Goal: Task Accomplishment & Management: Manage account settings

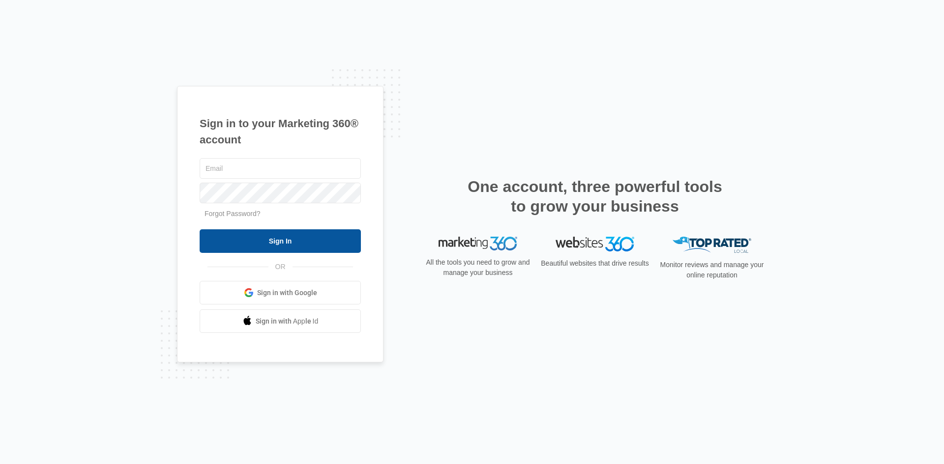
type input "[EMAIL_ADDRESS][DOMAIN_NAME]"
click at [284, 239] on input "Sign In" at bounding box center [280, 242] width 161 height 24
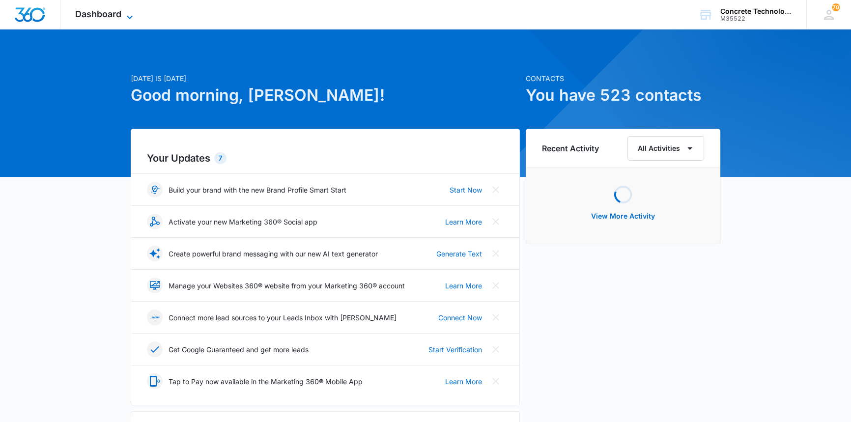
click at [113, 13] on span "Dashboard" at bounding box center [98, 14] width 46 height 10
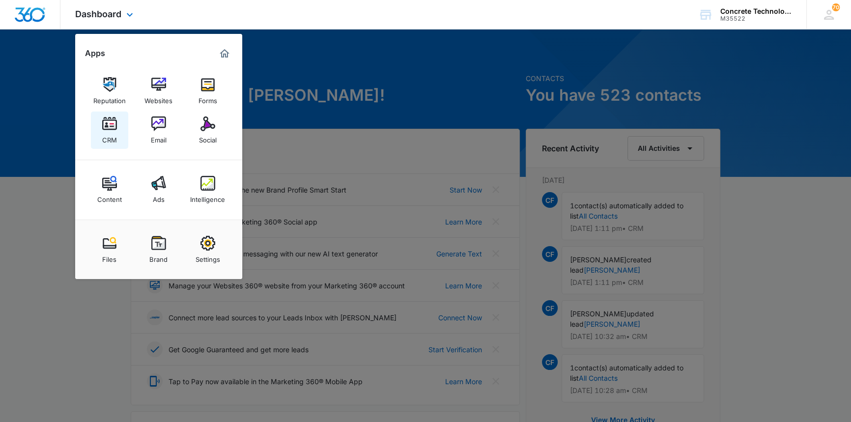
click at [111, 123] on img at bounding box center [109, 123] width 15 height 15
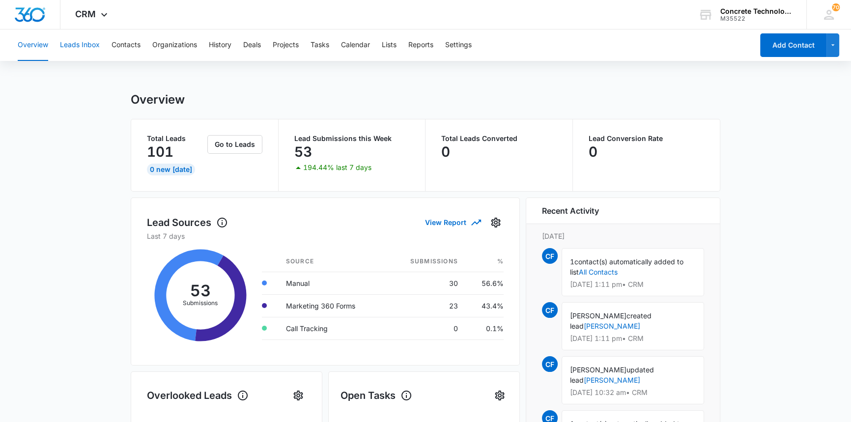
click at [85, 46] on button "Leads Inbox" at bounding box center [80, 44] width 40 height 31
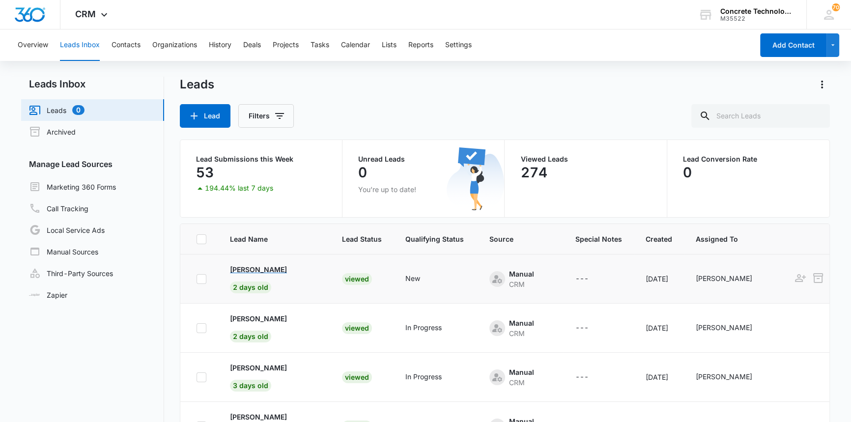
click at [251, 268] on p "Erik Martinez" at bounding box center [258, 269] width 57 height 10
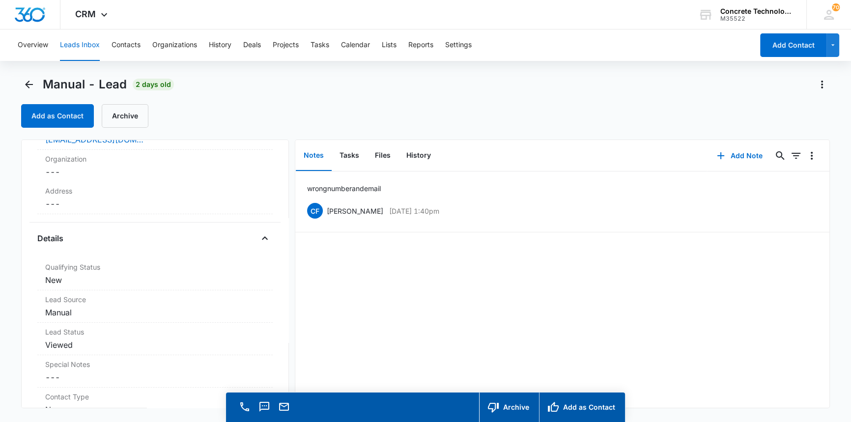
scroll to position [196, 0]
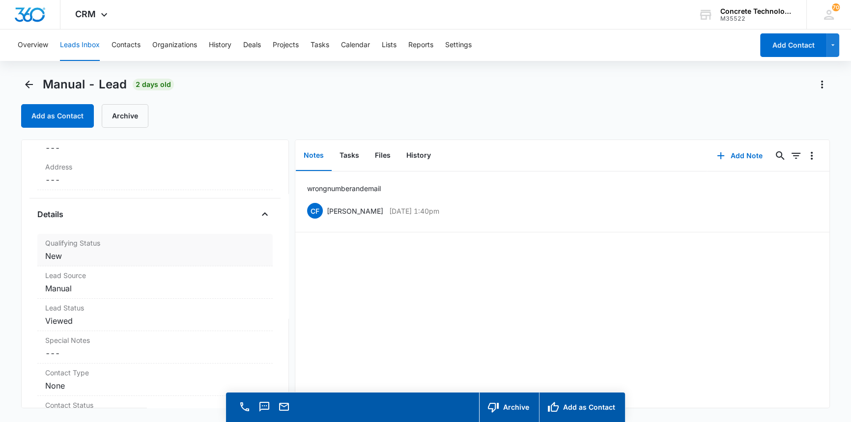
click at [58, 255] on dd "Cancel Save Changes New" at bounding box center [154, 256] width 219 height 12
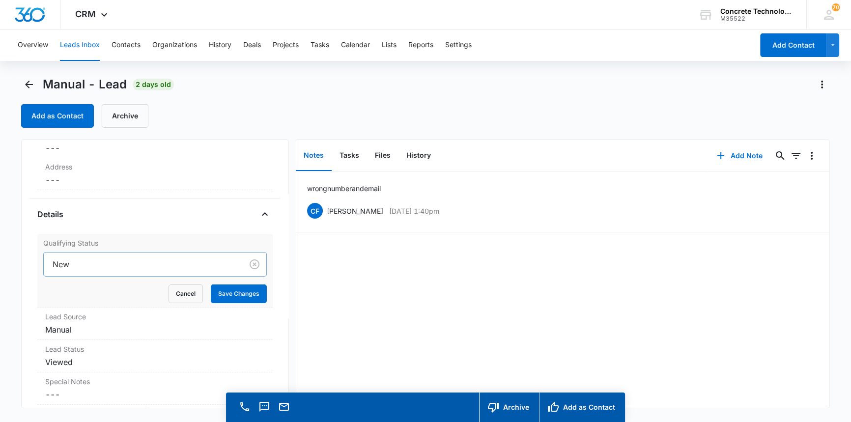
click at [58, 264] on div at bounding box center [141, 265] width 177 height 14
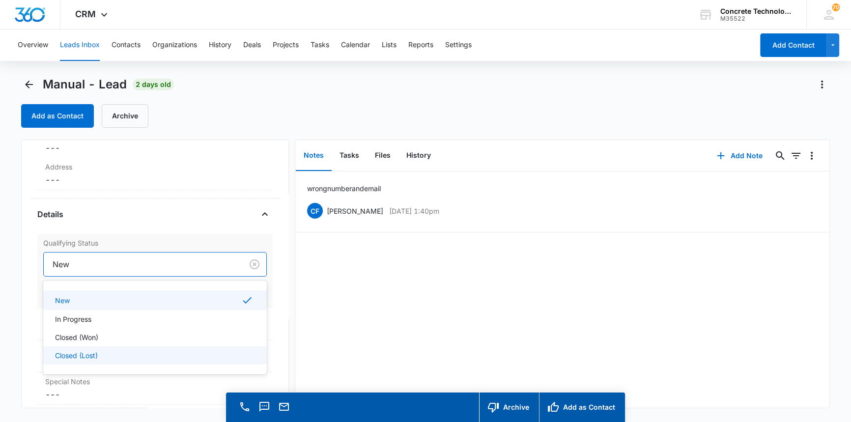
click at [61, 353] on p "Closed (Lost)" at bounding box center [76, 355] width 43 height 10
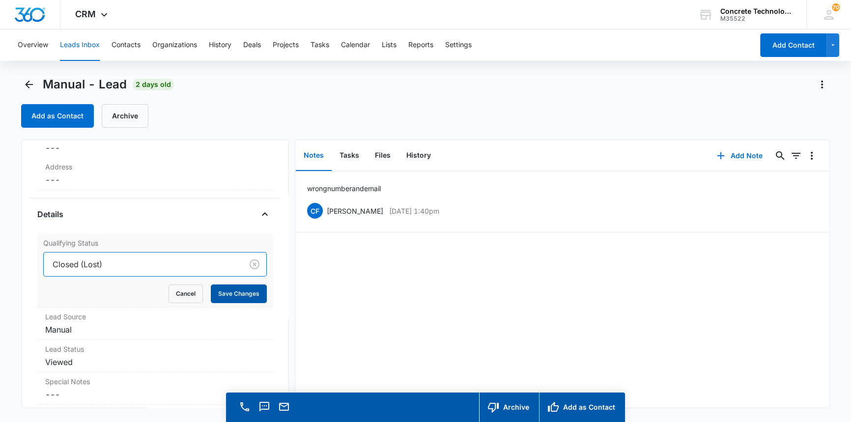
click at [224, 292] on button "Save Changes" at bounding box center [239, 294] width 56 height 19
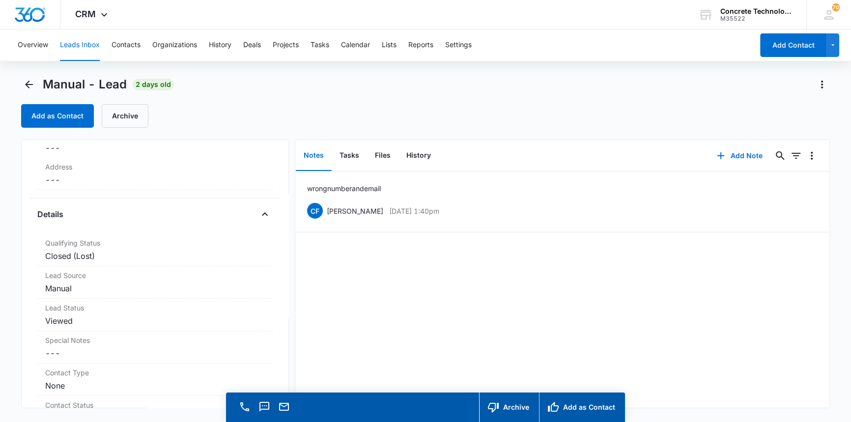
click at [79, 44] on button "Leads Inbox" at bounding box center [80, 44] width 40 height 31
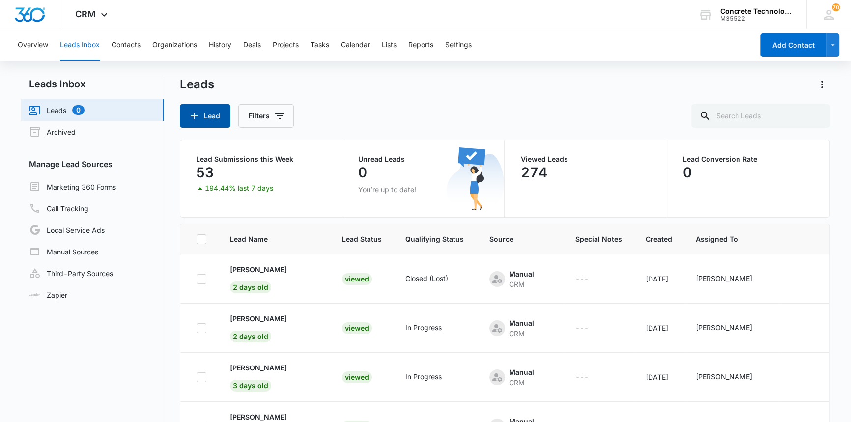
click at [215, 115] on button "Lead" at bounding box center [205, 116] width 51 height 24
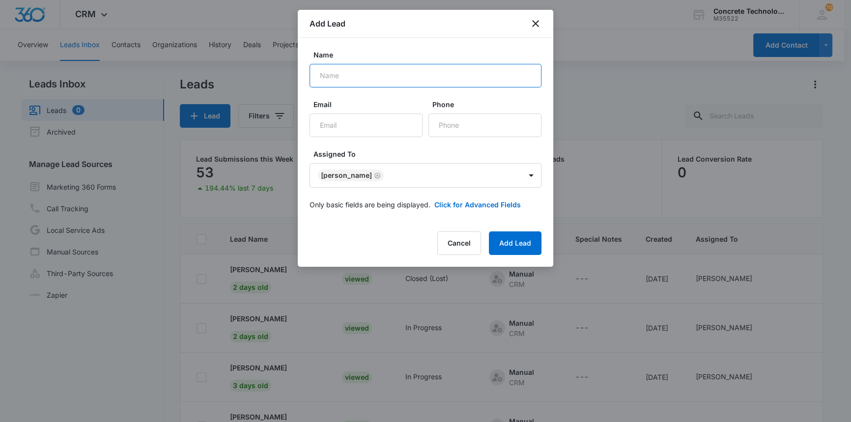
click at [319, 74] on input "Name" at bounding box center [426, 76] width 232 height 24
type input "Greg Rohlfsen"
click at [326, 126] on input "Email" at bounding box center [366, 126] width 113 height 24
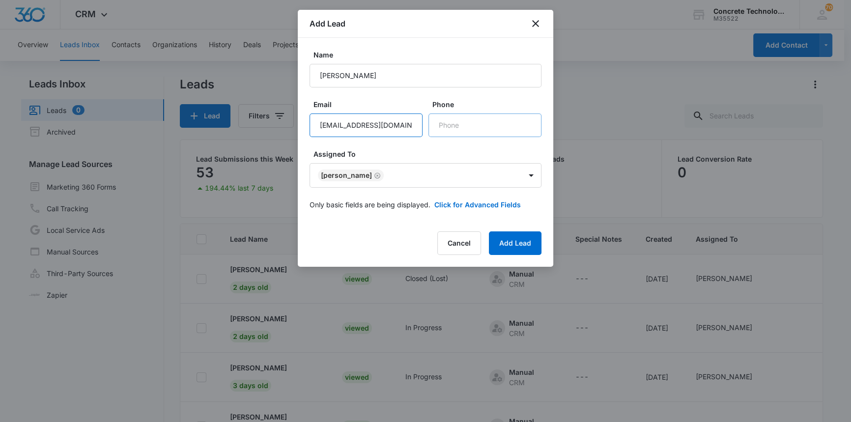
type input "grohlfsen@gmail.com"
click at [445, 125] on input "Phone" at bounding box center [485, 126] width 113 height 24
type input "(641) 373-0484"
click at [508, 239] on button "Add Lead" at bounding box center [515, 243] width 53 height 24
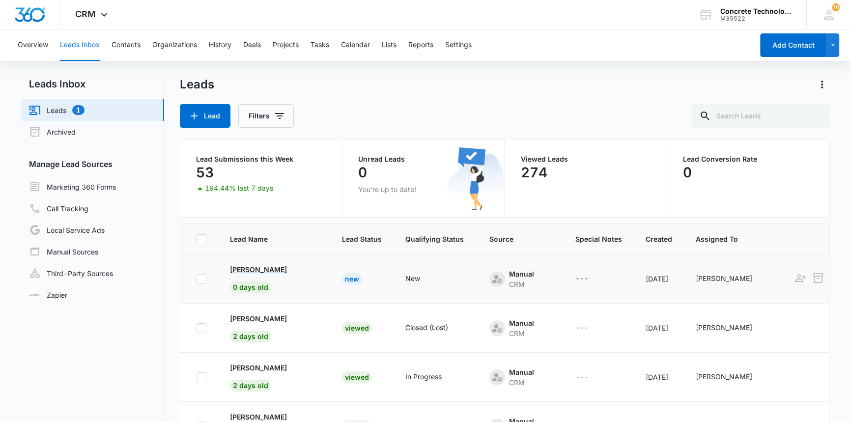
click at [263, 267] on p "Greg Rohlfsen" at bounding box center [258, 269] width 57 height 10
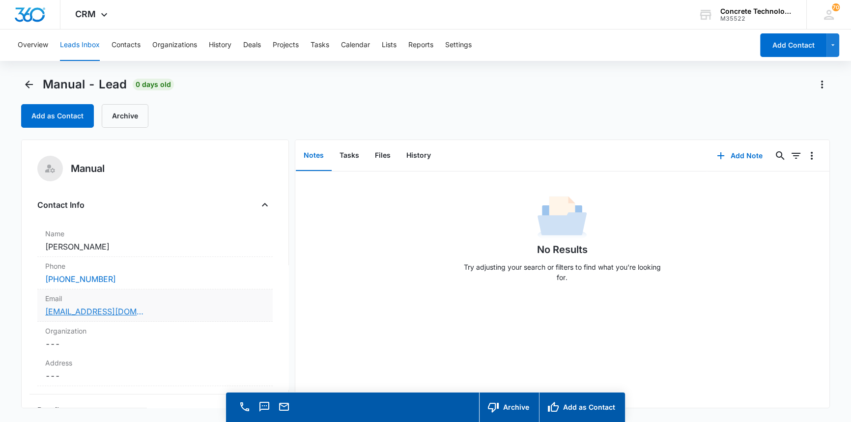
click at [92, 309] on link "grohlfsen@gmail.com" at bounding box center [94, 312] width 98 height 12
click at [735, 154] on button "Add Note" at bounding box center [739, 156] width 65 height 24
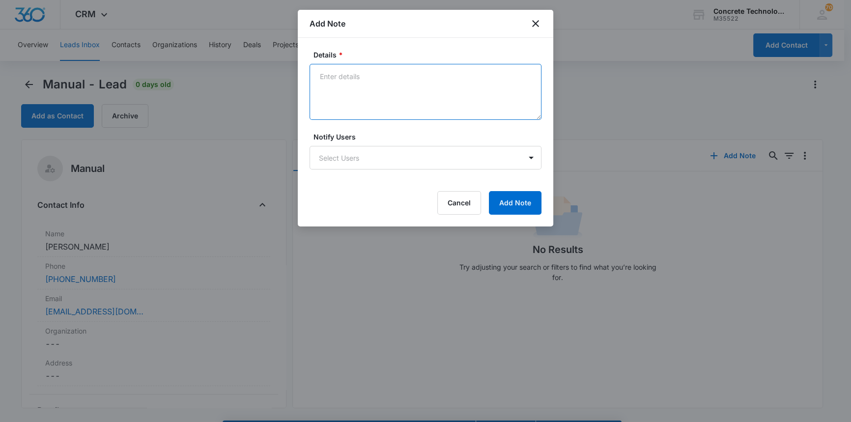
click at [321, 74] on textarea "Details *" at bounding box center [426, 92] width 232 height 56
type textarea "LVM text"
click at [344, 155] on body "CRM Apps Reputation Websites Forms CRM Email Social Content Ads Intelligence Fi…" at bounding box center [425, 225] width 851 height 450
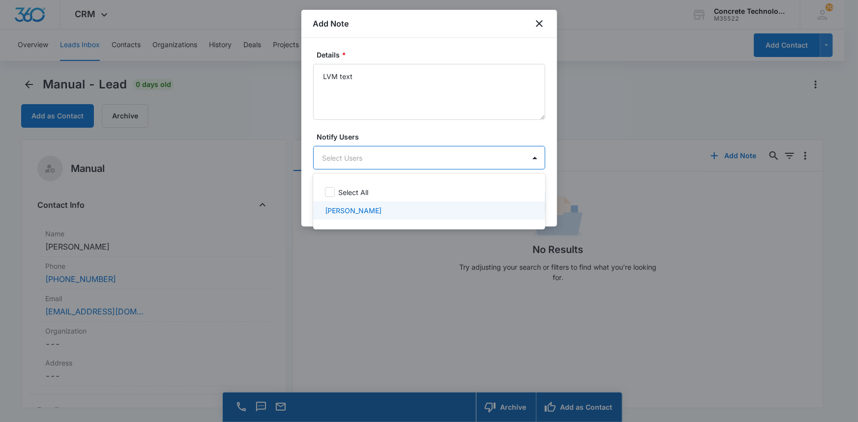
click at [346, 210] on p "[PERSON_NAME]" at bounding box center [353, 210] width 57 height 10
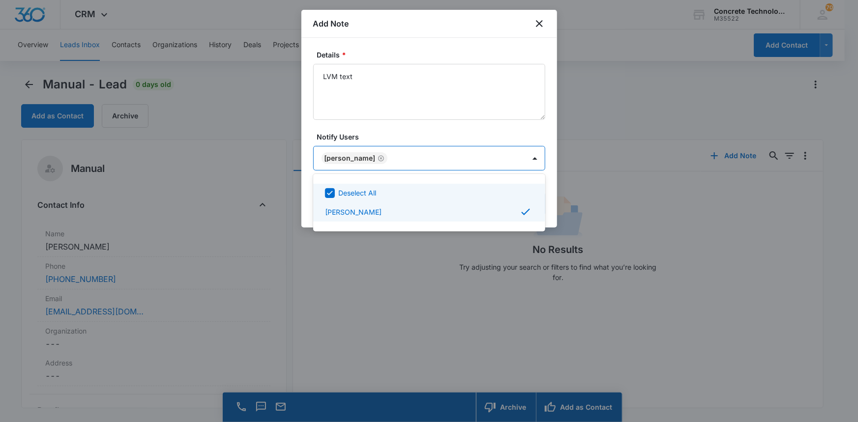
click at [527, 155] on div at bounding box center [429, 211] width 858 height 422
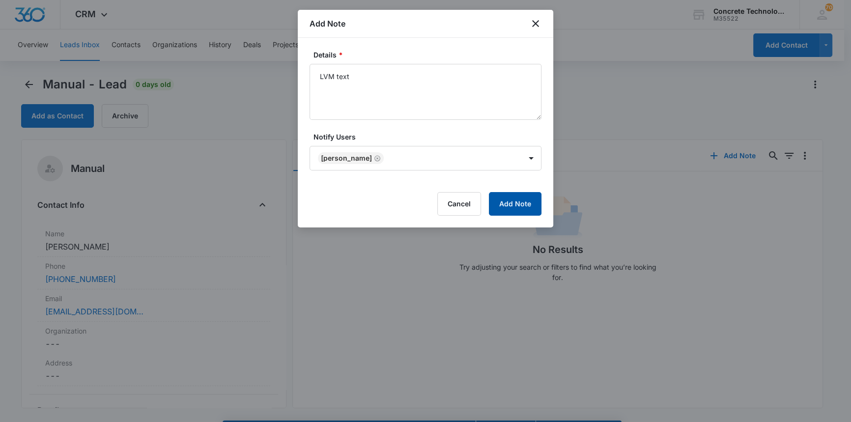
click at [520, 205] on button "Add Note" at bounding box center [515, 204] width 53 height 24
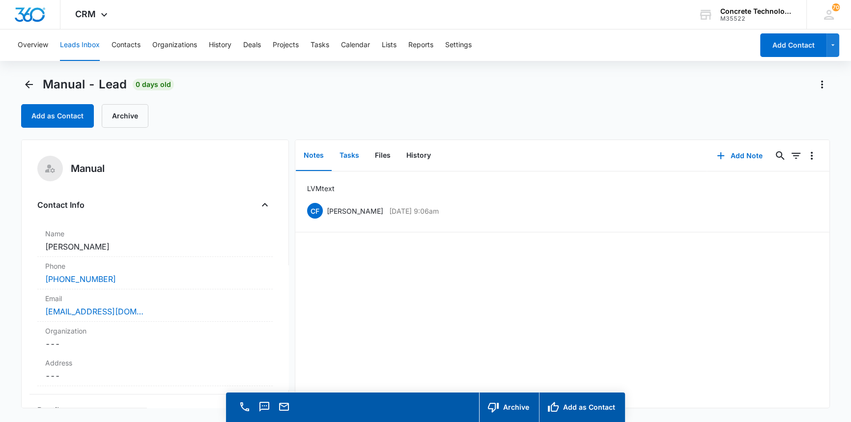
click at [349, 155] on button "Tasks" at bounding box center [349, 156] width 35 height 30
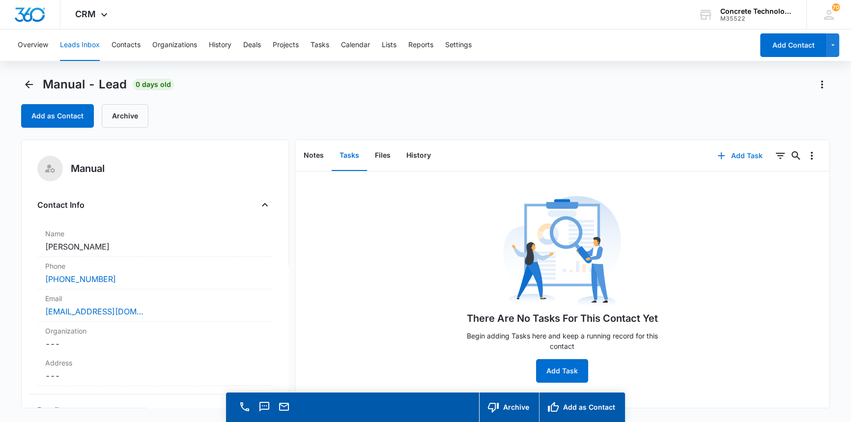
click at [735, 155] on button "Add Task" at bounding box center [740, 156] width 65 height 24
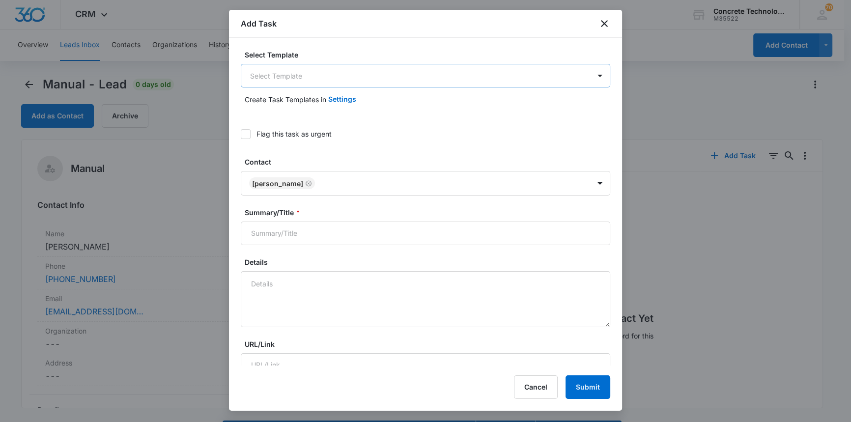
click at [280, 74] on body "CRM Apps Reputation Websites Forms CRM Email Social Content Ads Intelligence Fi…" at bounding box center [425, 225] width 851 height 450
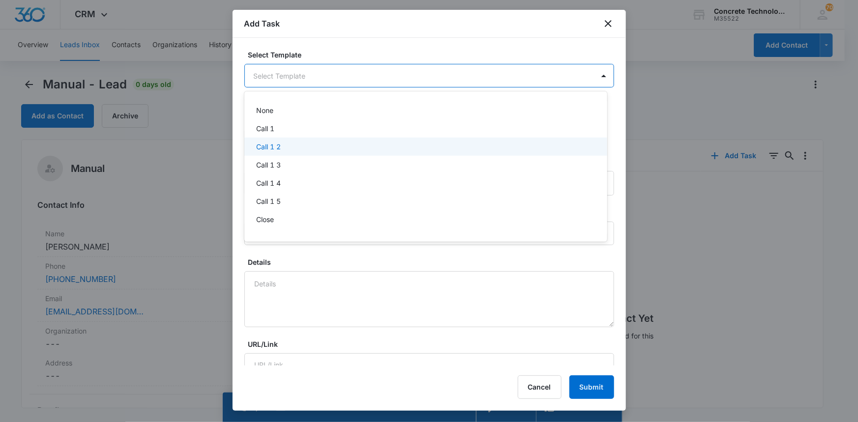
click at [270, 149] on p "Call 1 2" at bounding box center [268, 147] width 25 height 10
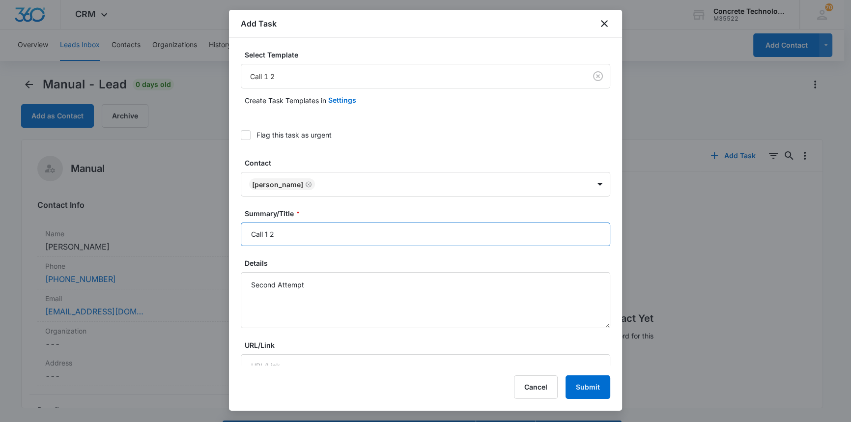
click at [266, 232] on input "Call 1 2" at bounding box center [426, 235] width 370 height 24
type input "Call 2"
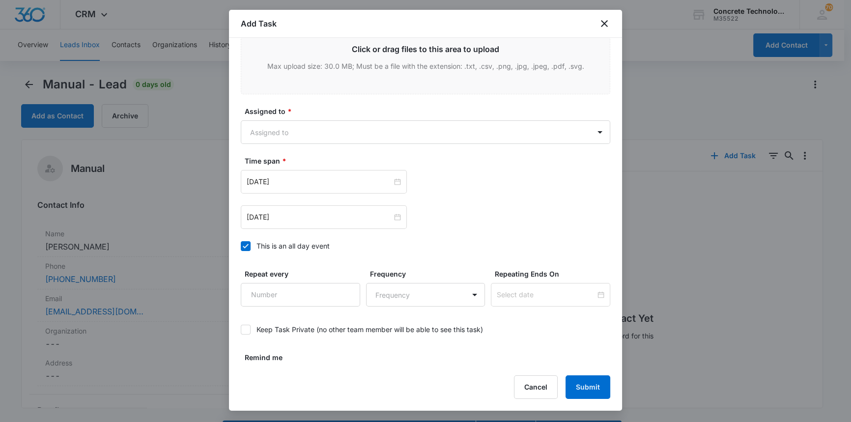
scroll to position [453, 0]
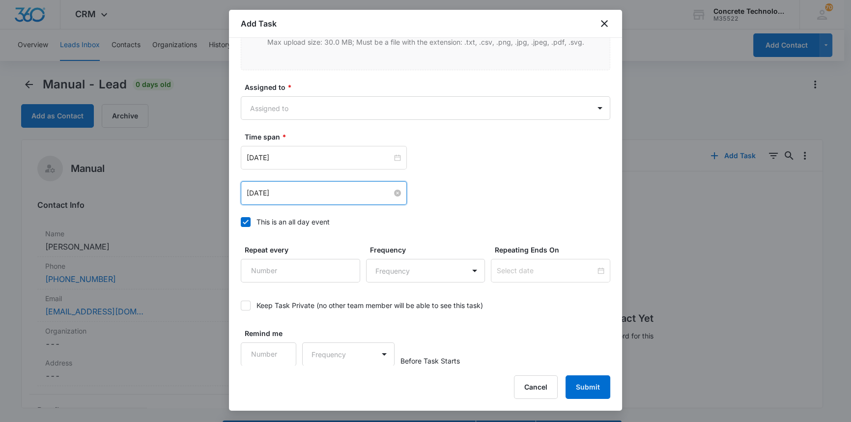
click at [337, 195] on input "Aug 5, 2025" at bounding box center [319, 193] width 145 height 11
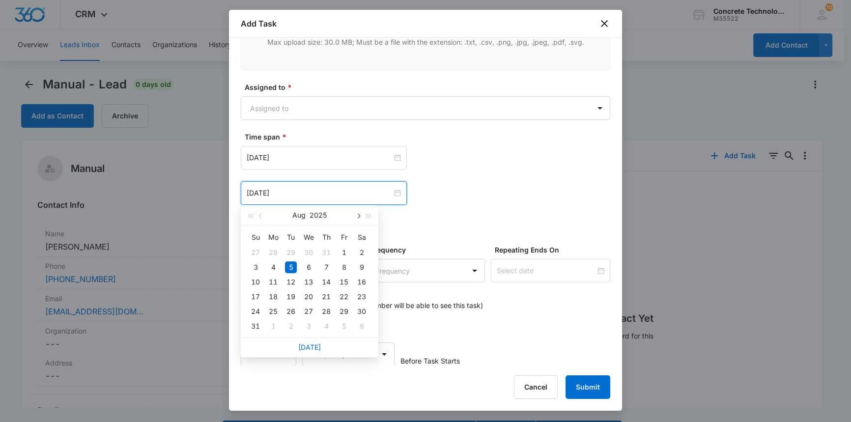
click at [358, 215] on span "button" at bounding box center [357, 216] width 5 height 5
type input "Sep 16, 2025"
click at [291, 283] on div "16" at bounding box center [291, 282] width 12 height 12
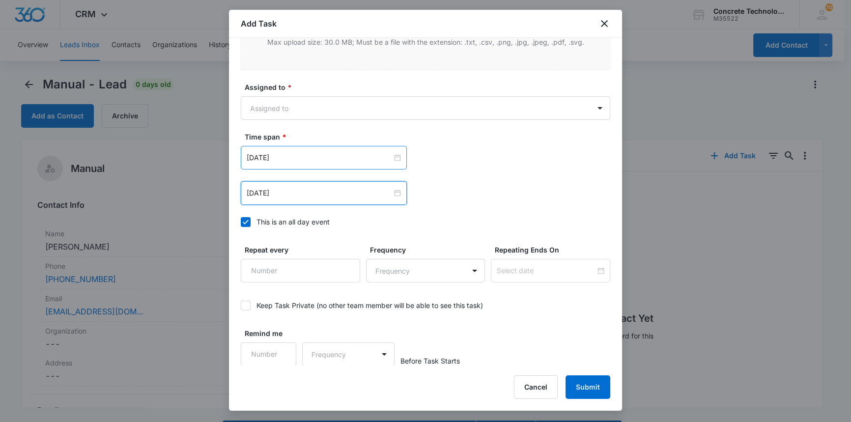
click at [296, 147] on div "Aug 5, 2025" at bounding box center [324, 158] width 166 height 24
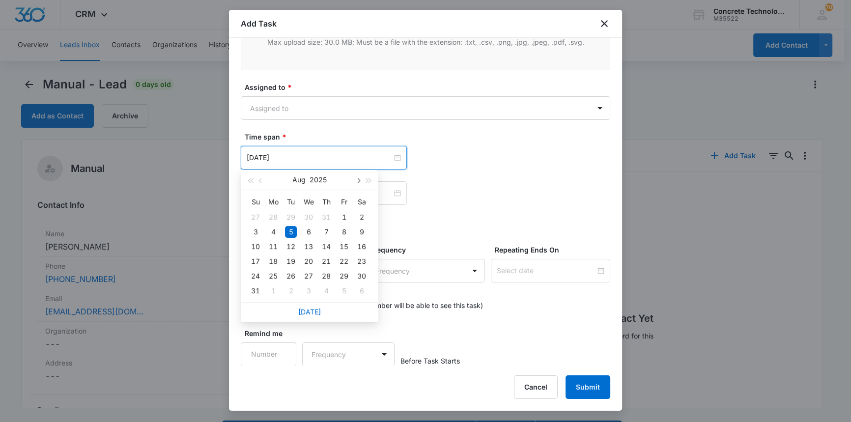
click at [359, 178] on button "button" at bounding box center [357, 180] width 11 height 20
type input "Sep 16, 2025"
click at [290, 246] on div "16" at bounding box center [291, 247] width 12 height 12
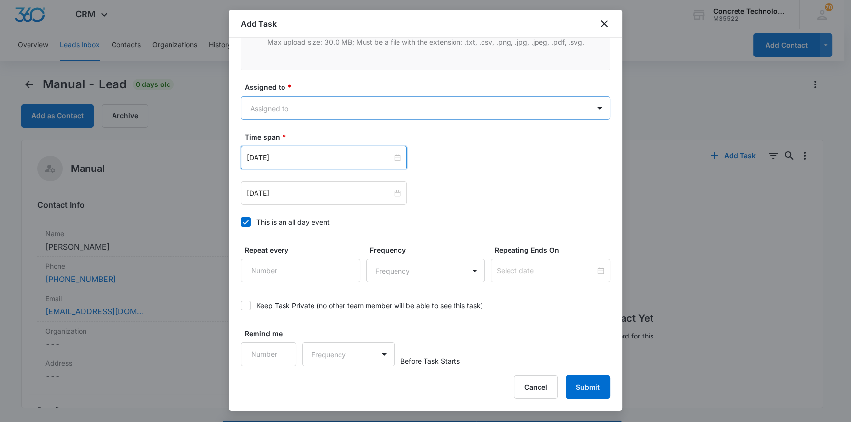
click at [260, 107] on body "CRM Apps Reputation Websites Forms CRM Email Social Content Ads Intelligence Fi…" at bounding box center [425, 225] width 851 height 450
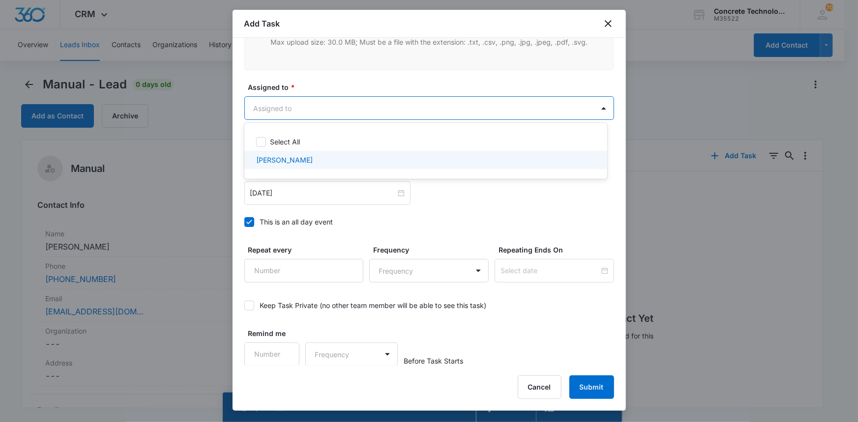
click at [264, 162] on p "[PERSON_NAME]" at bounding box center [284, 160] width 57 height 10
checkbox input "true"
click at [595, 385] on div at bounding box center [429, 211] width 858 height 422
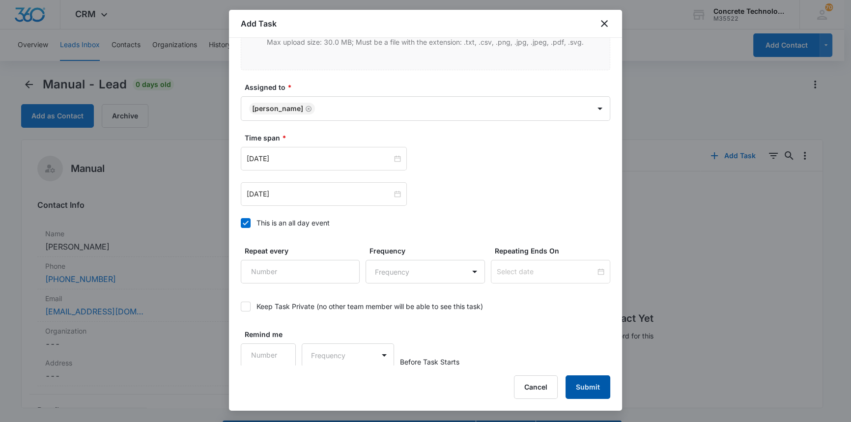
click at [595, 385] on button "Submit" at bounding box center [588, 387] width 45 height 24
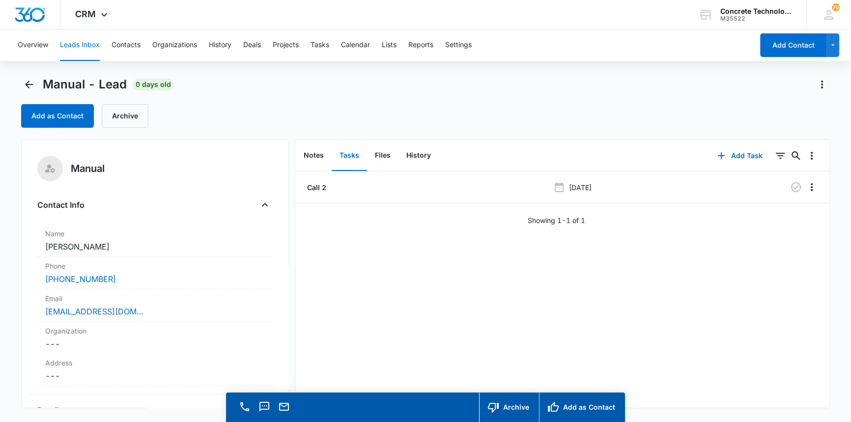
click at [84, 43] on button "Leads Inbox" at bounding box center [80, 44] width 40 height 31
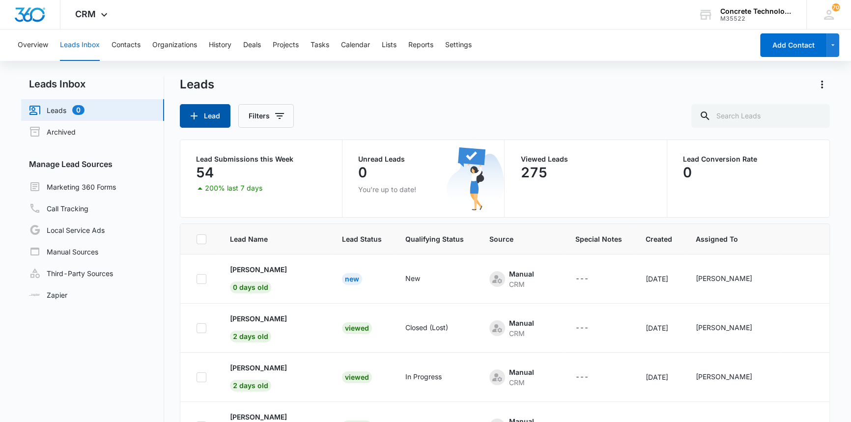
click at [213, 114] on button "Lead" at bounding box center [205, 116] width 51 height 24
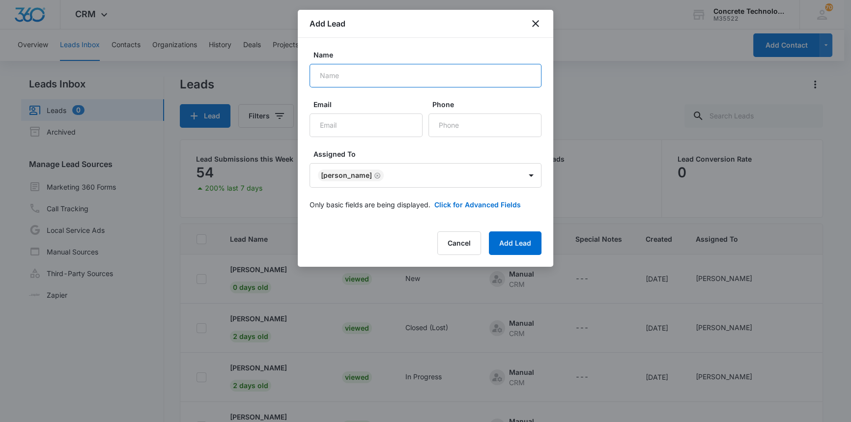
click at [329, 76] on input "Name" at bounding box center [426, 76] width 232 height 24
type input "Deland Danner"
click at [329, 125] on input "Email" at bounding box center [366, 126] width 113 height 24
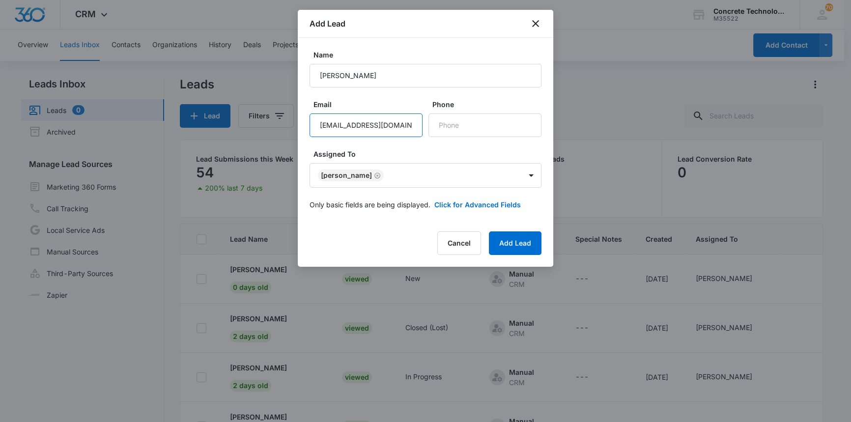
scroll to position [0, 1]
type input "dannerandrea60@gmail.com"
click at [450, 124] on input "Phone" at bounding box center [485, 126] width 113 height 24
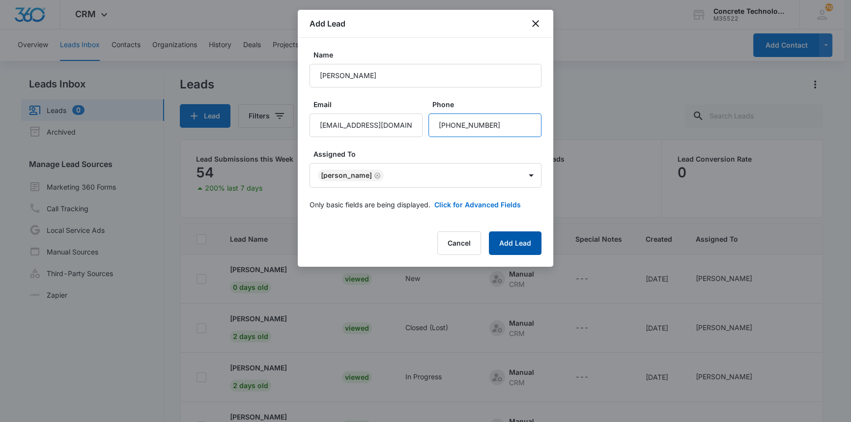
type input "(314) 899-3658"
click at [516, 239] on button "Add Lead" at bounding box center [515, 243] width 53 height 24
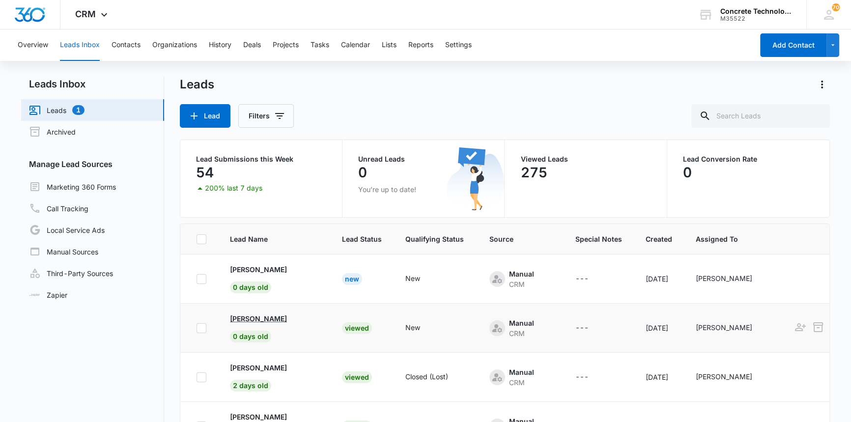
click at [260, 316] on p "Greg Rohlfsen" at bounding box center [258, 319] width 57 height 10
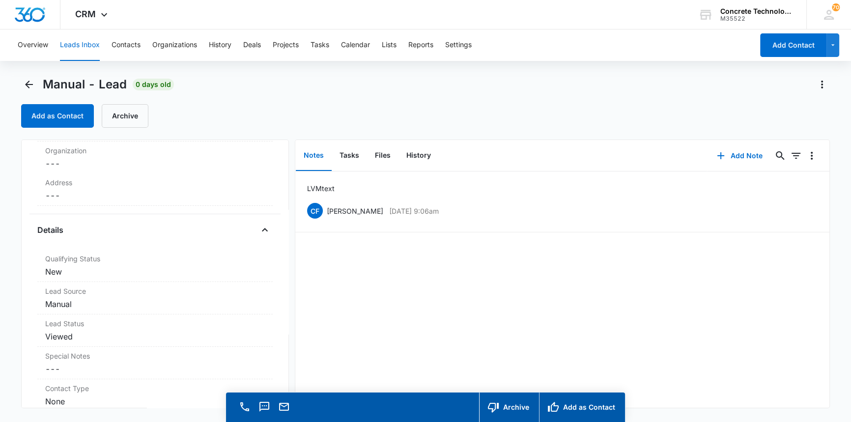
scroll to position [186, 0]
click at [58, 268] on dd "Cancel Save Changes New" at bounding box center [154, 266] width 219 height 12
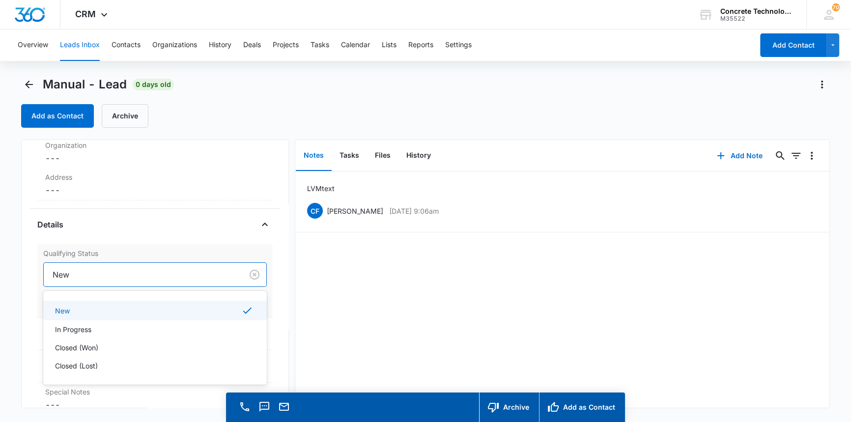
click at [59, 275] on div at bounding box center [141, 275] width 177 height 14
click at [66, 332] on p "In Progress" at bounding box center [73, 329] width 36 height 10
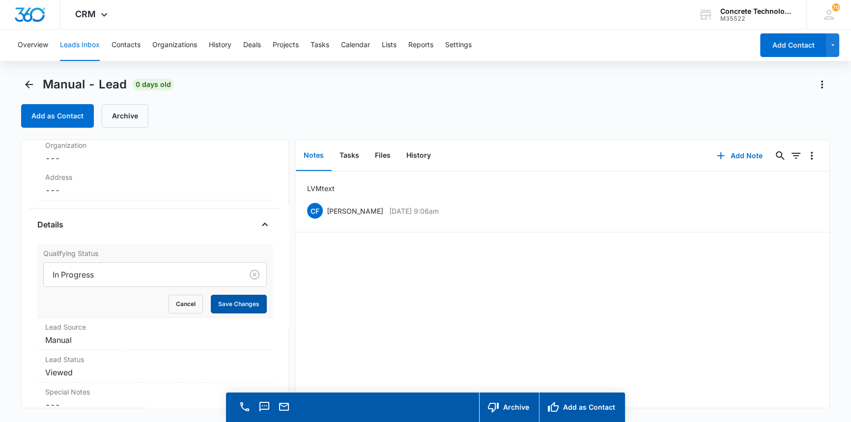
click at [224, 304] on button "Save Changes" at bounding box center [239, 304] width 56 height 19
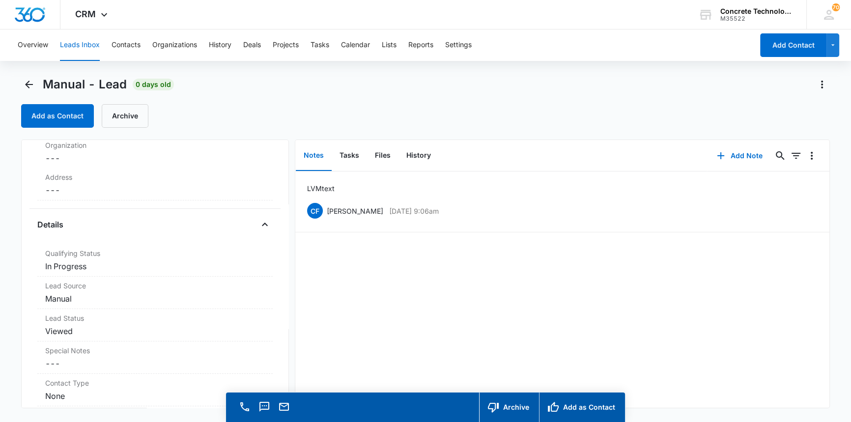
click at [74, 43] on button "Leads Inbox" at bounding box center [80, 44] width 40 height 31
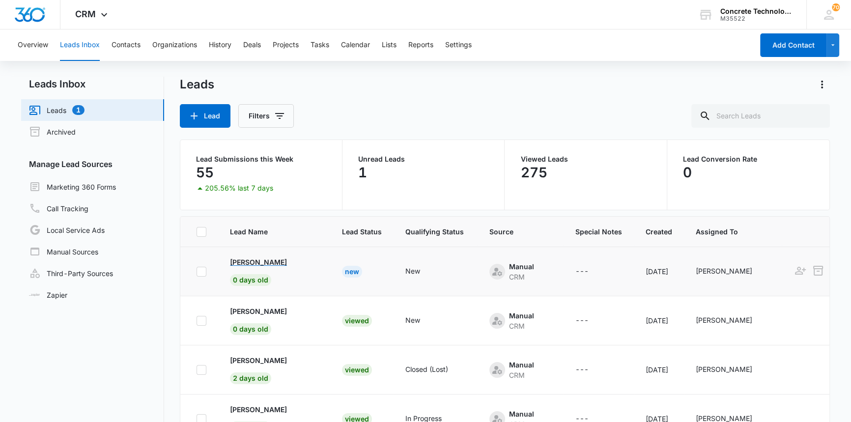
click at [247, 260] on p "Deland Danner" at bounding box center [258, 262] width 57 height 10
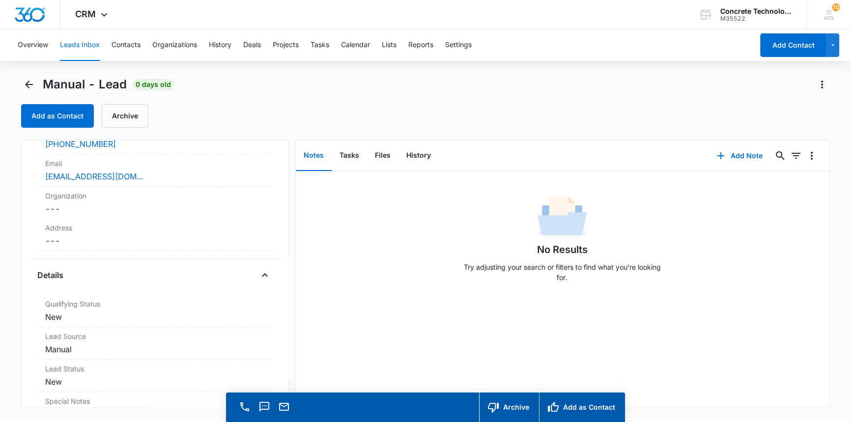
scroll to position [154, 0]
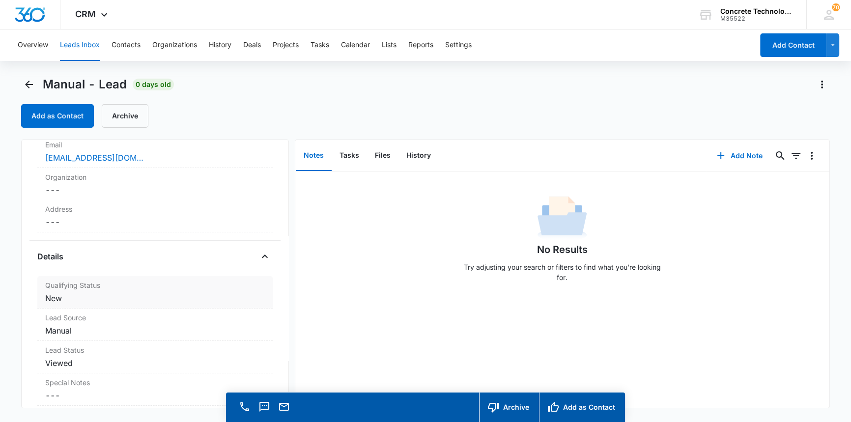
click at [54, 294] on dd "Cancel Save Changes New" at bounding box center [154, 298] width 219 height 12
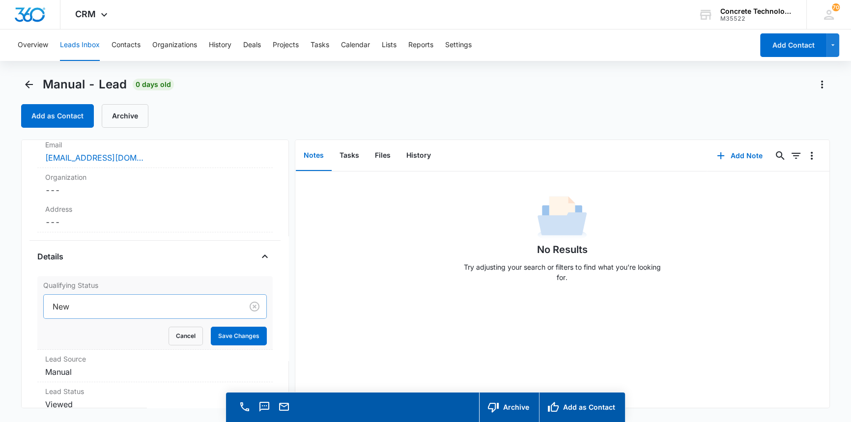
click at [61, 308] on div at bounding box center [141, 307] width 177 height 14
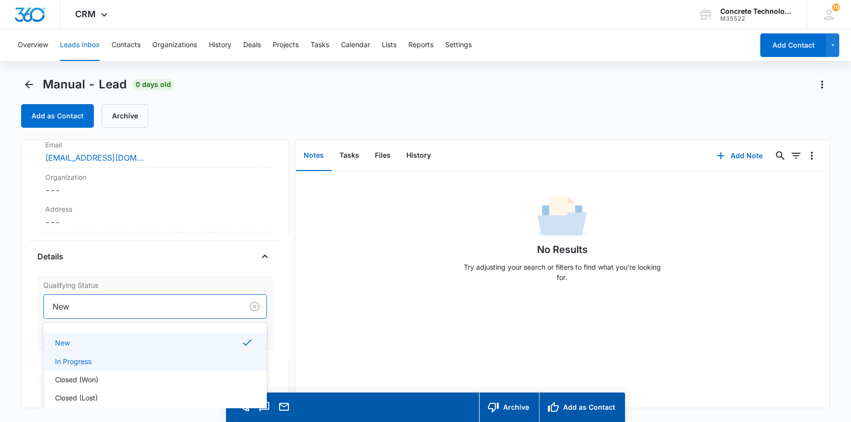
click at [69, 361] on p "In Progress" at bounding box center [73, 361] width 36 height 10
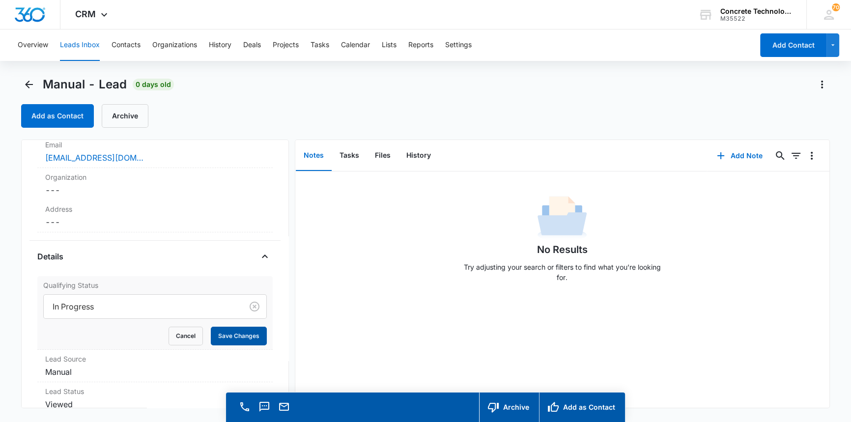
click at [238, 333] on button "Save Changes" at bounding box center [239, 336] width 56 height 19
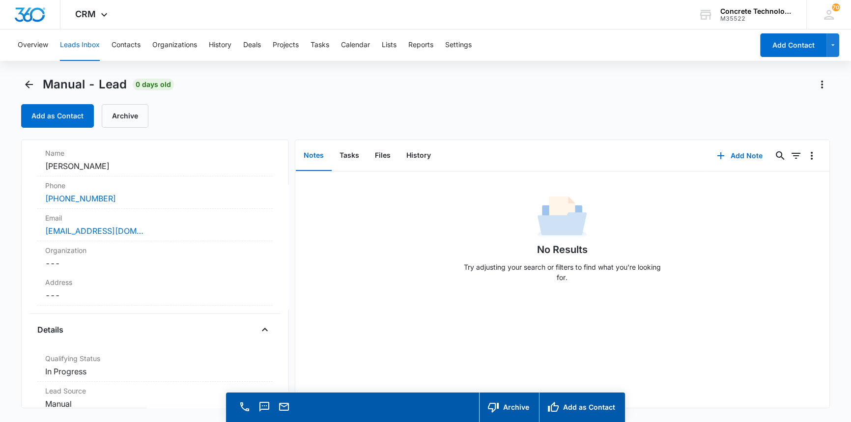
scroll to position [0, 0]
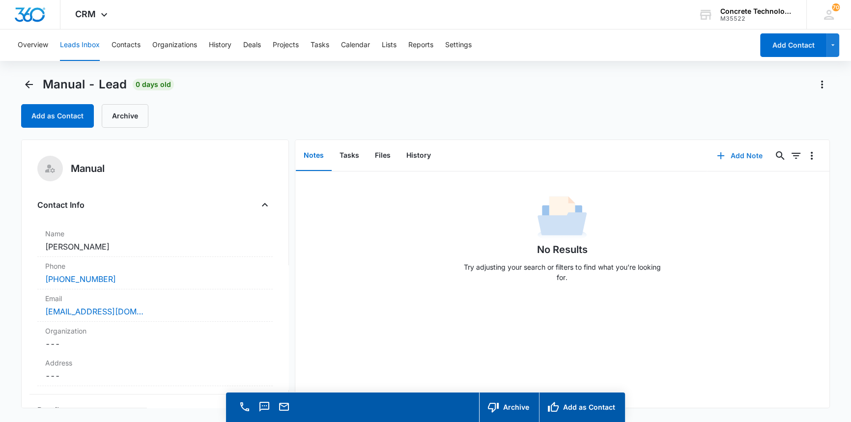
click at [734, 155] on button "Add Note" at bounding box center [739, 156] width 65 height 24
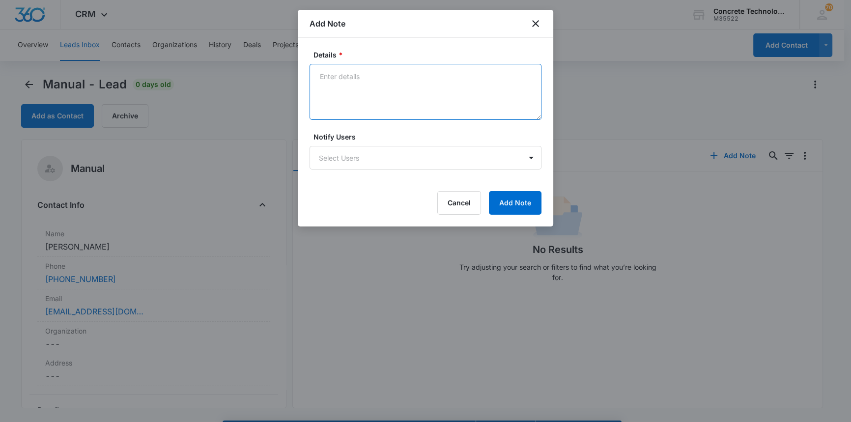
click at [319, 72] on textarea "Details *" at bounding box center [426, 92] width 232 height 56
type textarea "LVM text"
click at [342, 157] on body "CRM Apps Reputation Websites Forms CRM Email Social Content Ads Intelligence Fi…" at bounding box center [425, 225] width 851 height 450
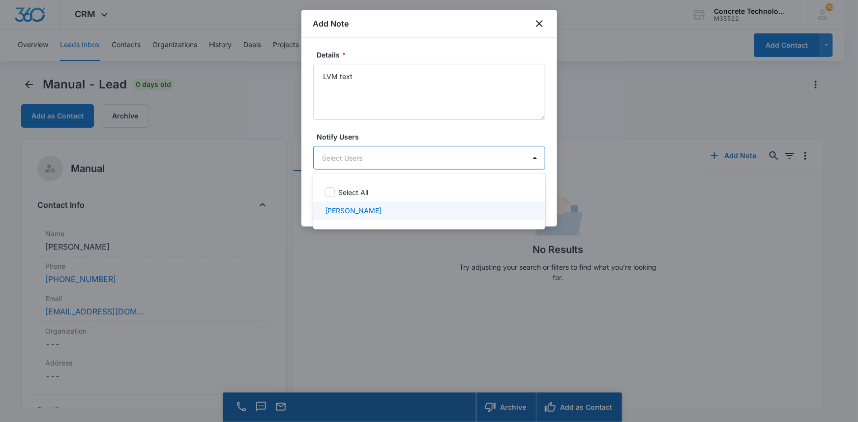
click at [345, 210] on p "[PERSON_NAME]" at bounding box center [353, 210] width 57 height 10
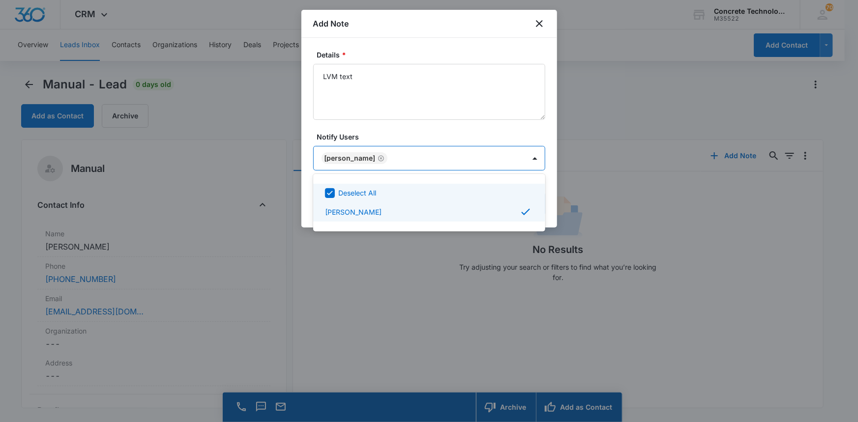
click at [521, 158] on div at bounding box center [429, 211] width 858 height 422
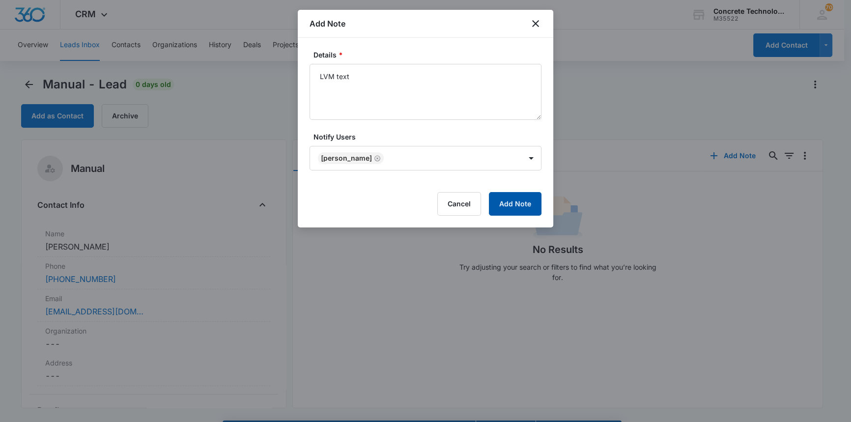
click at [507, 201] on button "Add Note" at bounding box center [515, 204] width 53 height 24
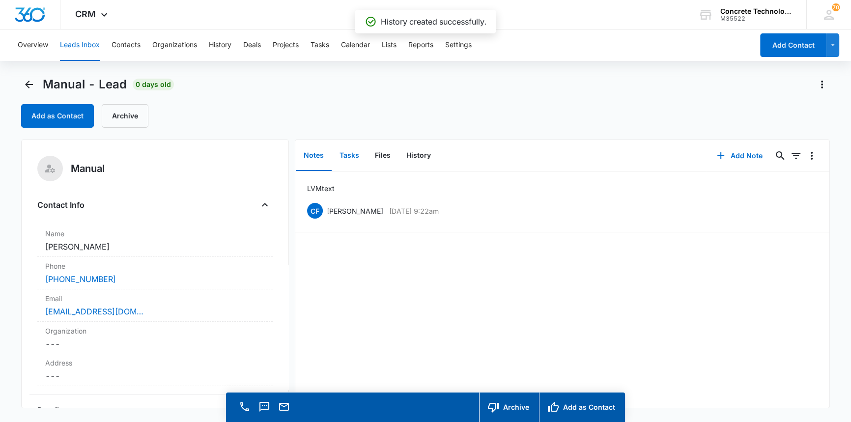
click at [349, 154] on button "Tasks" at bounding box center [349, 156] width 35 height 30
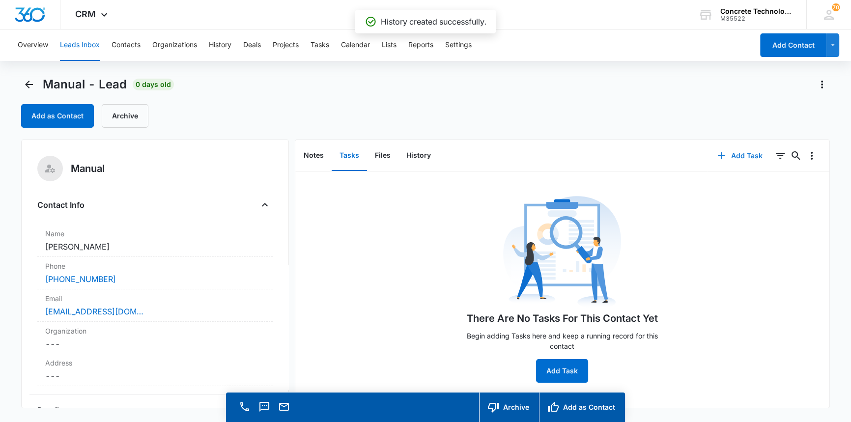
click at [737, 153] on button "Add Task" at bounding box center [740, 156] width 65 height 24
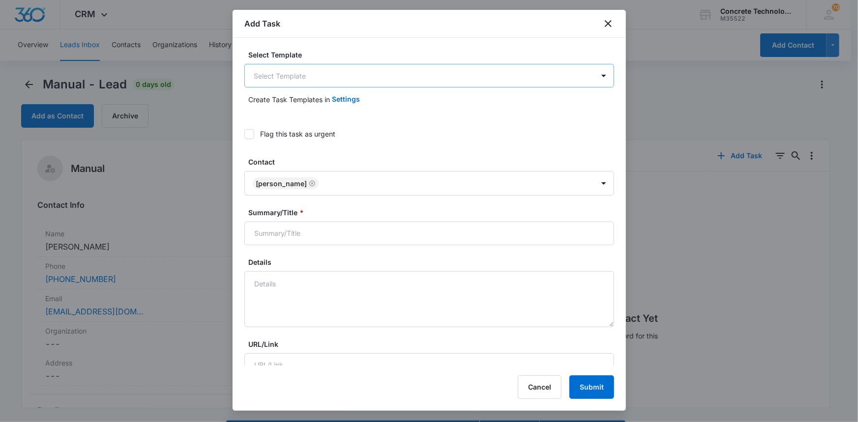
click at [284, 78] on body "CRM Apps Reputation Websites Forms CRM Email Social Content Ads Intelligence Fi…" at bounding box center [429, 225] width 858 height 450
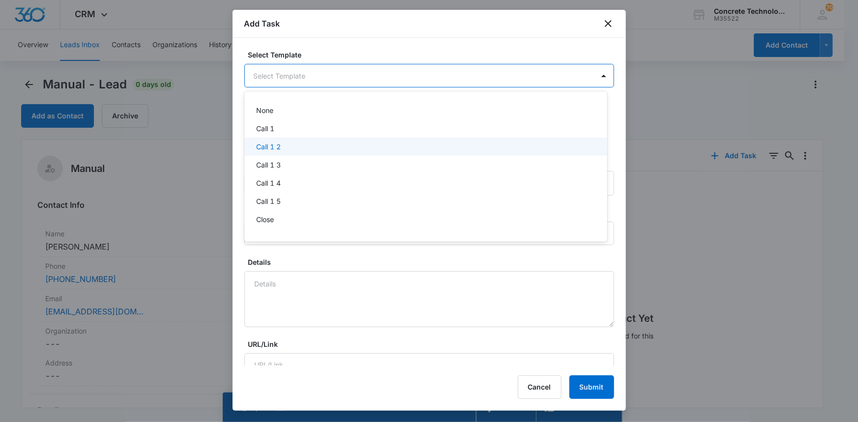
click at [271, 145] on p "Call 1 2" at bounding box center [268, 147] width 25 height 10
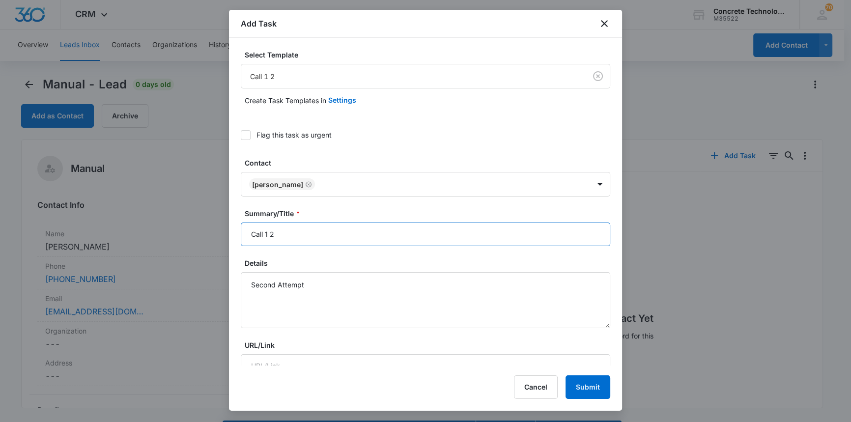
click at [268, 232] on input "Call 1 2" at bounding box center [426, 235] width 370 height 24
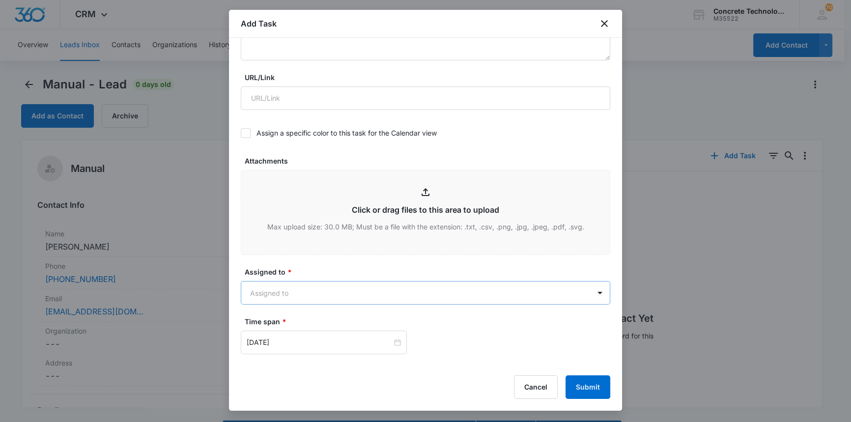
scroll to position [453, 0]
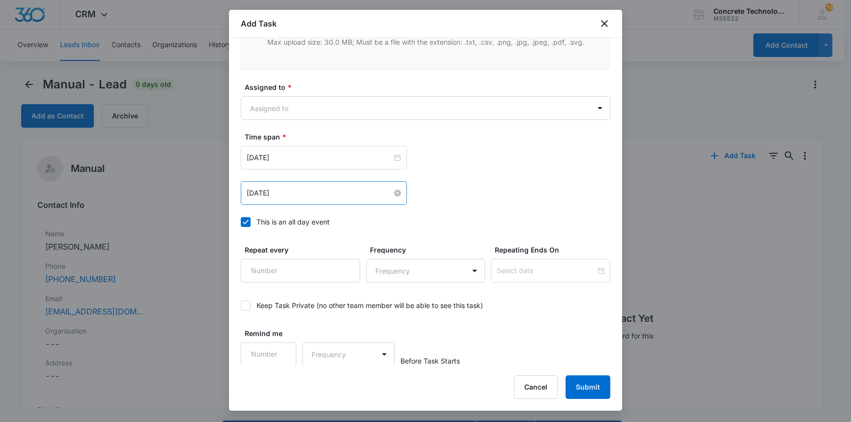
type input "Call 2"
click at [283, 193] on input "Aug 5, 2025" at bounding box center [319, 193] width 145 height 11
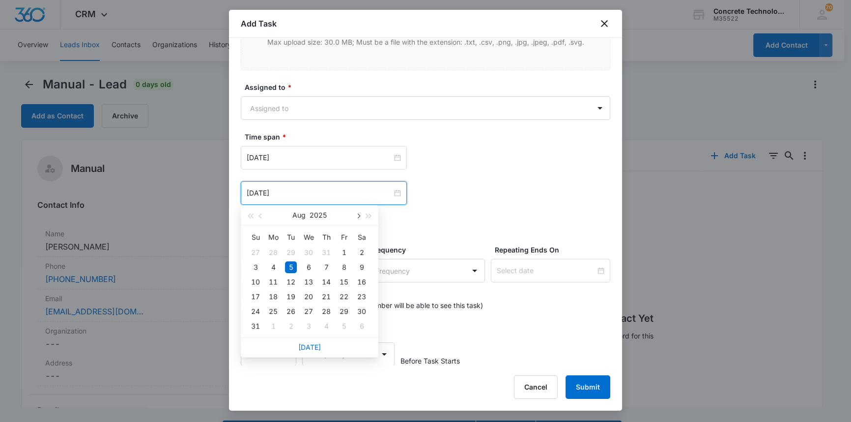
click at [359, 216] on span "button" at bounding box center [357, 216] width 5 height 5
type input "Sep 16, 2025"
click at [292, 281] on div "16" at bounding box center [291, 282] width 12 height 12
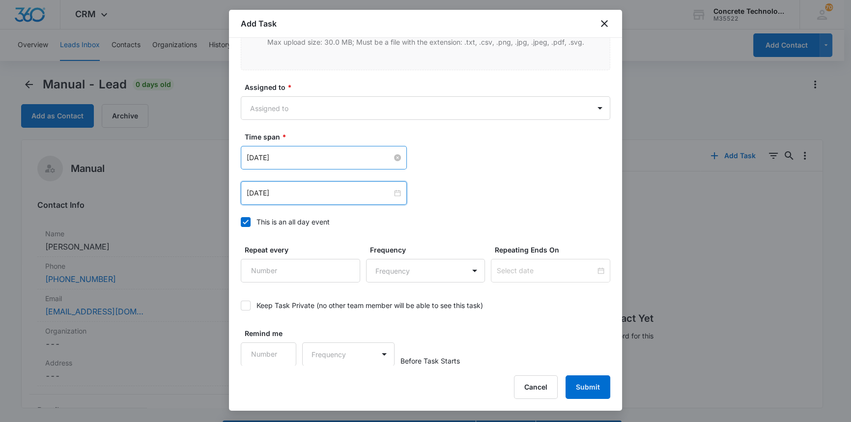
click at [293, 158] on input "Aug 5, 2025" at bounding box center [319, 157] width 145 height 11
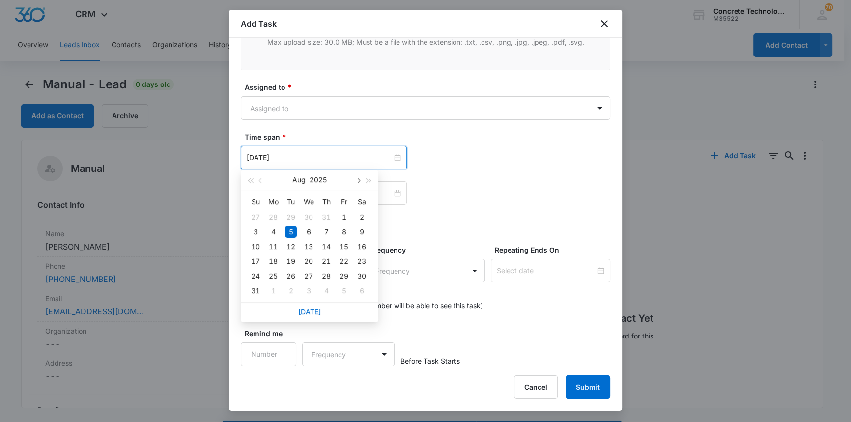
click at [358, 179] on span "button" at bounding box center [357, 180] width 5 height 5
type input "Sep 16, 2025"
click at [290, 246] on div "16" at bounding box center [291, 247] width 12 height 12
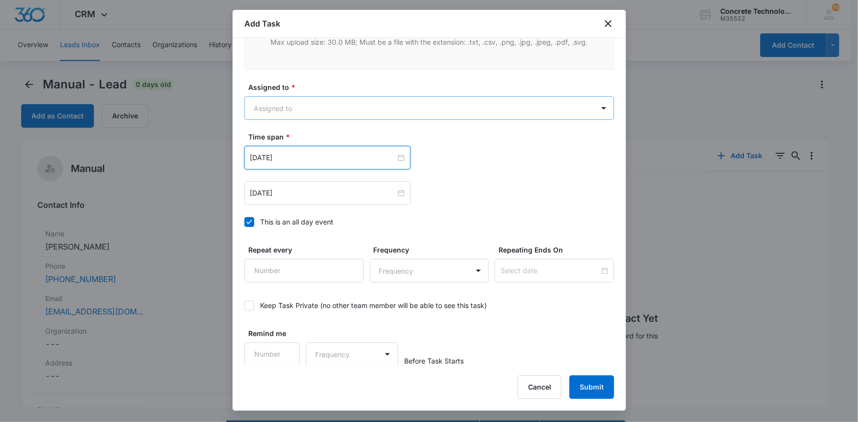
click at [293, 108] on body "CRM Apps Reputation Websites Forms CRM Email Social Content Ads Intelligence Fi…" at bounding box center [429, 225] width 858 height 450
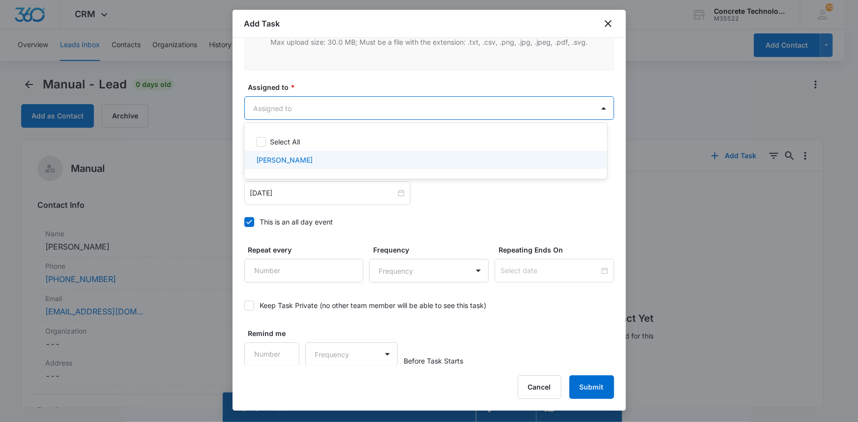
click at [277, 162] on p "[PERSON_NAME]" at bounding box center [284, 160] width 57 height 10
checkbox input "true"
click at [604, 389] on div at bounding box center [429, 211] width 858 height 422
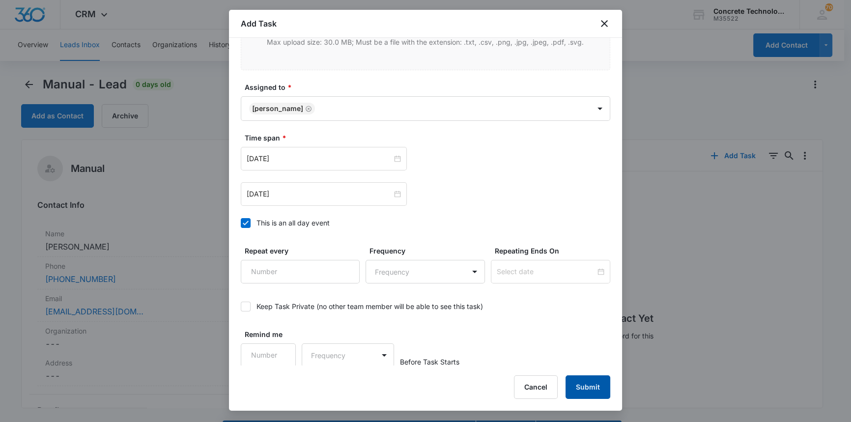
click at [586, 387] on button "Submit" at bounding box center [588, 387] width 45 height 24
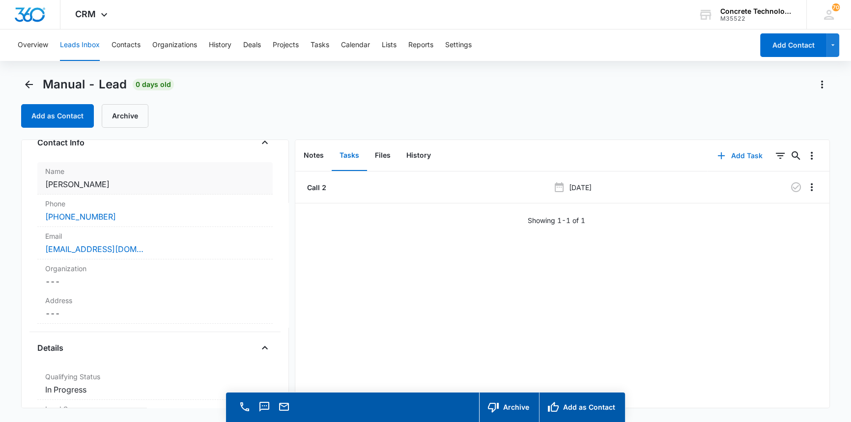
scroll to position [0, 0]
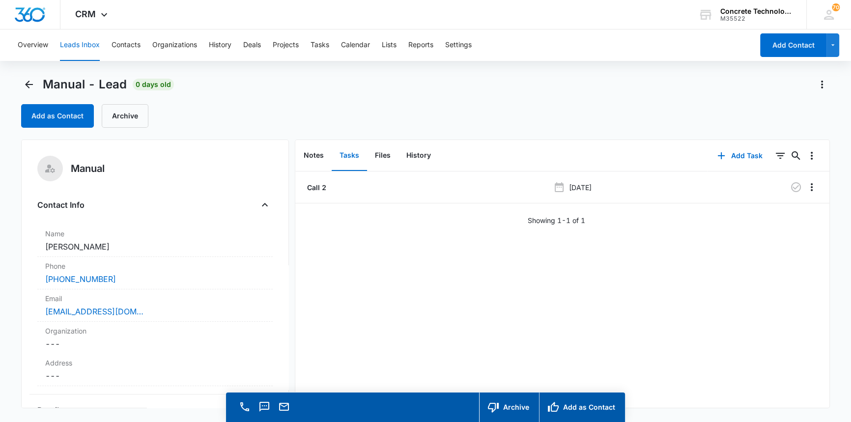
click at [73, 43] on button "Leads Inbox" at bounding box center [80, 44] width 40 height 31
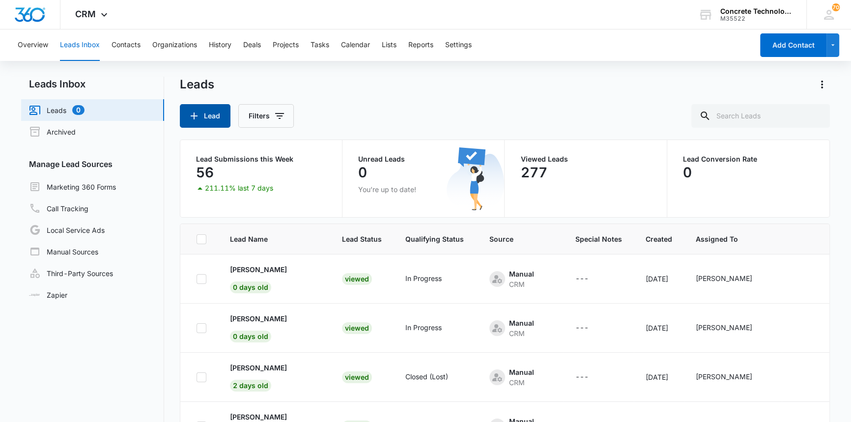
click at [208, 116] on button "Lead" at bounding box center [205, 116] width 51 height 24
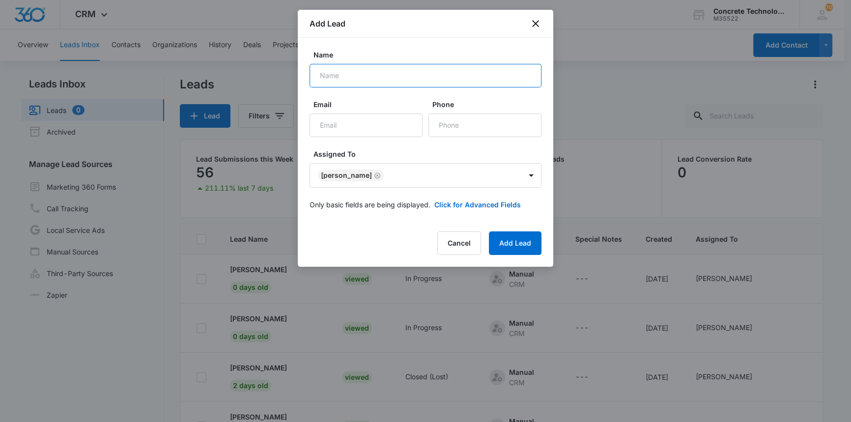
click at [325, 76] on input "Name" at bounding box center [426, 76] width 232 height 24
type input "Cherise Graham"
click at [316, 123] on input "Email" at bounding box center [366, 126] width 113 height 24
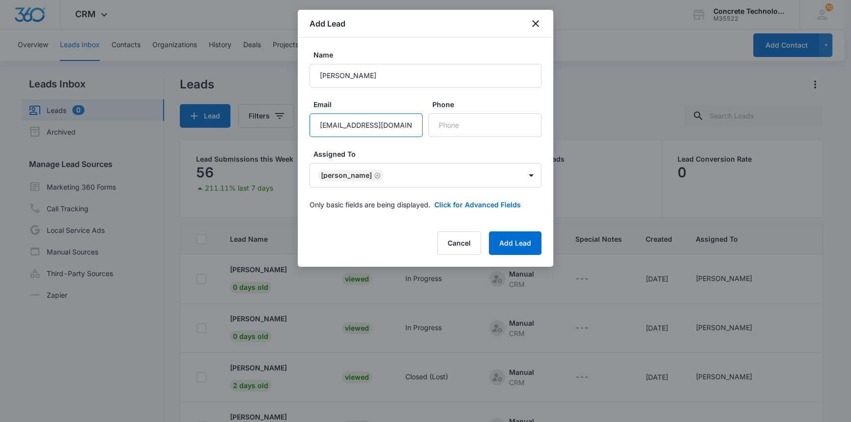
click at [316, 123] on input "brooklynladi@gmail.com" at bounding box center [366, 126] width 113 height 24
type input "brooklynladi@gmail.com"
click at [438, 124] on input "Phone" at bounding box center [485, 126] width 113 height 24
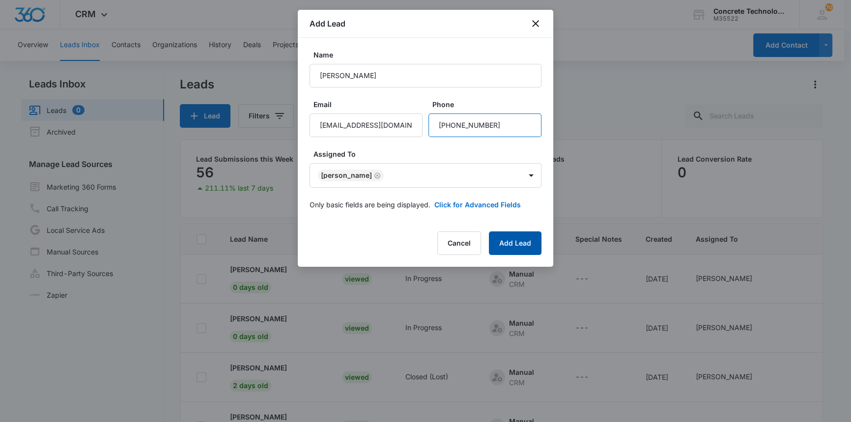
type input "(480) 718-7622"
click at [507, 240] on button "Add Lead" at bounding box center [515, 243] width 53 height 24
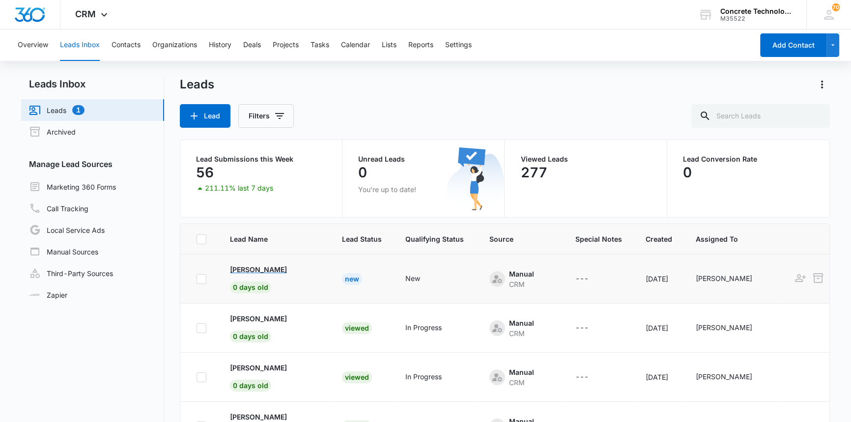
click at [270, 270] on p "Cherise Graham" at bounding box center [258, 269] width 57 height 10
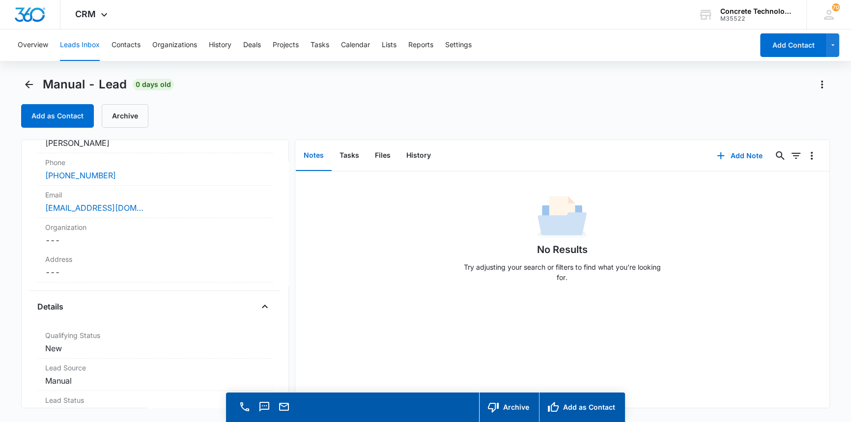
scroll to position [134, 0]
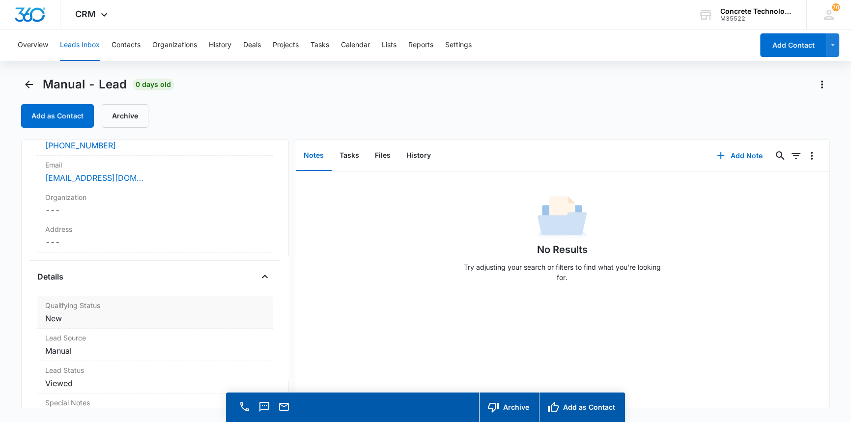
click at [55, 320] on dd "Cancel Save Changes New" at bounding box center [154, 319] width 219 height 12
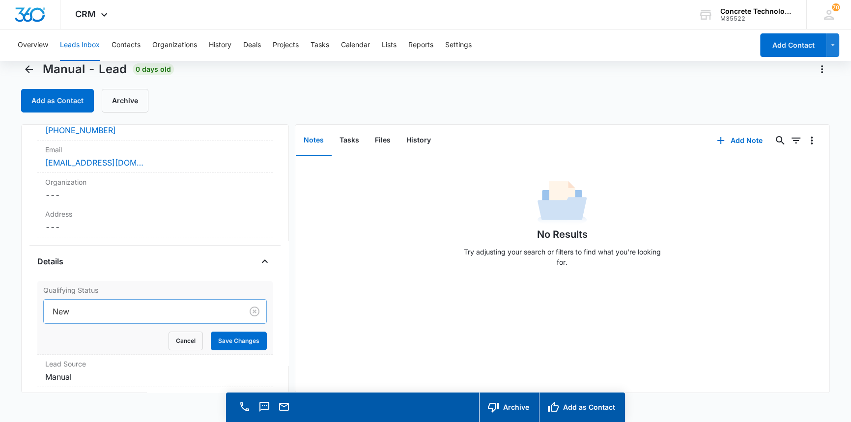
click at [68, 324] on div "New" at bounding box center [154, 311] width 223 height 25
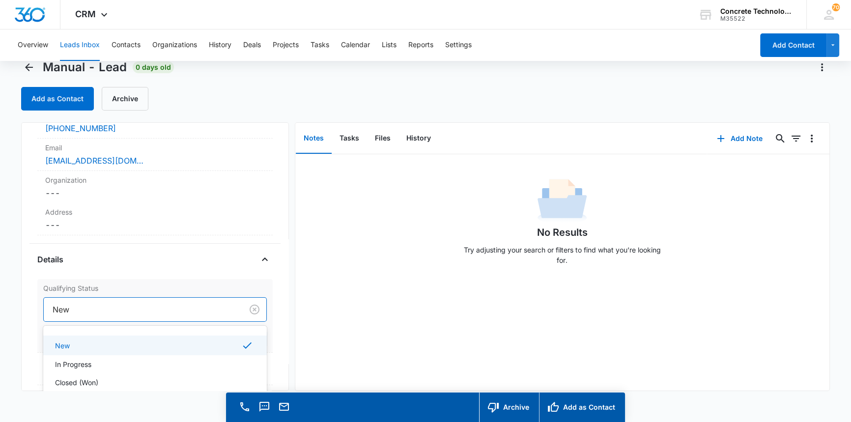
scroll to position [18, 0]
click at [71, 364] on p "In Progress" at bounding box center [73, 364] width 36 height 10
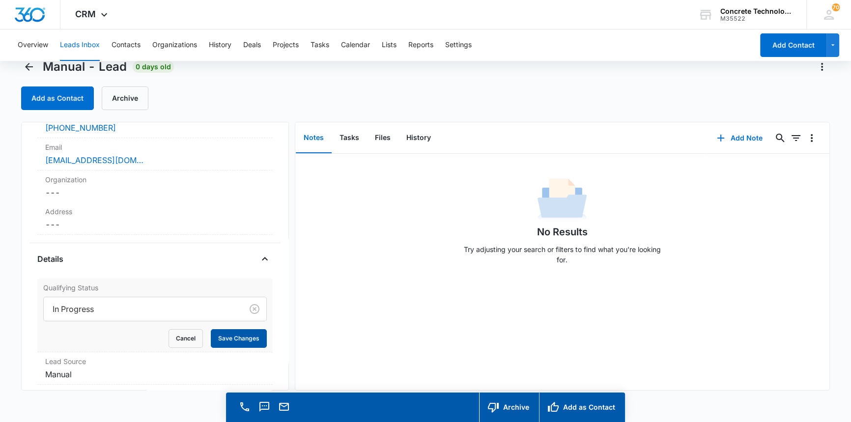
click at [232, 339] on button "Save Changes" at bounding box center [239, 338] width 56 height 19
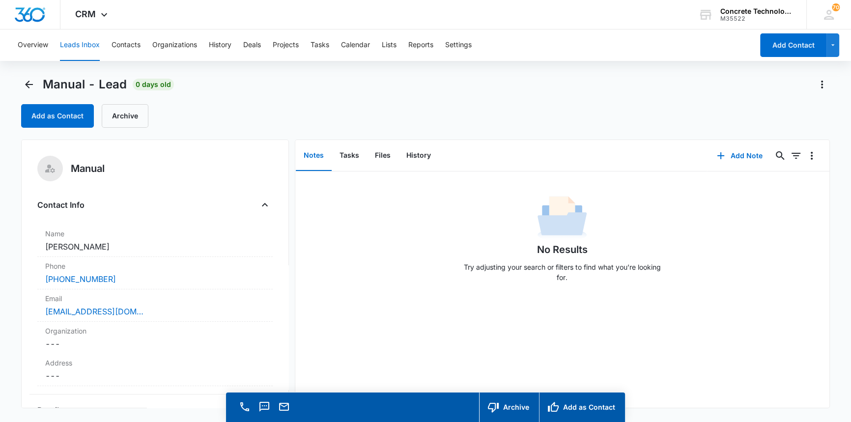
scroll to position [0, 0]
click at [737, 154] on button "Add Note" at bounding box center [739, 156] width 65 height 24
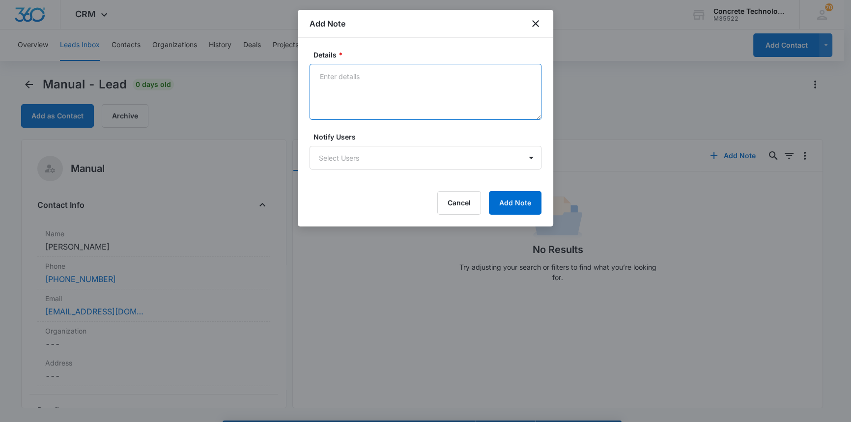
click at [325, 75] on textarea "Details *" at bounding box center [426, 92] width 232 height 56
type textarea "Number is no good"
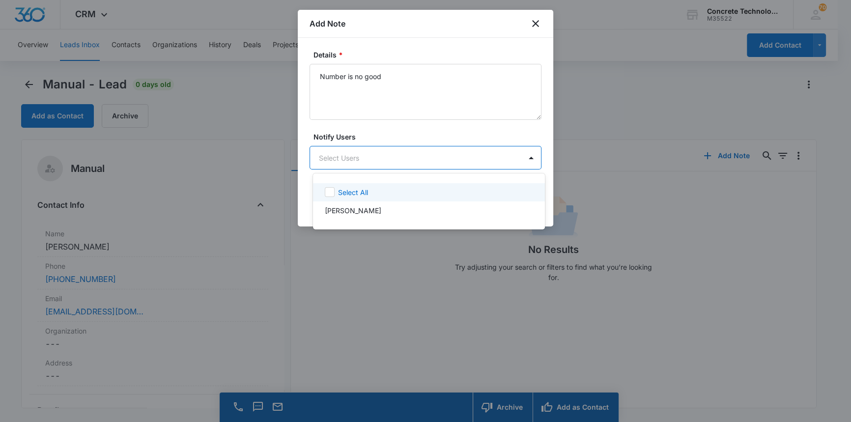
click at [384, 155] on body "CRM Apps Reputation Websites Forms CRM Email Social Content Ads Intelligence Fi…" at bounding box center [425, 211] width 851 height 422
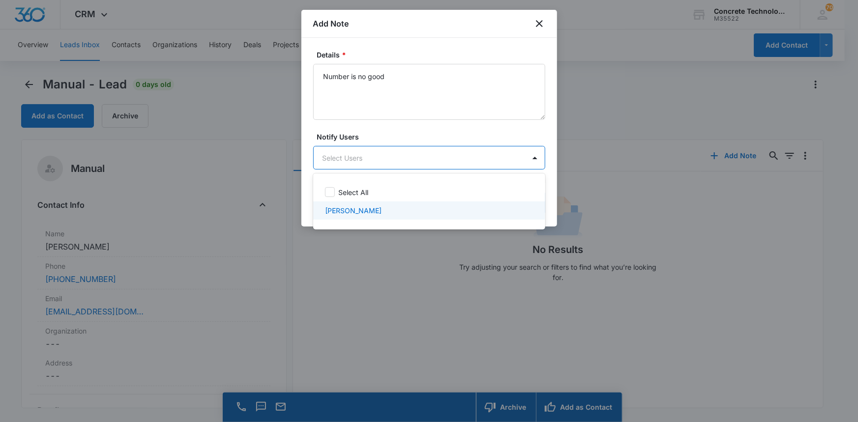
click at [354, 208] on p "[PERSON_NAME]" at bounding box center [353, 210] width 57 height 10
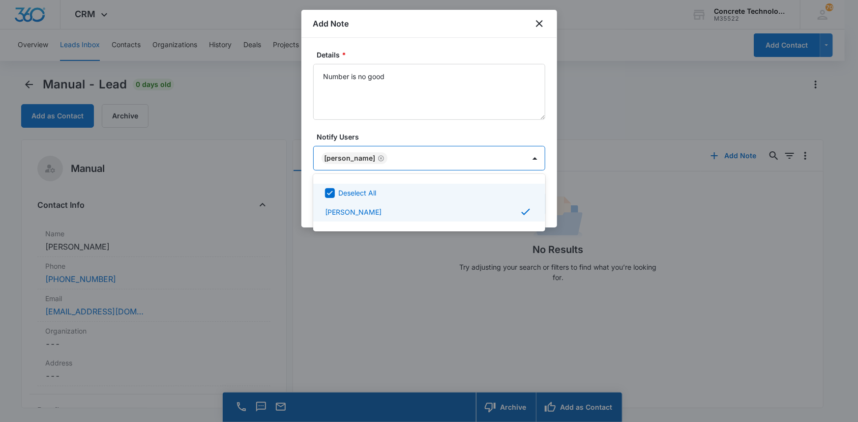
click at [514, 157] on div at bounding box center [429, 211] width 858 height 422
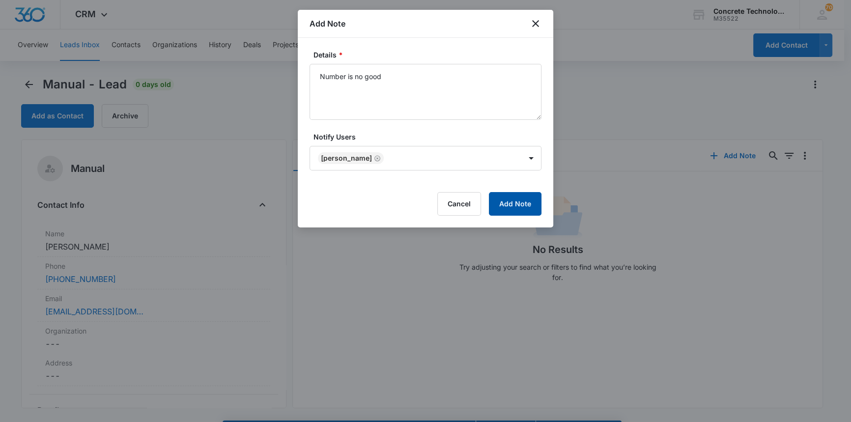
click at [525, 201] on button "Add Note" at bounding box center [515, 204] width 53 height 24
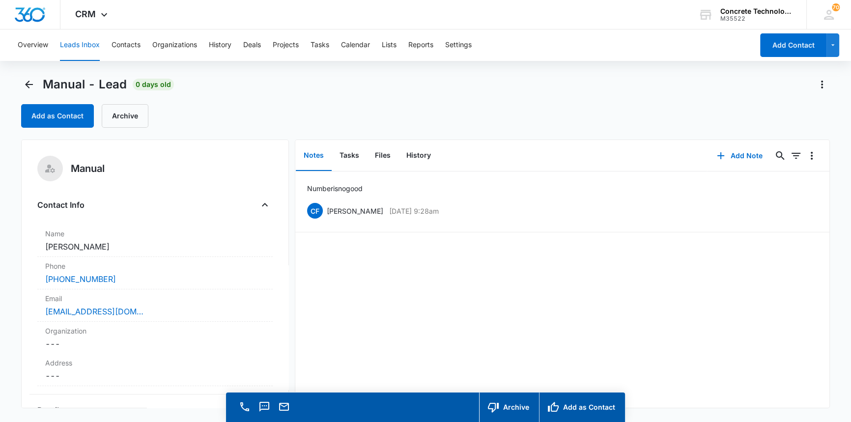
click at [83, 45] on button "Leads Inbox" at bounding box center [80, 44] width 40 height 31
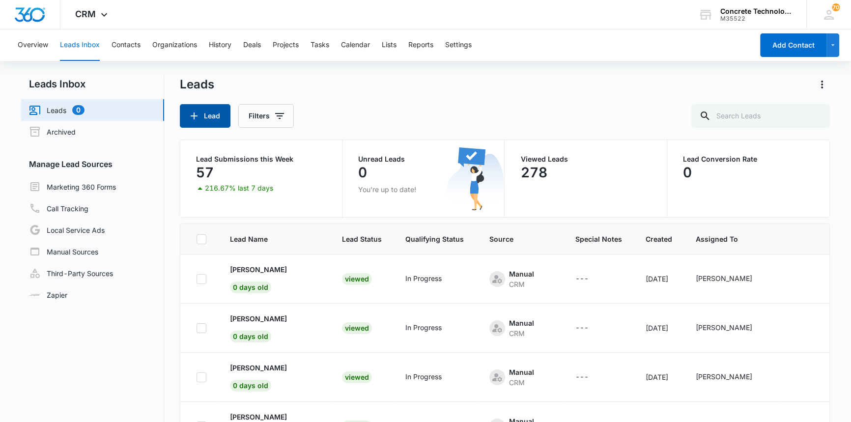
click at [210, 112] on button "Lead" at bounding box center [205, 116] width 51 height 24
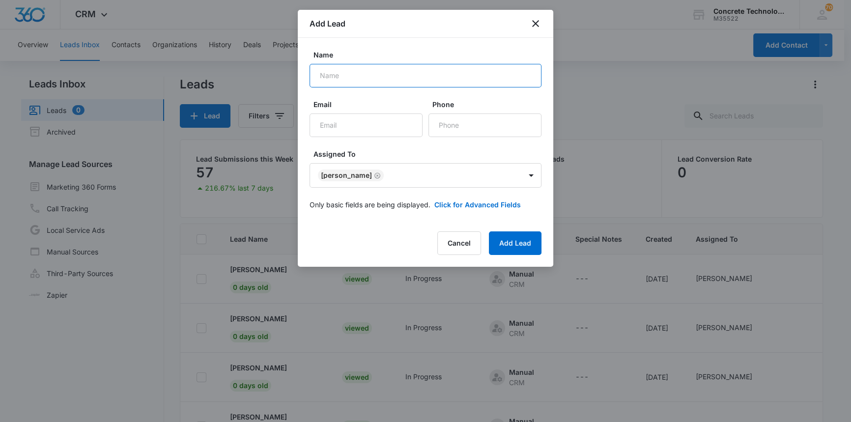
click at [321, 80] on input "Name" at bounding box center [426, 76] width 232 height 24
type input "Sandra Moncada"
click at [327, 127] on input "Email" at bounding box center [366, 126] width 113 height 24
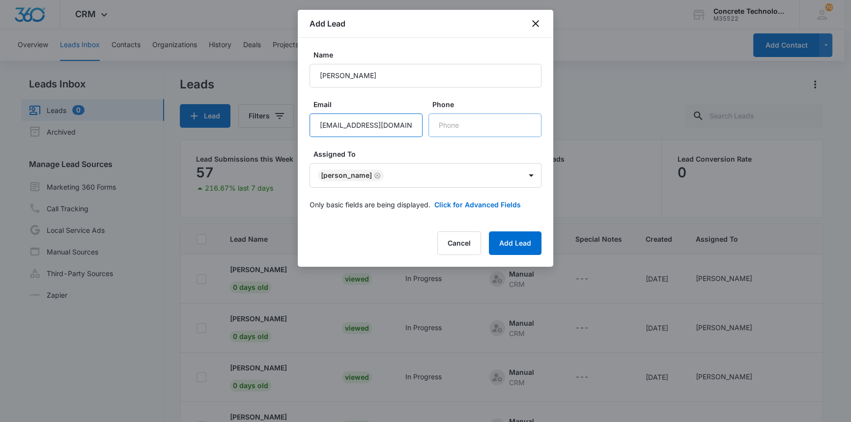
type input "snmoncada77@gmail.com"
click at [438, 123] on input "Phone" at bounding box center [485, 126] width 113 height 24
type input "(830) 448-9084"
click at [506, 247] on button "Add Lead" at bounding box center [515, 243] width 53 height 24
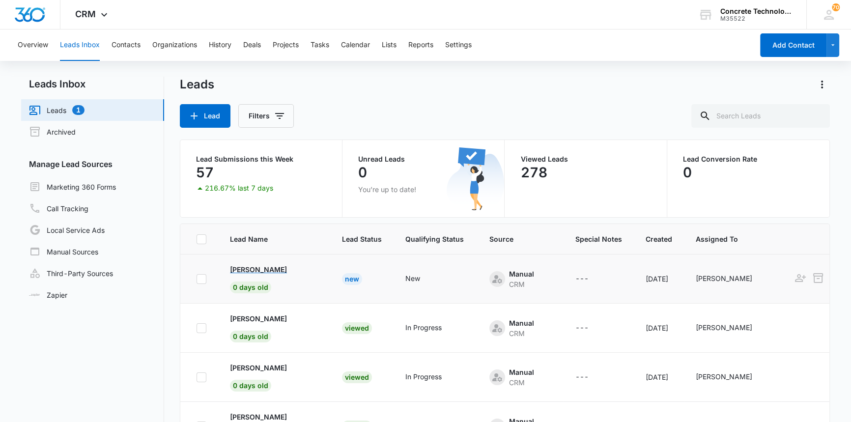
click at [276, 269] on p "Sandra Moncada" at bounding box center [258, 269] width 57 height 10
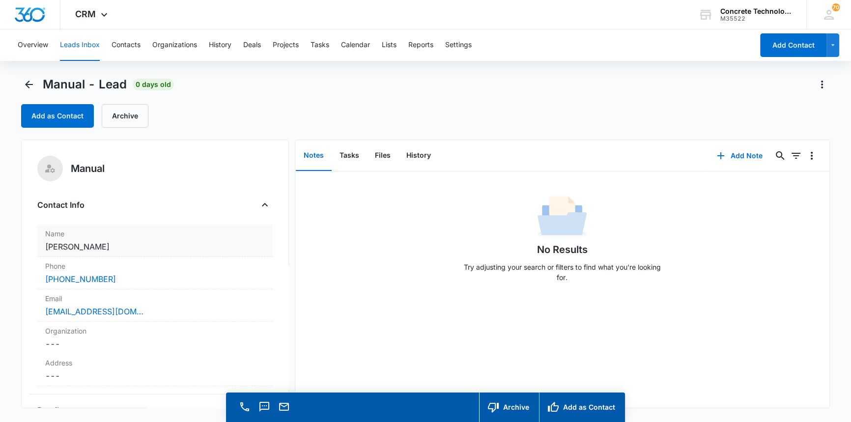
click at [169, 246] on dd "Cancel Save Changes Sandra Moncada" at bounding box center [154, 247] width 219 height 12
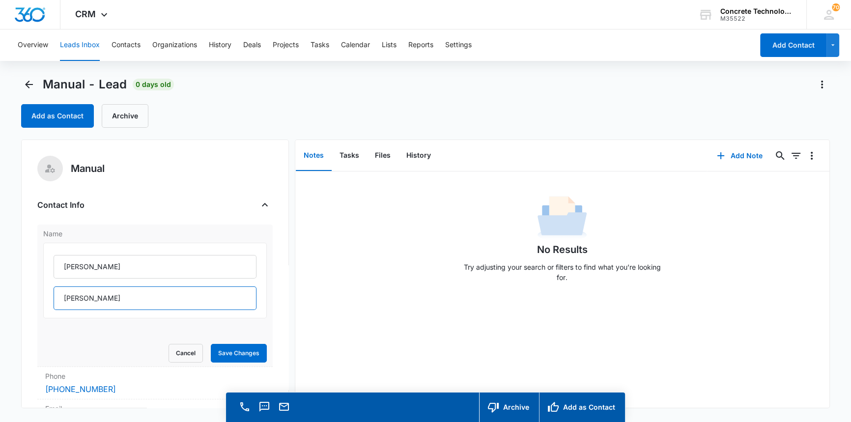
click at [102, 298] on input "Moncada" at bounding box center [155, 299] width 202 height 24
type input "Moncada TX"
click at [228, 352] on button "Save Changes" at bounding box center [239, 353] width 56 height 19
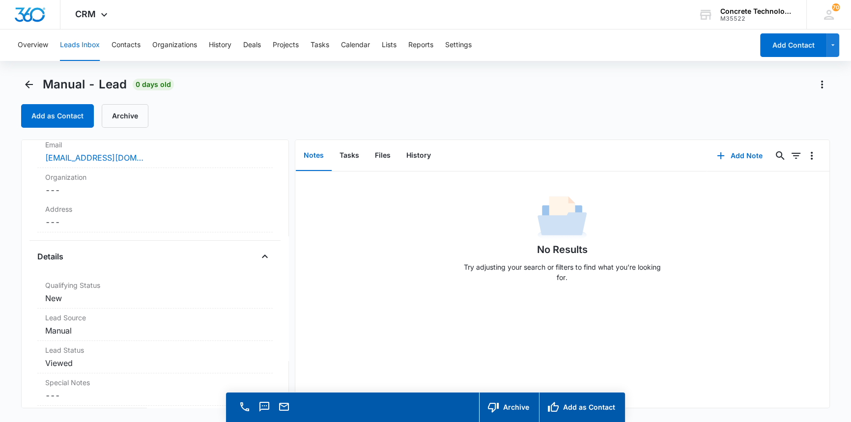
scroll to position [162, 0]
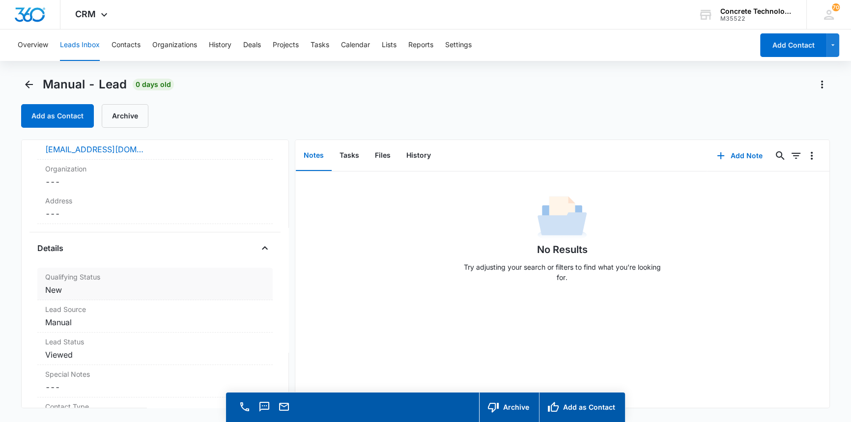
click at [60, 292] on dd "Cancel Save Changes New" at bounding box center [154, 290] width 219 height 12
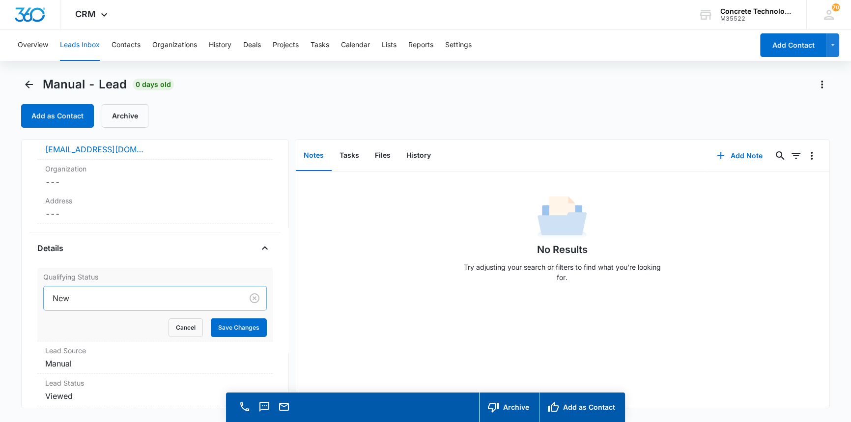
click at [102, 293] on div at bounding box center [141, 298] width 177 height 14
click at [83, 297] on div at bounding box center [141, 298] width 177 height 14
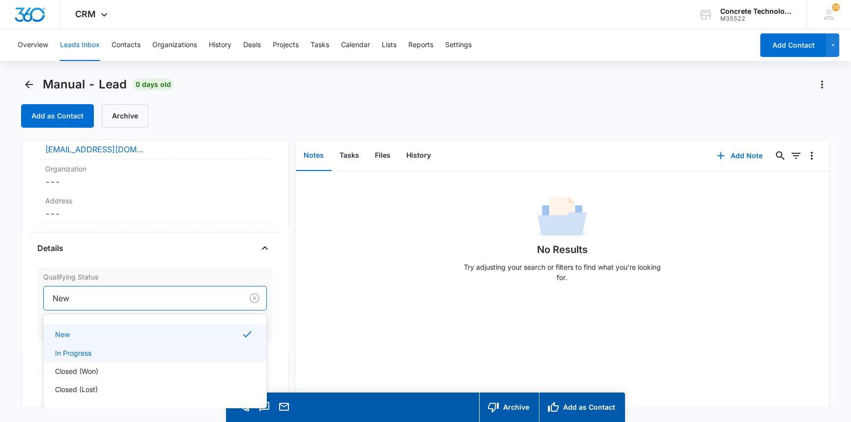
click at [77, 354] on p "In Progress" at bounding box center [73, 353] width 36 height 10
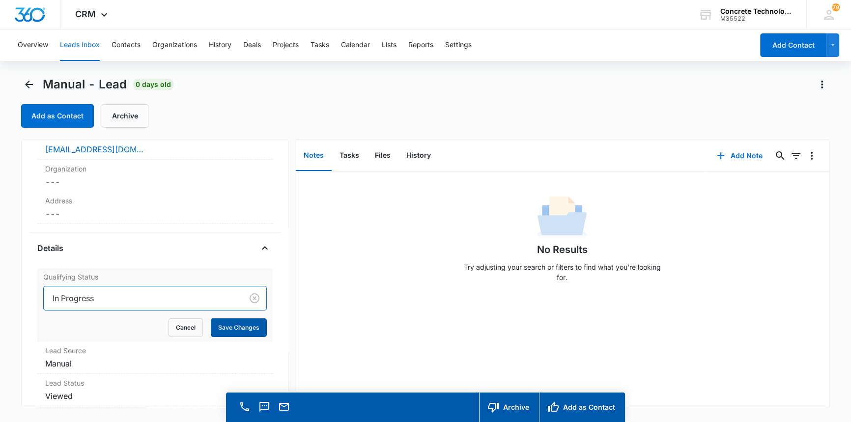
click at [227, 328] on button "Save Changes" at bounding box center [239, 327] width 56 height 19
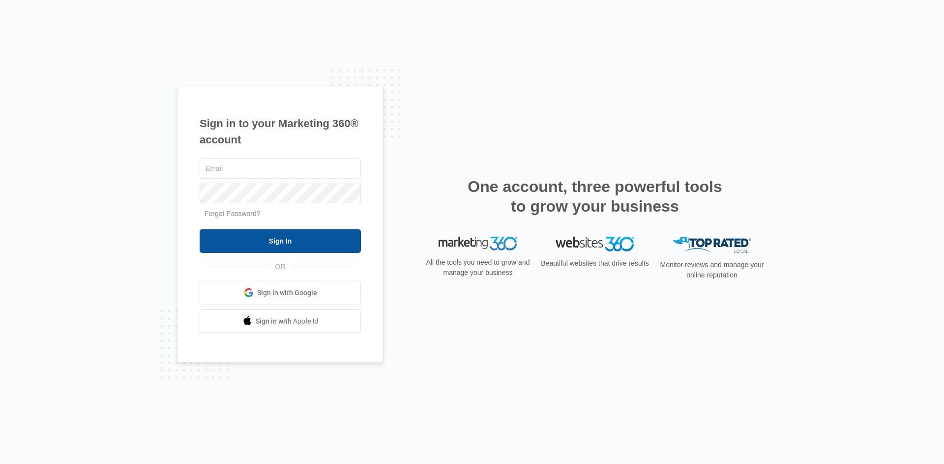
type input "[EMAIL_ADDRESS][DOMAIN_NAME]"
click at [298, 243] on input "Sign In" at bounding box center [280, 242] width 161 height 24
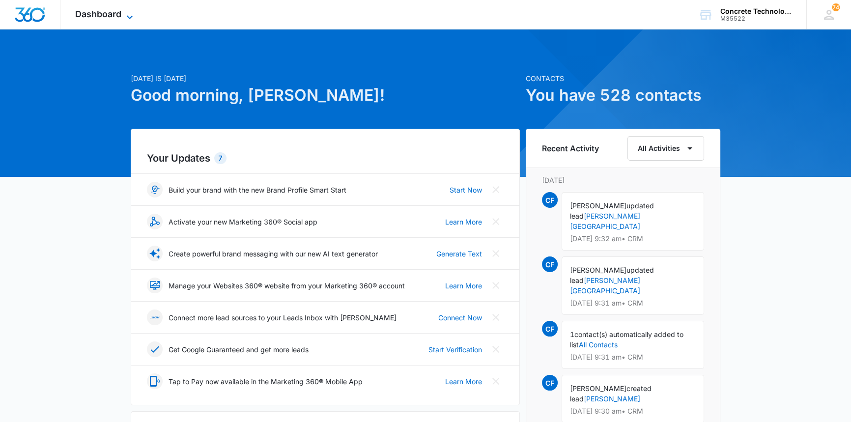
click at [103, 12] on span "Dashboard" at bounding box center [98, 14] width 46 height 10
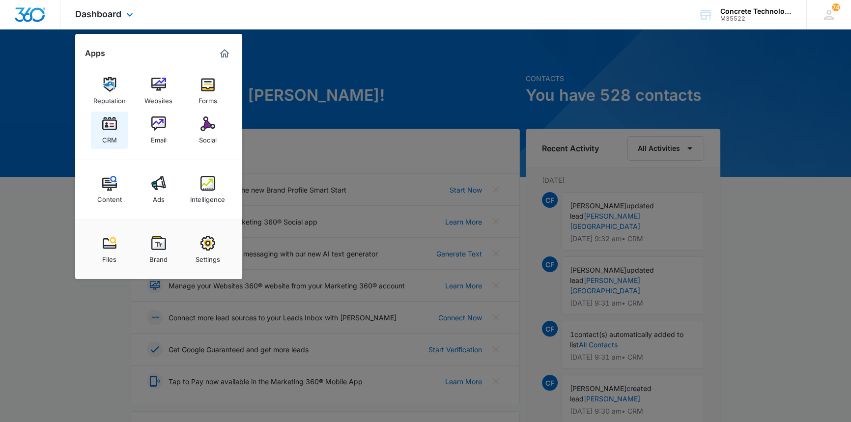
click at [106, 126] on img at bounding box center [109, 123] width 15 height 15
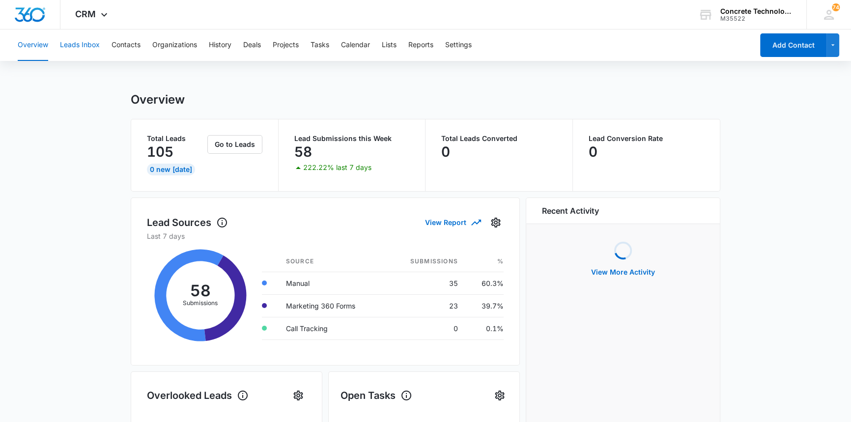
click at [82, 44] on button "Leads Inbox" at bounding box center [80, 44] width 40 height 31
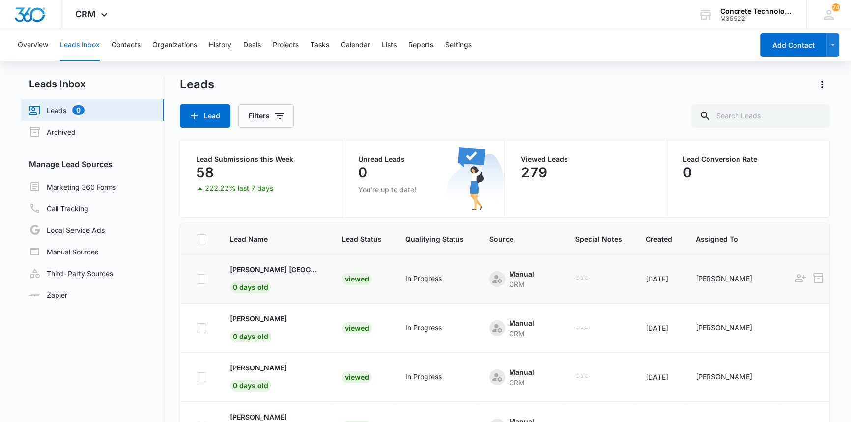
click at [248, 270] on p "Sandra Moncada TX" at bounding box center [274, 269] width 88 height 10
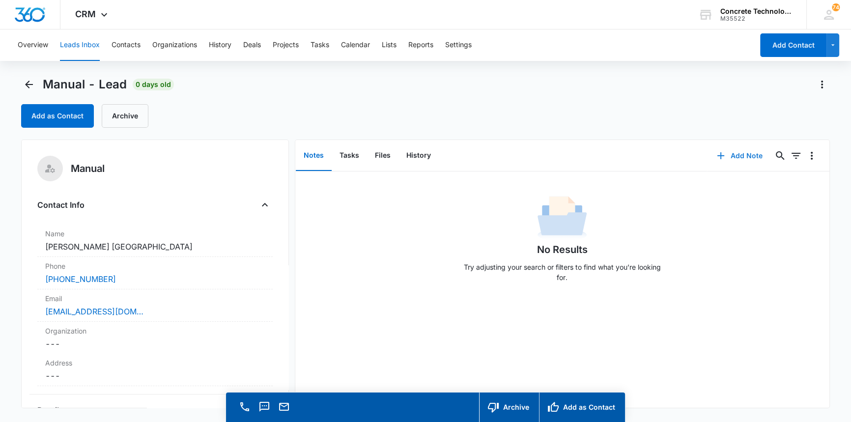
click at [731, 155] on button "Add Note" at bounding box center [739, 156] width 65 height 24
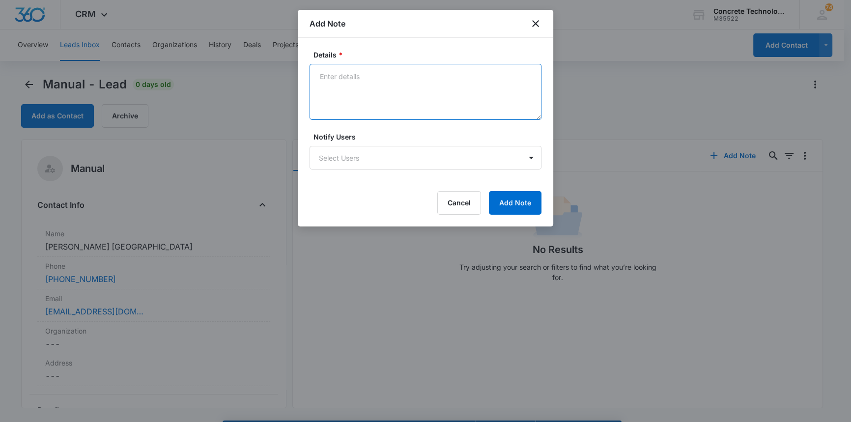
click at [333, 74] on textarea "Details *" at bounding box center [426, 92] width 232 height 56
type textarea "Number not taking calls, text"
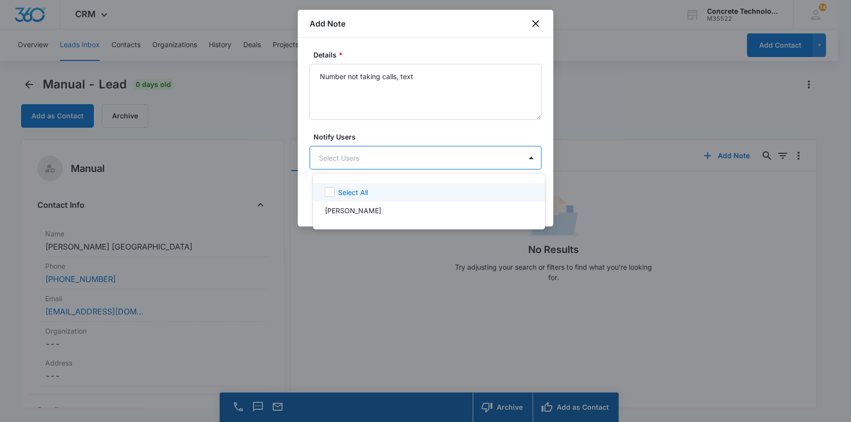
click at [361, 149] on body "CRM Apps Reputation Websites Forms CRM Email Social Content Ads Intelligence Fi…" at bounding box center [425, 211] width 851 height 422
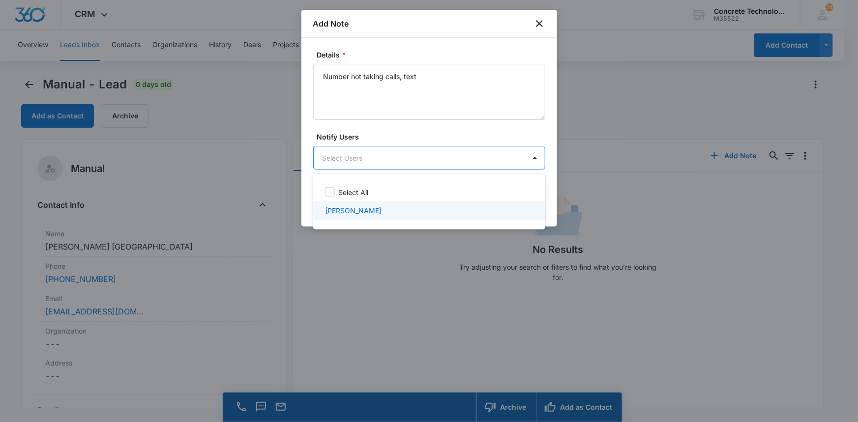
click at [350, 213] on p "[PERSON_NAME]" at bounding box center [353, 210] width 57 height 10
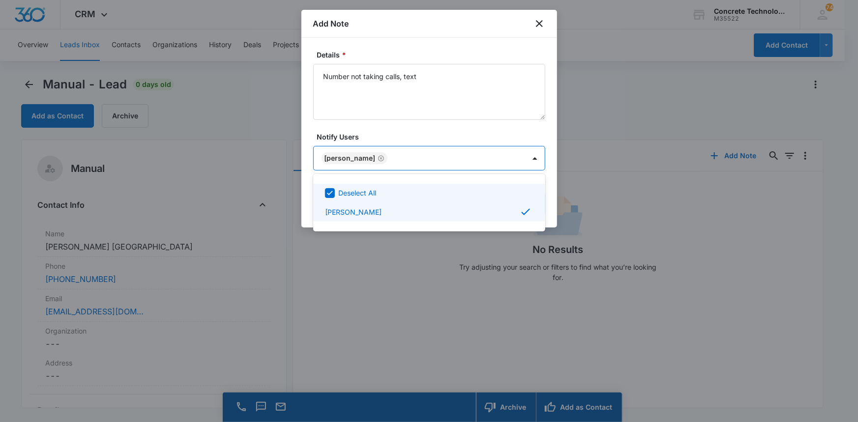
click at [516, 158] on div at bounding box center [429, 211] width 858 height 422
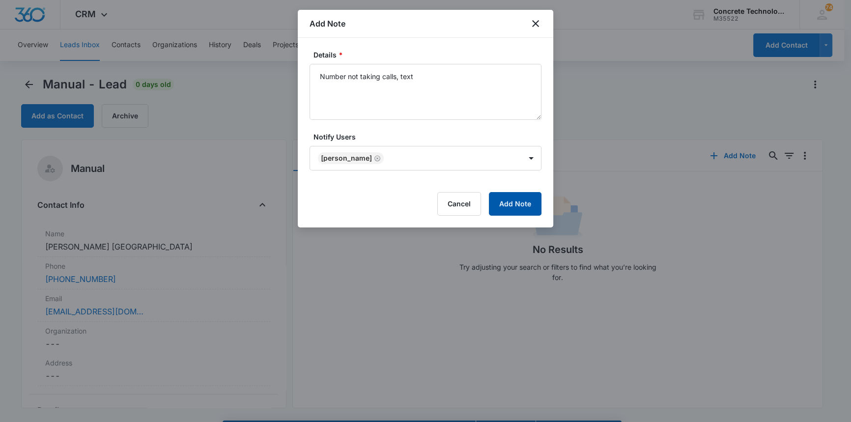
click at [517, 202] on button "Add Note" at bounding box center [515, 204] width 53 height 24
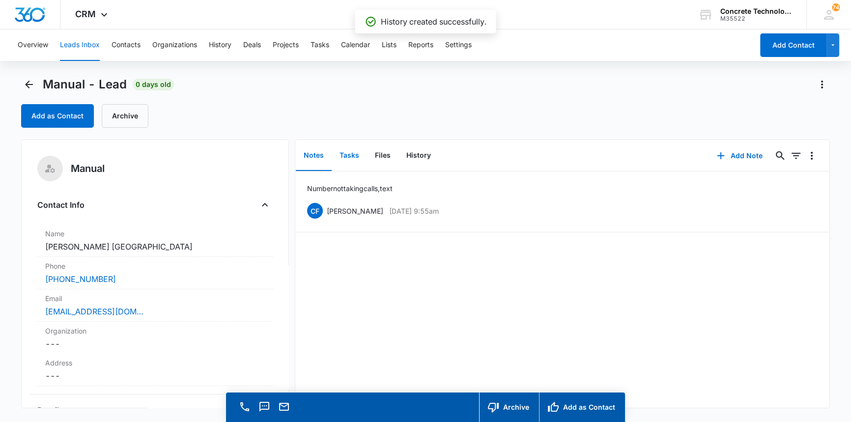
click at [354, 155] on button "Tasks" at bounding box center [349, 156] width 35 height 30
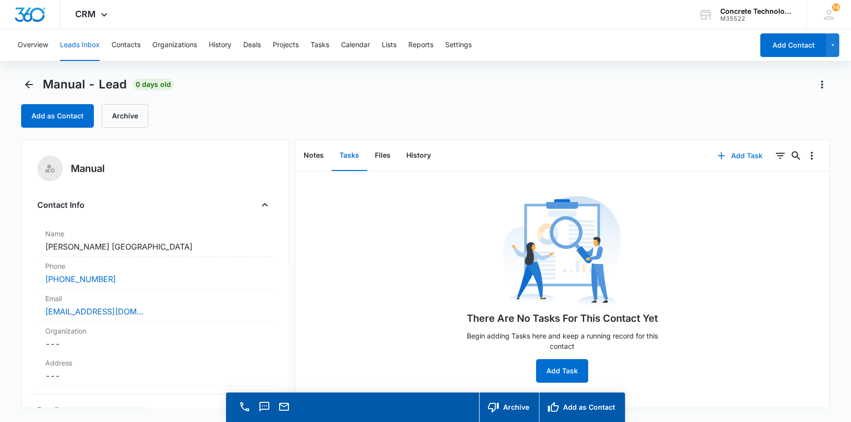
click at [728, 153] on button "Add Task" at bounding box center [740, 156] width 65 height 24
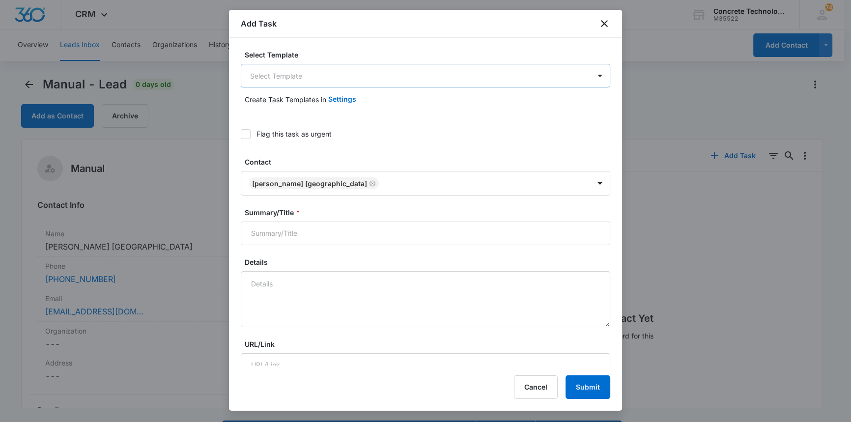
click at [341, 84] on body "CRM Apps Reputation Websites Forms CRM Email Social Content Ads Intelligence Fi…" at bounding box center [425, 225] width 851 height 450
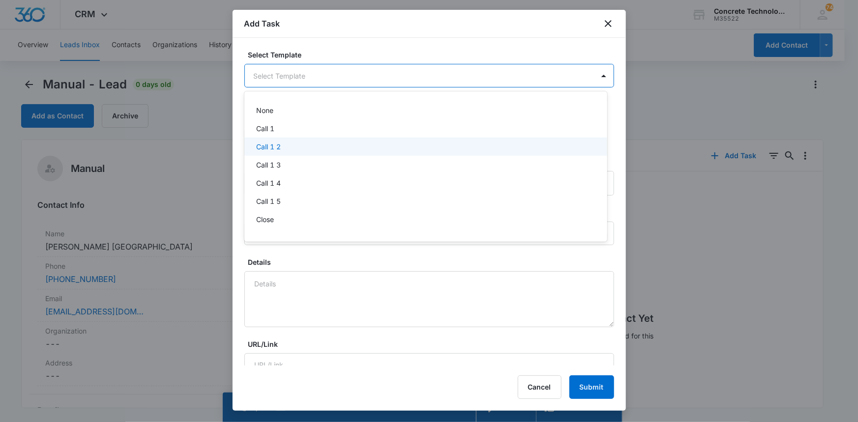
click at [282, 144] on div "Call 1 2" at bounding box center [424, 147] width 337 height 10
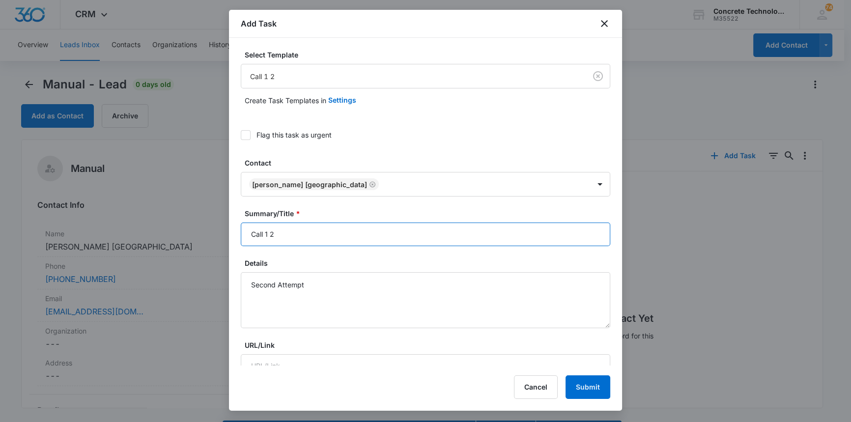
click at [269, 233] on input "Call 1 2" at bounding box center [426, 235] width 370 height 24
type input "Call 2"
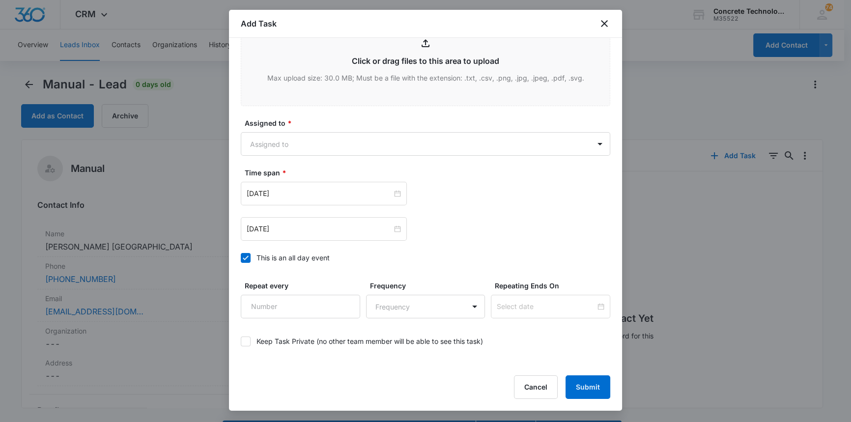
scroll to position [453, 0]
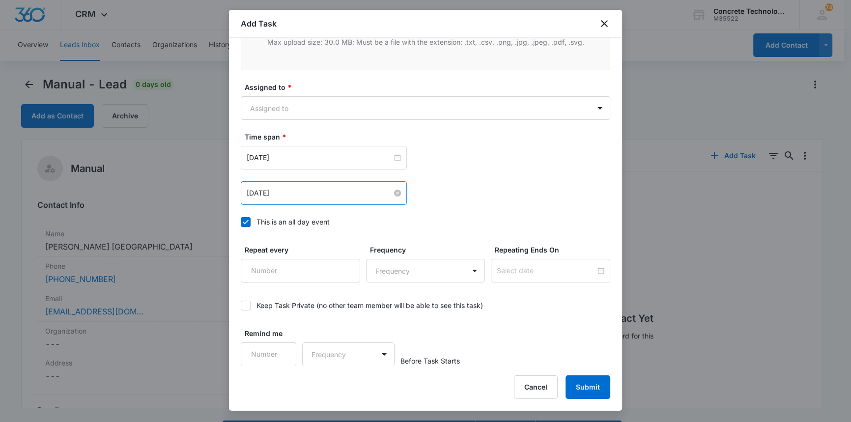
click at [320, 192] on input "Aug 5, 2025" at bounding box center [319, 193] width 145 height 11
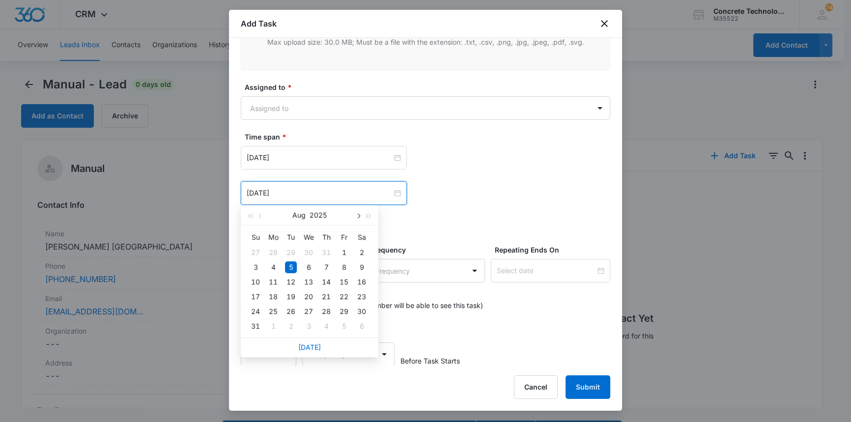
click at [359, 215] on span "button" at bounding box center [357, 216] width 5 height 5
type input "Sep 16, 2025"
click at [290, 282] on div "16" at bounding box center [291, 282] width 12 height 12
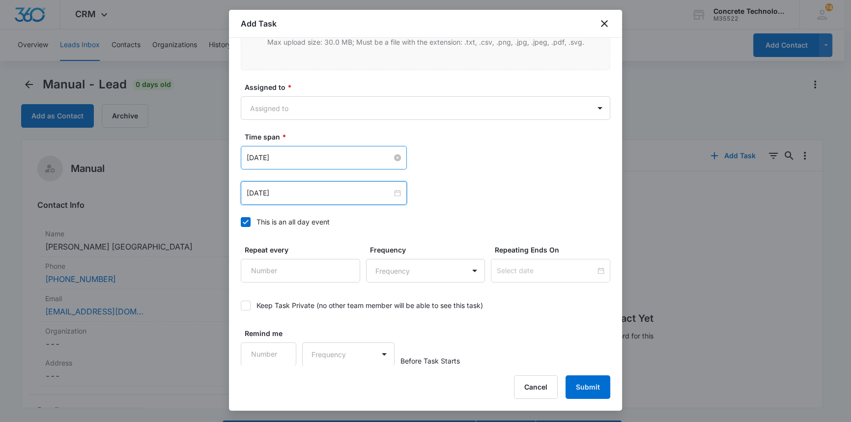
click at [317, 152] on input "Aug 5, 2025" at bounding box center [319, 157] width 145 height 11
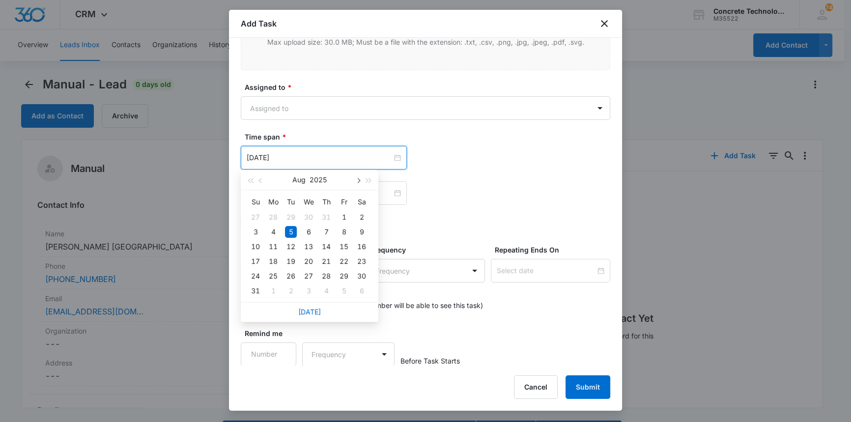
click at [356, 177] on button "button" at bounding box center [357, 180] width 11 height 20
type input "Sep 16, 2025"
click at [293, 245] on div "16" at bounding box center [291, 247] width 12 height 12
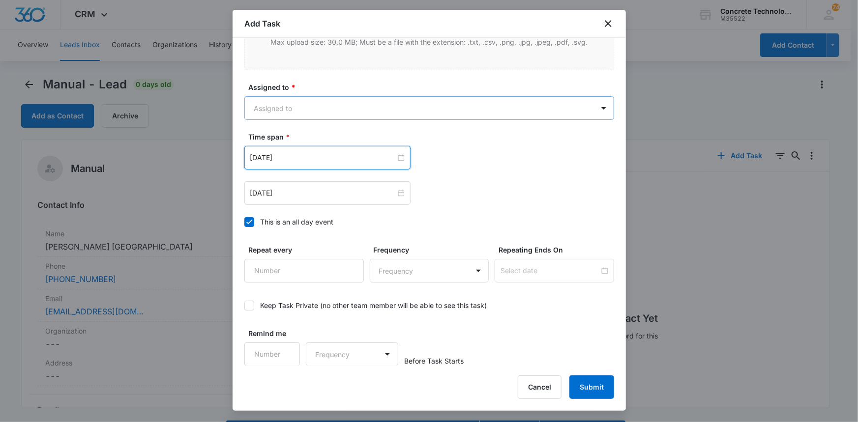
click at [310, 103] on body "CRM Apps Reputation Websites Forms CRM Email Social Content Ads Intelligence Fi…" at bounding box center [429, 225] width 858 height 450
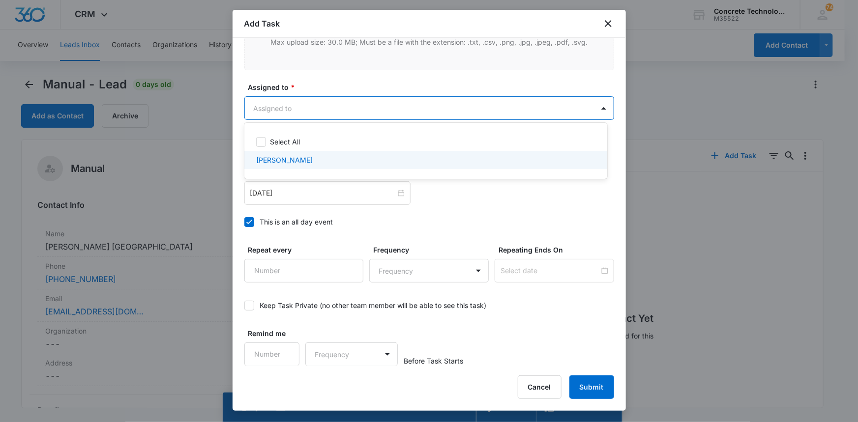
click at [275, 157] on p "[PERSON_NAME]" at bounding box center [284, 160] width 57 height 10
checkbox input "true"
click at [585, 387] on div at bounding box center [429, 211] width 858 height 422
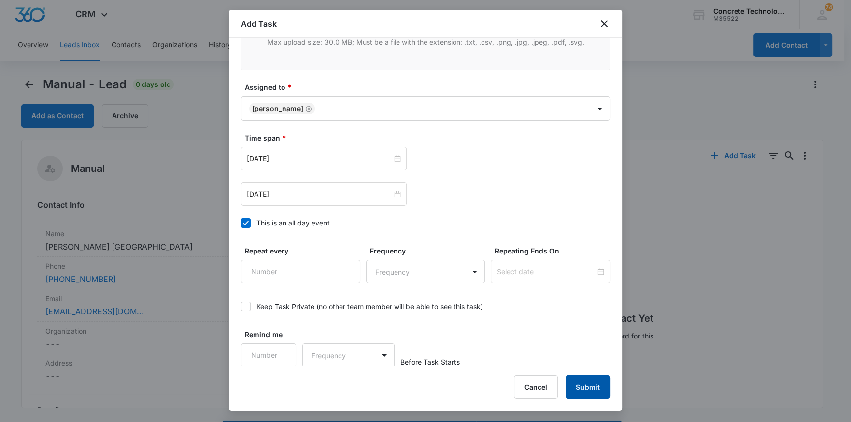
click at [585, 387] on button "Submit" at bounding box center [588, 387] width 45 height 24
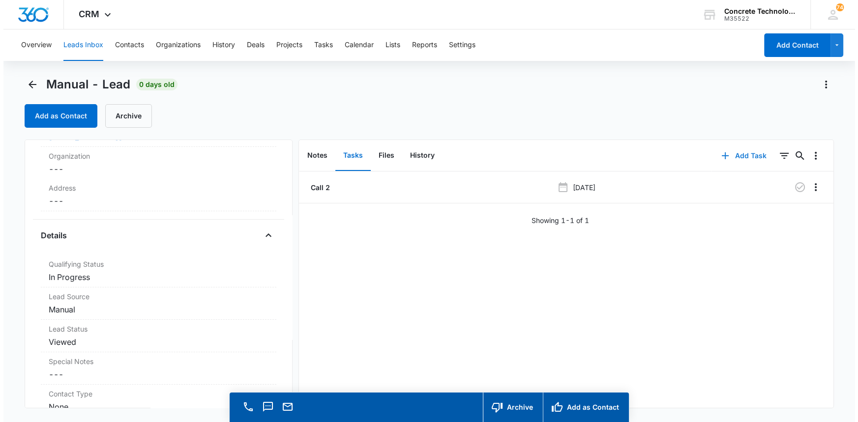
scroll to position [177, 0]
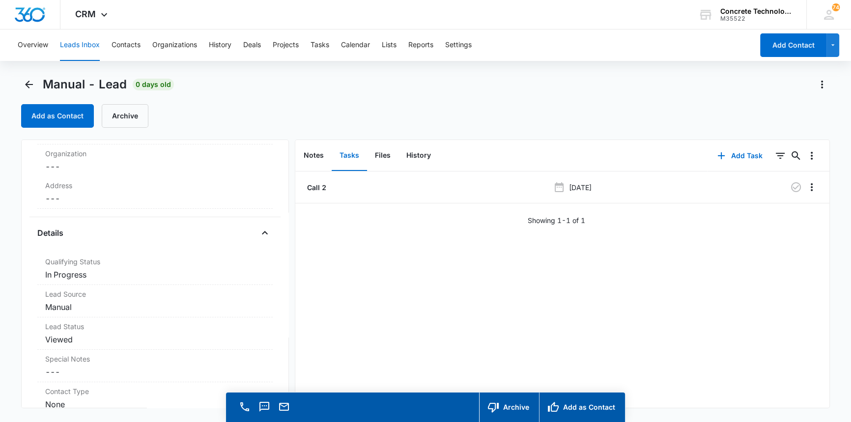
click at [85, 44] on button "Leads Inbox" at bounding box center [80, 44] width 40 height 31
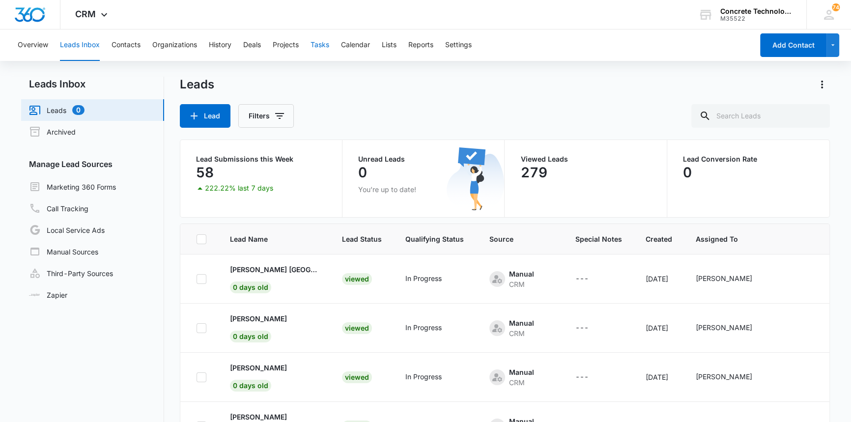
click at [322, 43] on button "Tasks" at bounding box center [320, 44] width 19 height 31
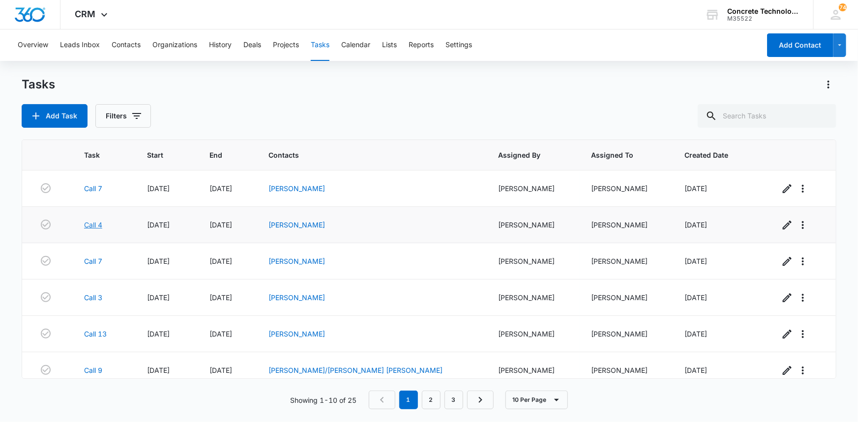
click at [102, 227] on link "Call 4" at bounding box center [93, 225] width 18 height 10
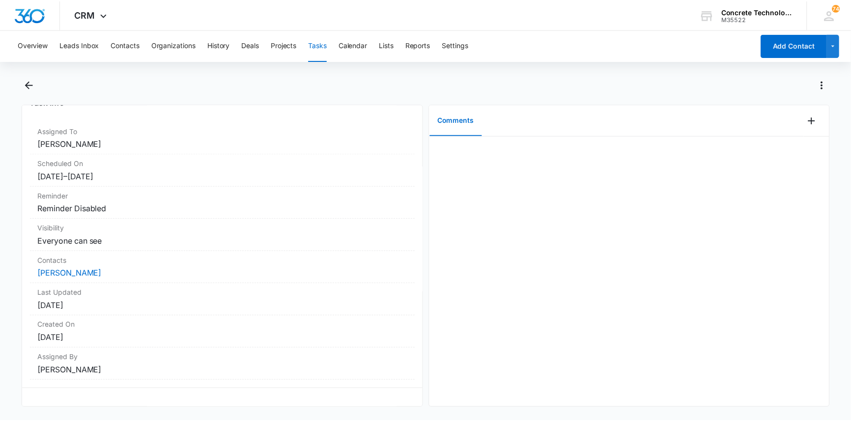
scroll to position [71, 0]
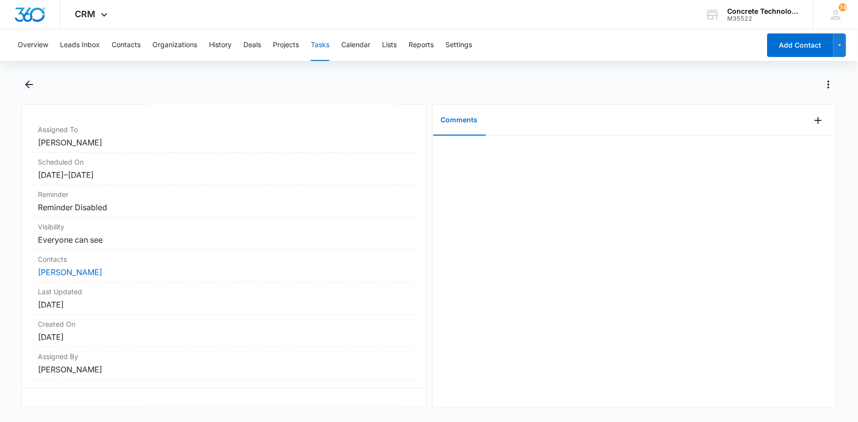
click at [319, 42] on button "Tasks" at bounding box center [320, 44] width 19 height 31
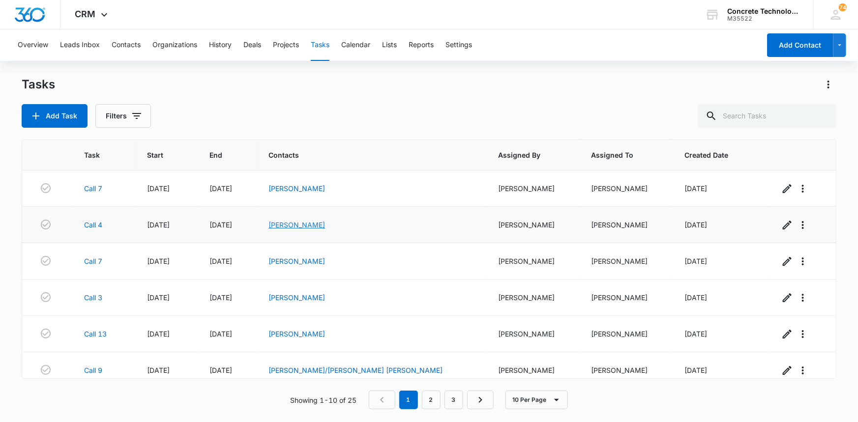
click at [325, 227] on link "Jason Perry" at bounding box center [296, 225] width 57 height 8
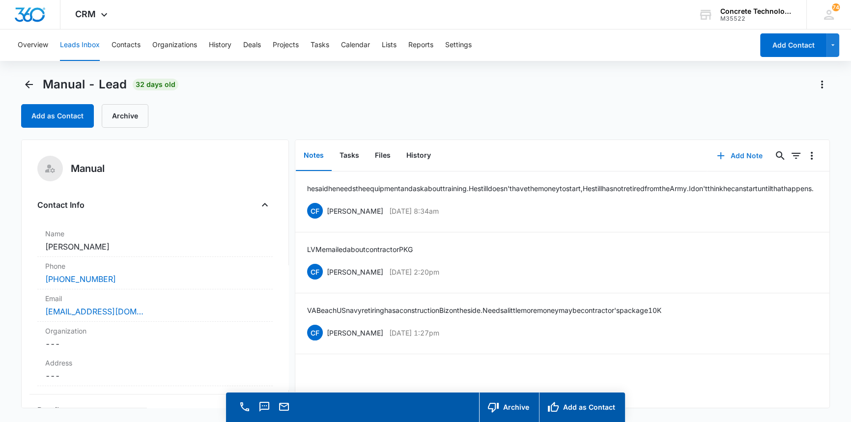
click at [739, 154] on button "Add Note" at bounding box center [739, 156] width 65 height 24
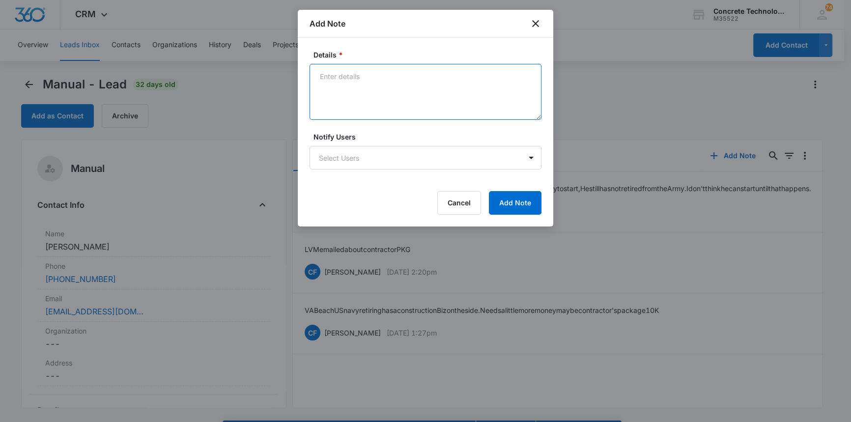
click at [323, 76] on textarea "Details *" at bounding box center [426, 92] width 232 height 56
type textarea "Has blocked our calls. Texted"
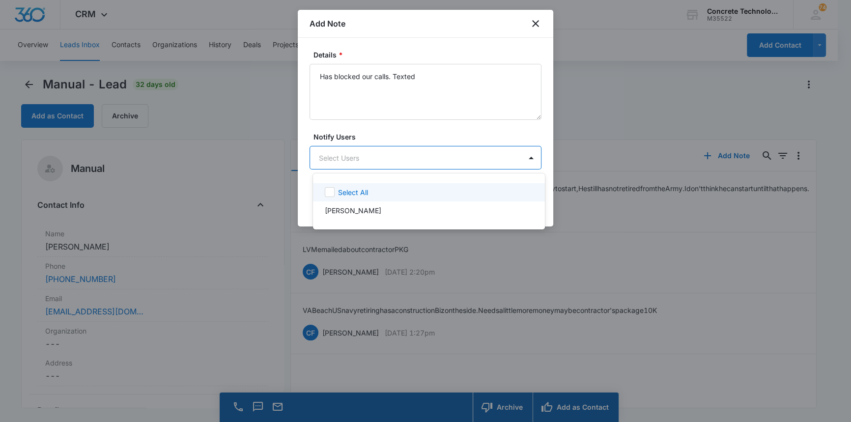
click at [342, 157] on body "CRM Apps Reputation Websites Forms CRM Email Social Content Ads Intelligence Fi…" at bounding box center [425, 211] width 851 height 422
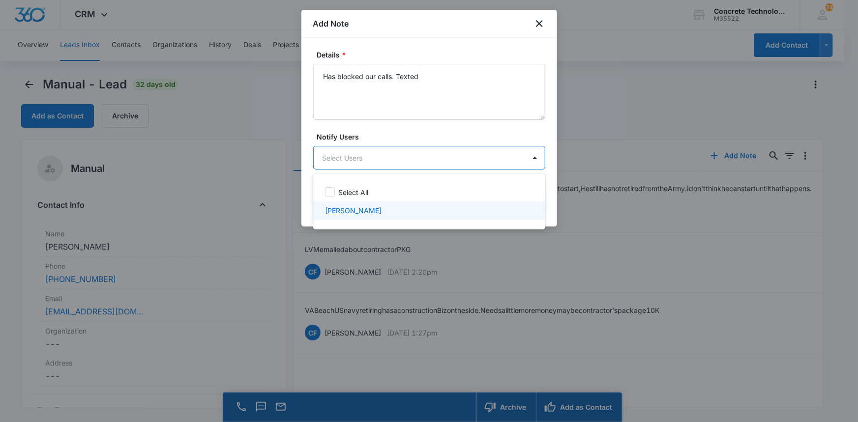
click at [347, 213] on p "[PERSON_NAME]" at bounding box center [353, 210] width 57 height 10
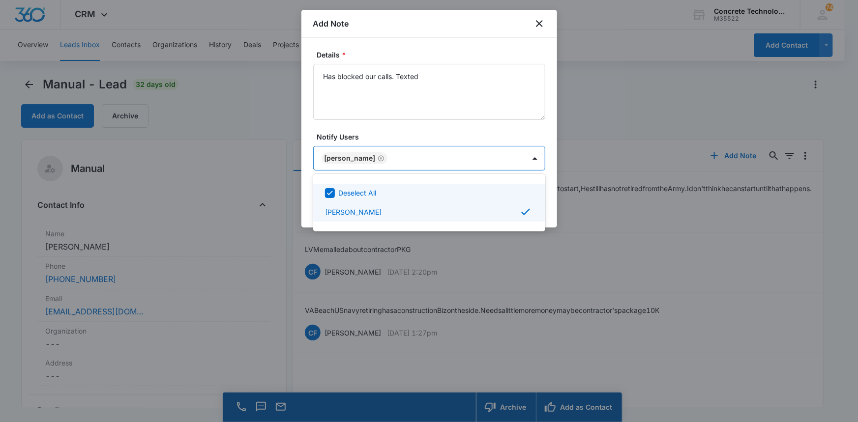
click at [521, 158] on div at bounding box center [429, 211] width 858 height 422
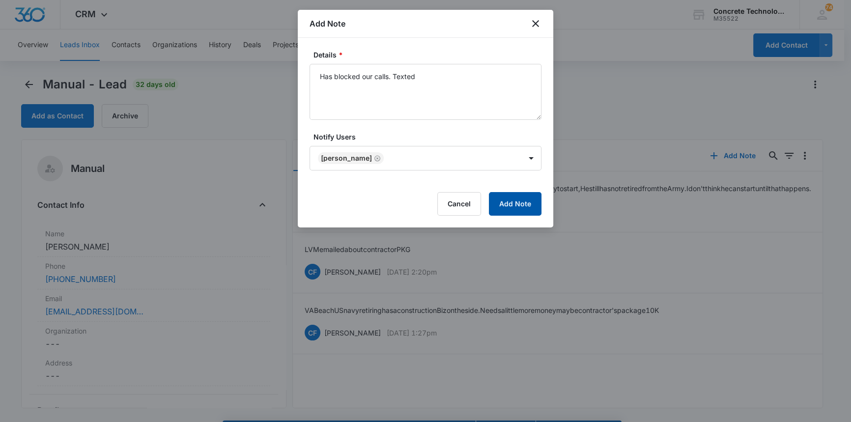
click at [511, 201] on button "Add Note" at bounding box center [515, 204] width 53 height 24
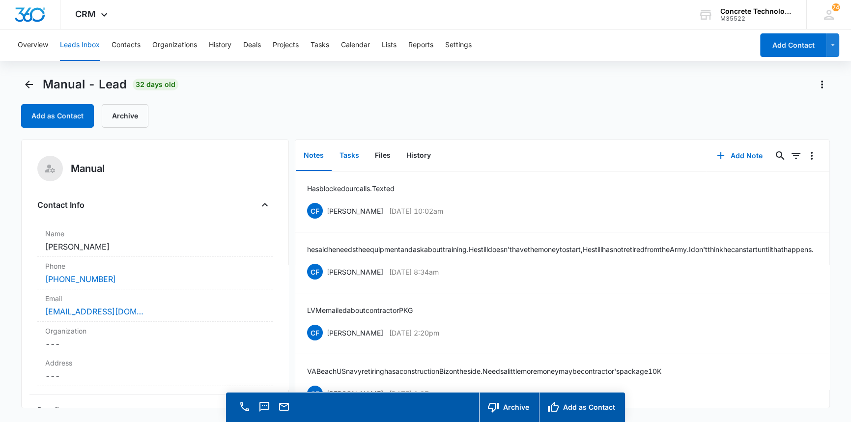
click at [349, 153] on button "Tasks" at bounding box center [349, 156] width 35 height 30
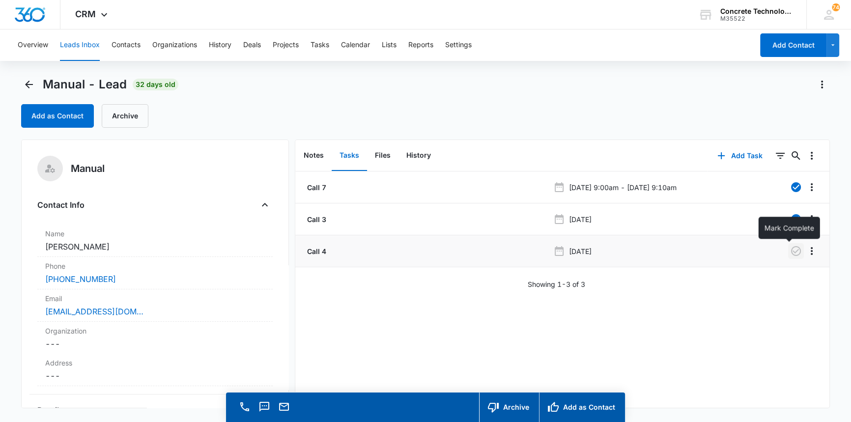
click at [790, 250] on icon "button" at bounding box center [796, 251] width 12 height 12
click at [736, 155] on button "Add Task" at bounding box center [740, 156] width 65 height 24
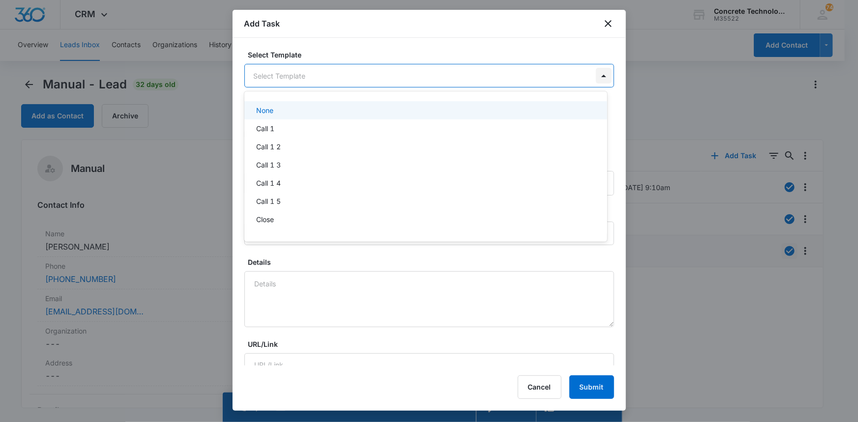
click at [592, 75] on body "CRM Apps Reputation Websites Forms CRM Email Social Content Ads Intelligence Fi…" at bounding box center [429, 211] width 858 height 422
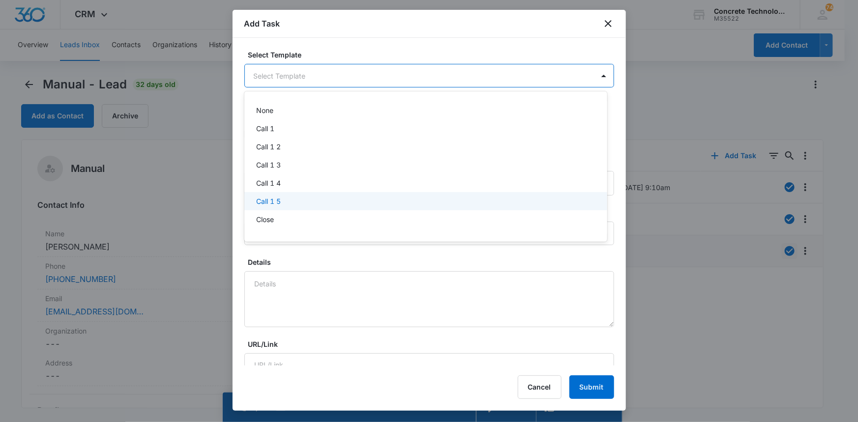
click at [269, 199] on p "Call 1 5" at bounding box center [268, 201] width 25 height 10
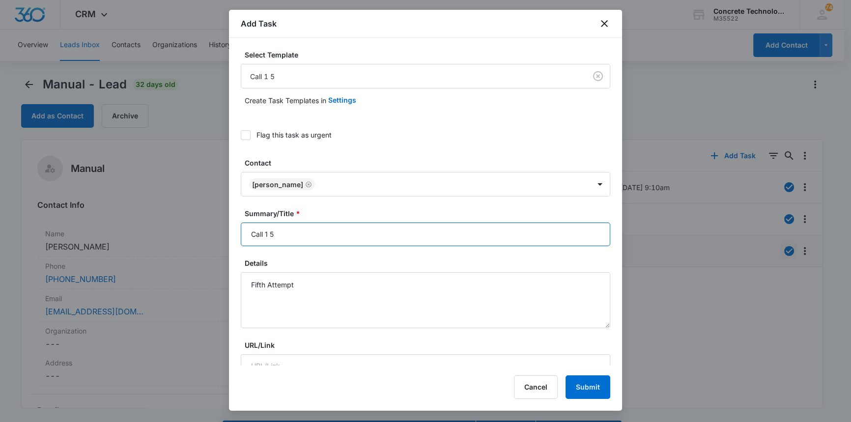
click at [267, 232] on input "Call 1 5" at bounding box center [426, 235] width 370 height 24
type input "Call 5"
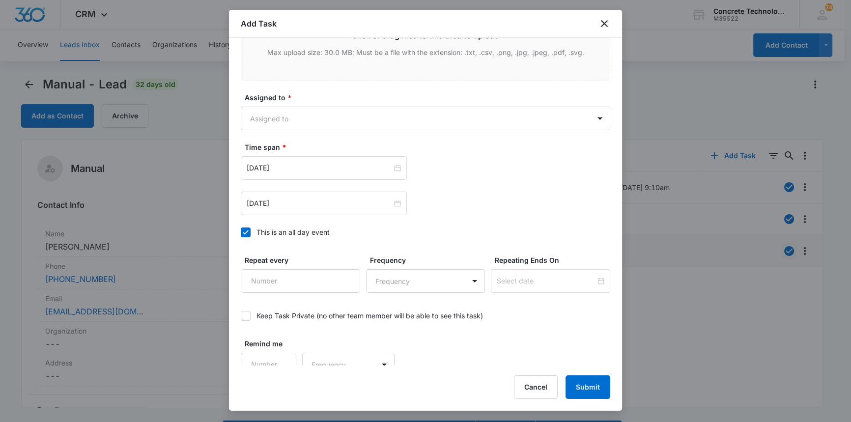
scroll to position [516, 0]
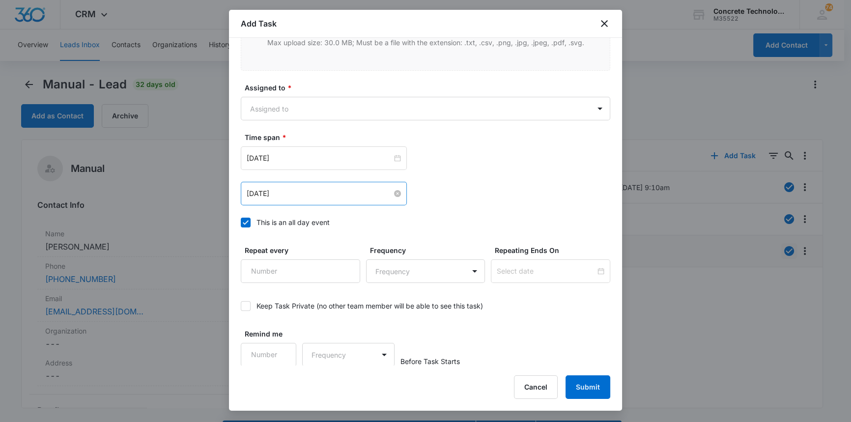
click at [321, 194] on input "Aug 5, 2025" at bounding box center [319, 193] width 145 height 11
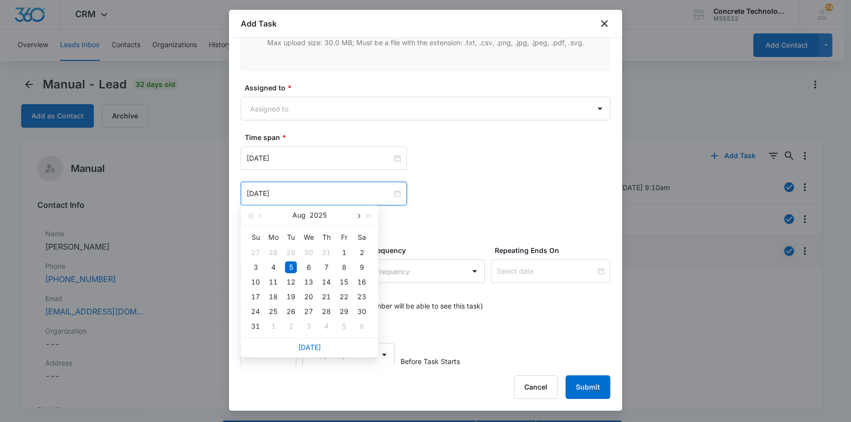
click at [359, 212] on button "button" at bounding box center [357, 215] width 11 height 20
click at [261, 216] on span "button" at bounding box center [261, 216] width 5 height 5
type input "Oct 23, 2025"
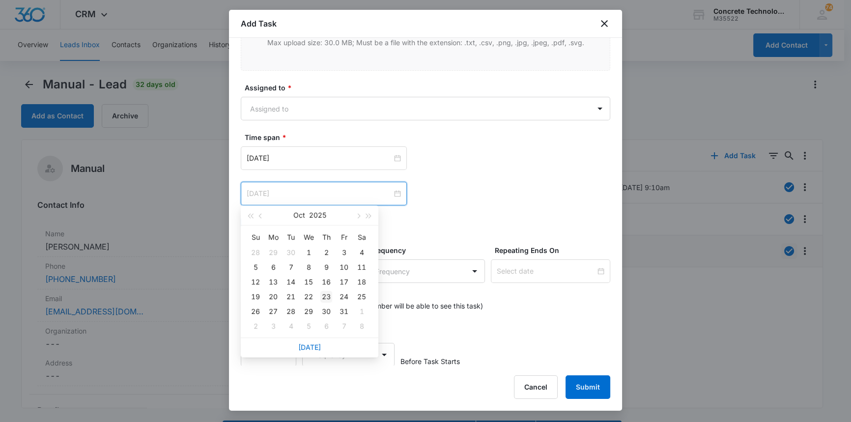
click at [324, 294] on div "23" at bounding box center [326, 297] width 12 height 12
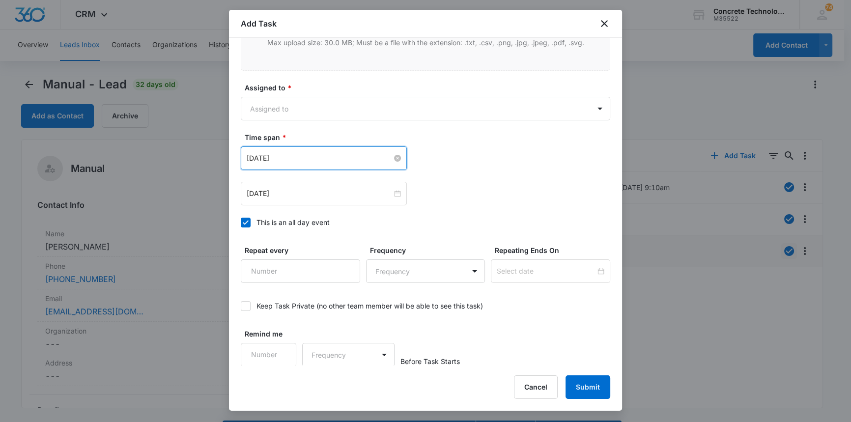
click at [356, 154] on input "Aug 5, 2025" at bounding box center [319, 158] width 145 height 11
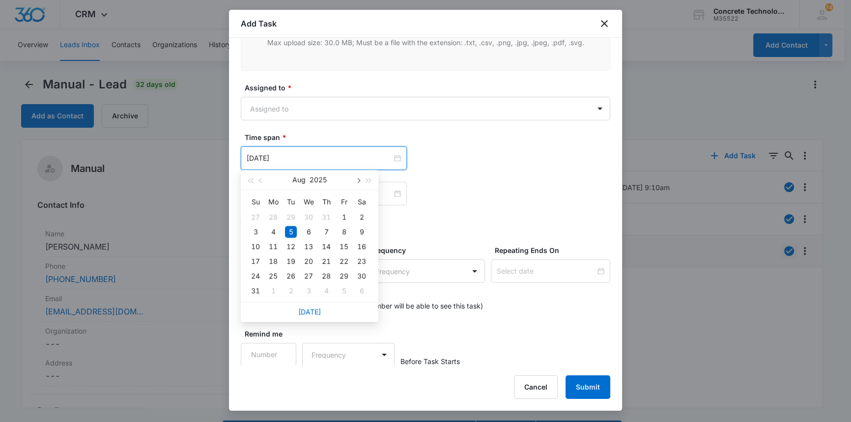
click at [359, 179] on span "button" at bounding box center [357, 180] width 5 height 5
type input "Oct 23, 2025"
click at [324, 261] on div "23" at bounding box center [326, 262] width 12 height 12
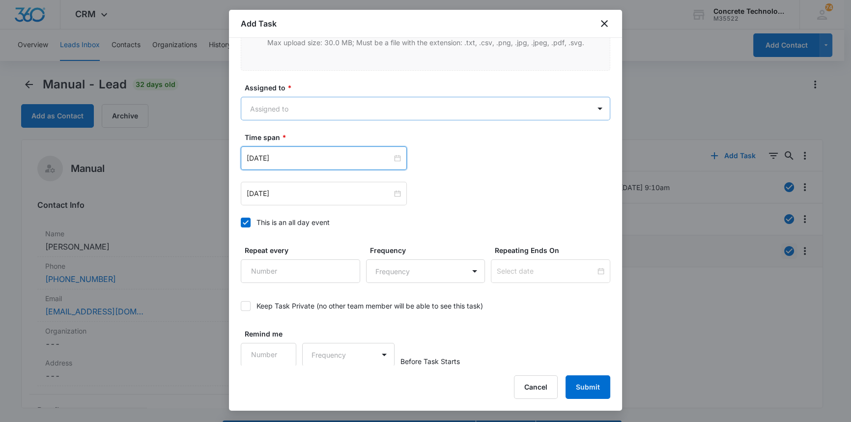
click at [284, 107] on body "CRM Apps Reputation Websites Forms CRM Email Social Content Ads Intelligence Fi…" at bounding box center [425, 225] width 851 height 450
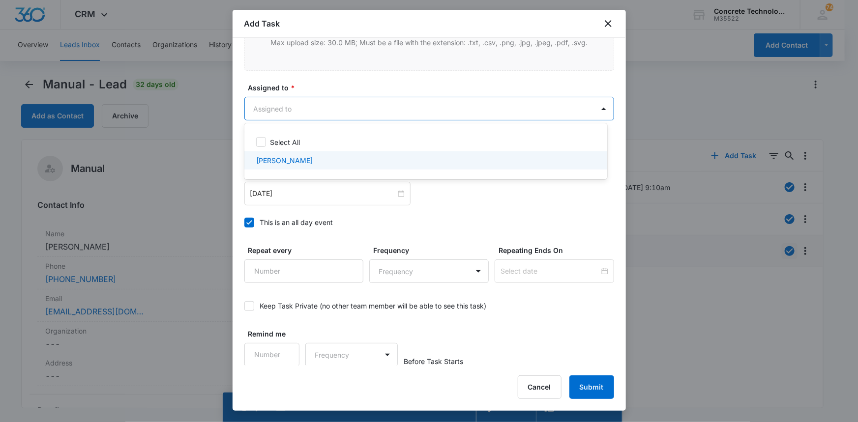
click at [272, 155] on p "[PERSON_NAME]" at bounding box center [284, 160] width 57 height 10
checkbox input "true"
click at [585, 385] on div at bounding box center [429, 211] width 858 height 422
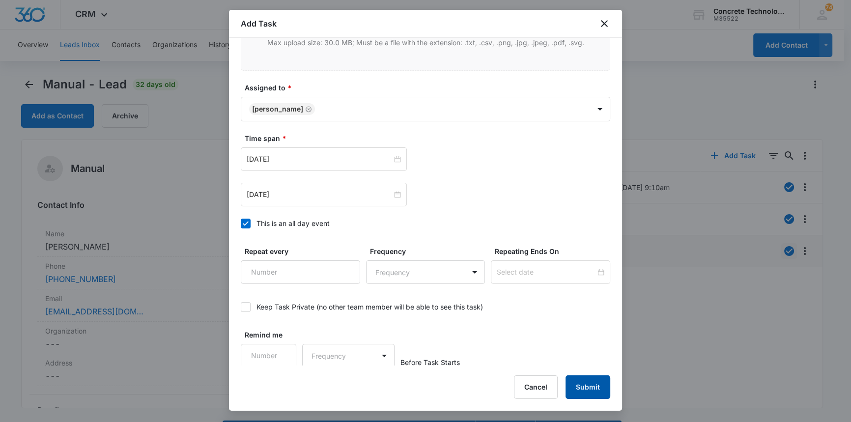
click at [585, 385] on button "Submit" at bounding box center [588, 387] width 45 height 24
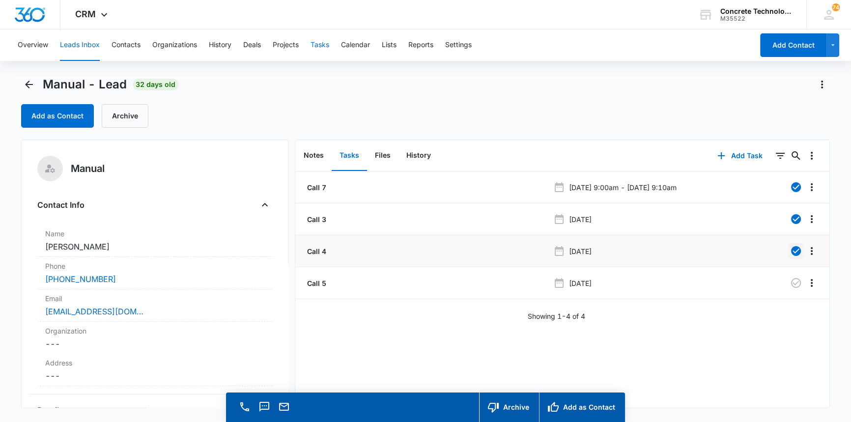
click at [320, 44] on button "Tasks" at bounding box center [320, 44] width 19 height 31
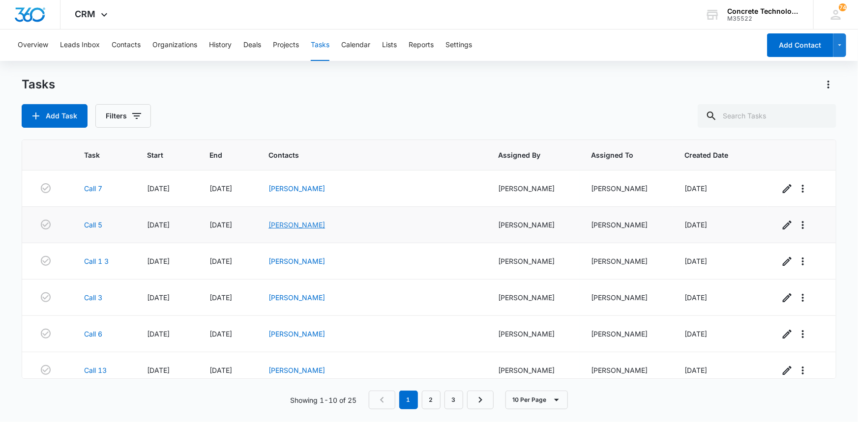
click at [325, 226] on link "Eugene Hall" at bounding box center [296, 225] width 57 height 8
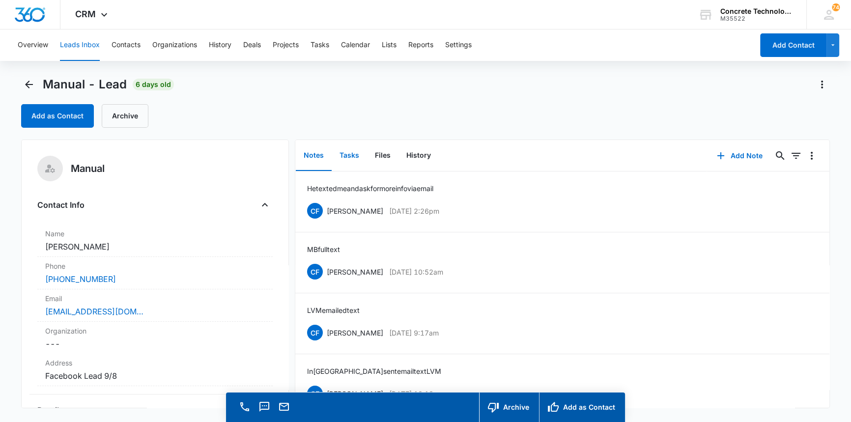
click at [350, 155] on button "Tasks" at bounding box center [349, 156] width 35 height 30
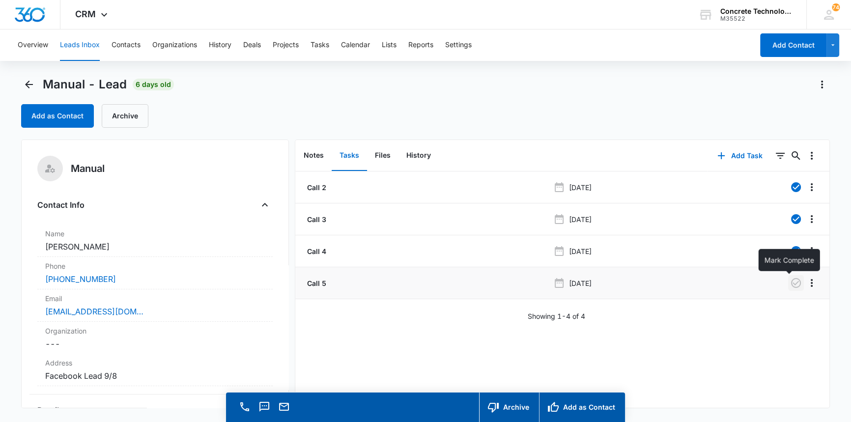
click at [790, 282] on icon "button" at bounding box center [796, 283] width 12 height 12
click at [735, 154] on button "Add Task" at bounding box center [740, 156] width 65 height 24
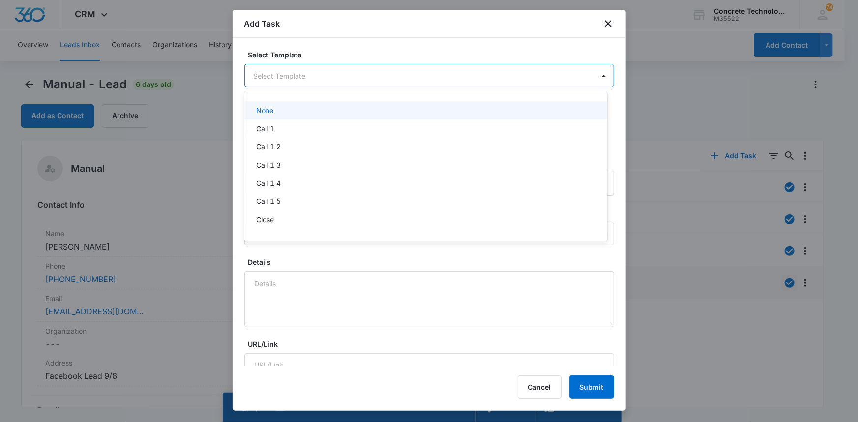
click at [329, 74] on body "CRM Apps Reputation Websites Forms CRM Email Social Content Ads Intelligence Fi…" at bounding box center [429, 211] width 858 height 422
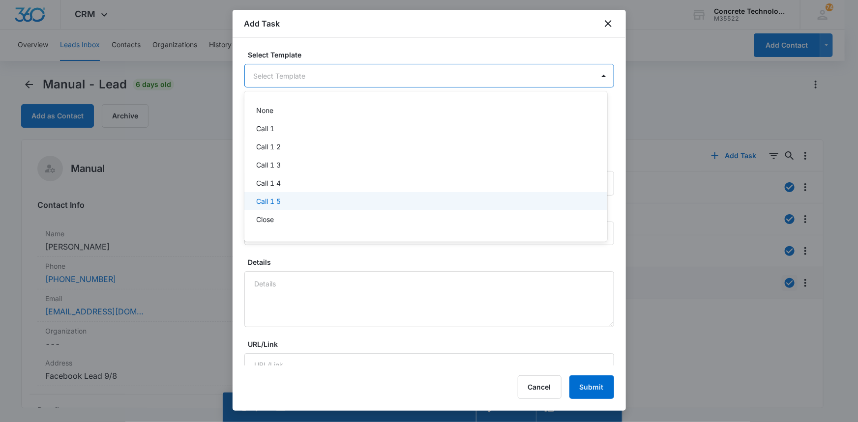
click at [266, 200] on p "Call 1 5" at bounding box center [268, 201] width 25 height 10
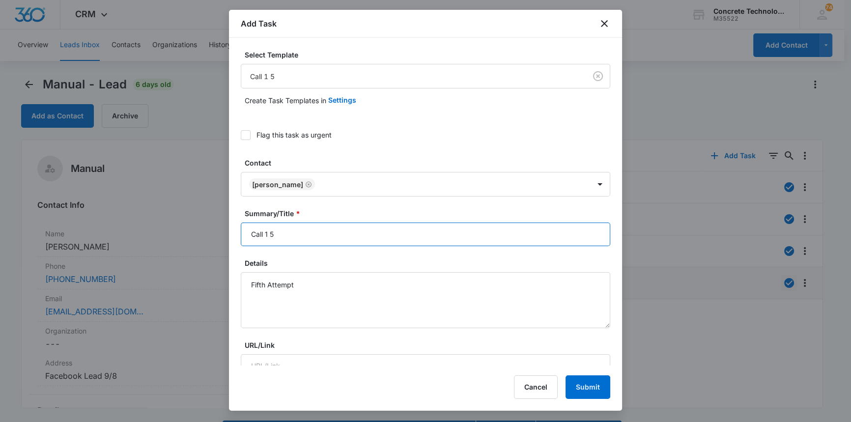
click at [268, 232] on input "Call 1 5" at bounding box center [426, 235] width 370 height 24
type input "Call 5"
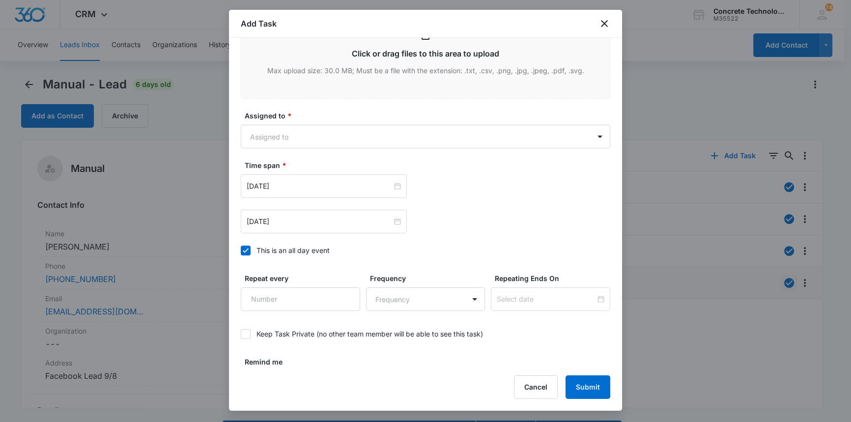
scroll to position [516, 0]
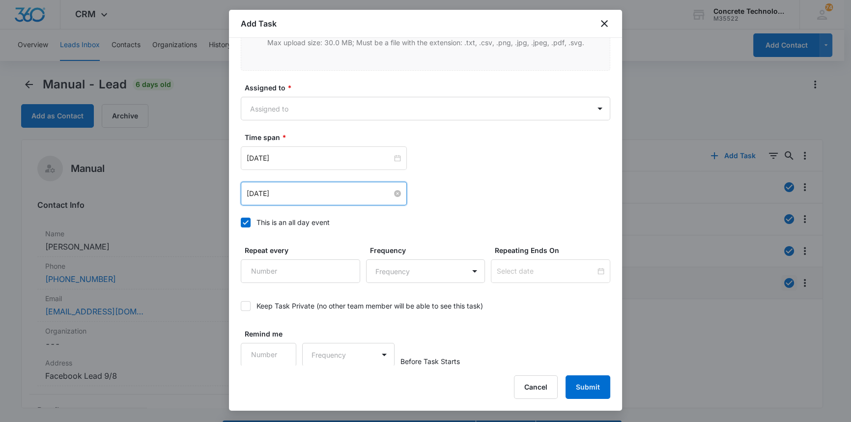
click at [340, 194] on input "Aug 5, 2025" at bounding box center [319, 193] width 145 height 11
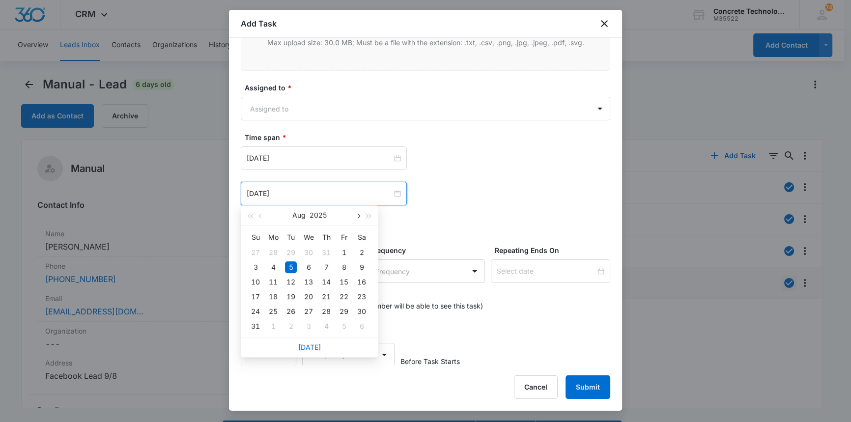
click at [357, 214] on span "button" at bounding box center [357, 216] width 5 height 5
type input "Sep 19, 2025"
click at [344, 281] on div "19" at bounding box center [344, 282] width 12 height 12
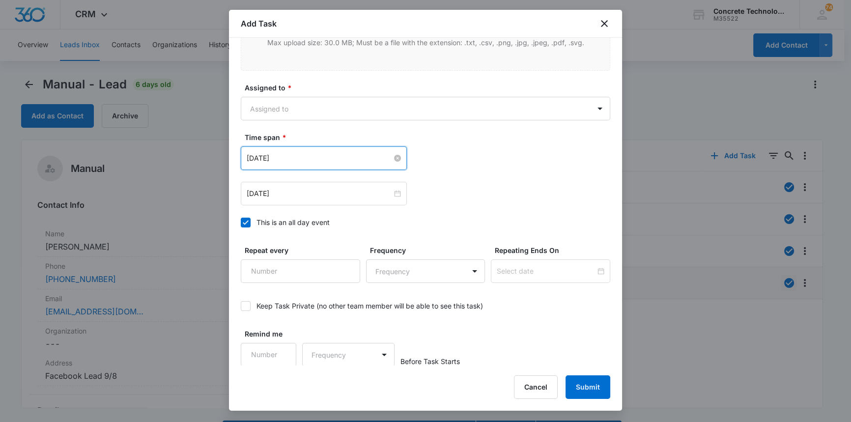
click at [336, 155] on input "Aug 5, 2025" at bounding box center [319, 158] width 145 height 11
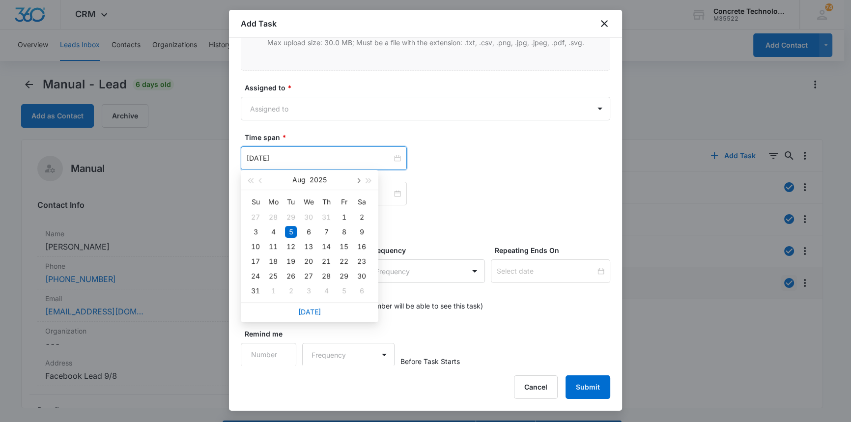
click at [360, 180] on button "button" at bounding box center [357, 180] width 11 height 20
type input "Sep 19, 2025"
click at [344, 244] on div "19" at bounding box center [344, 247] width 12 height 12
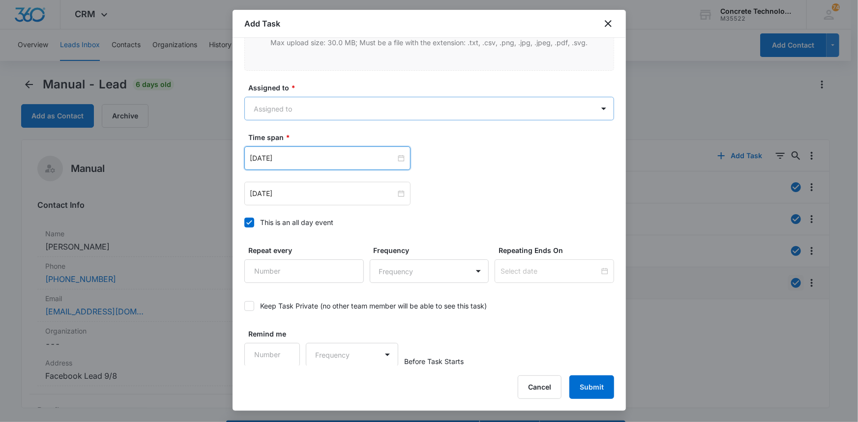
click at [278, 104] on body "CRM Apps Reputation Websites Forms CRM Email Social Content Ads Intelligence Fi…" at bounding box center [429, 225] width 858 height 450
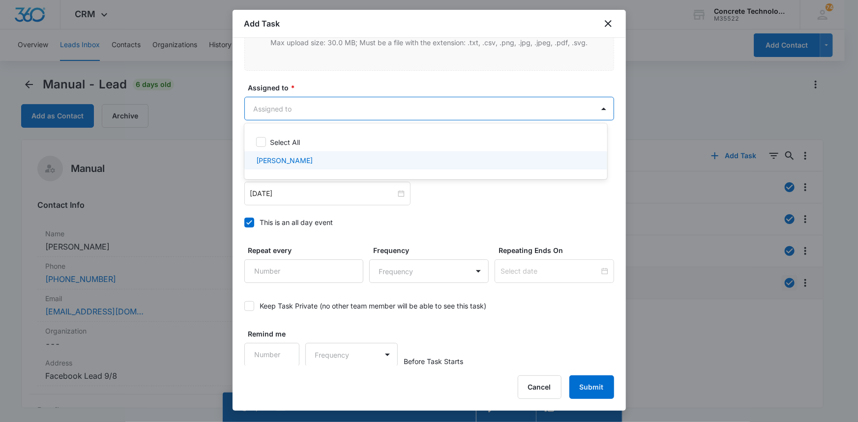
click at [265, 158] on p "[PERSON_NAME]" at bounding box center [284, 160] width 57 height 10
checkbox input "true"
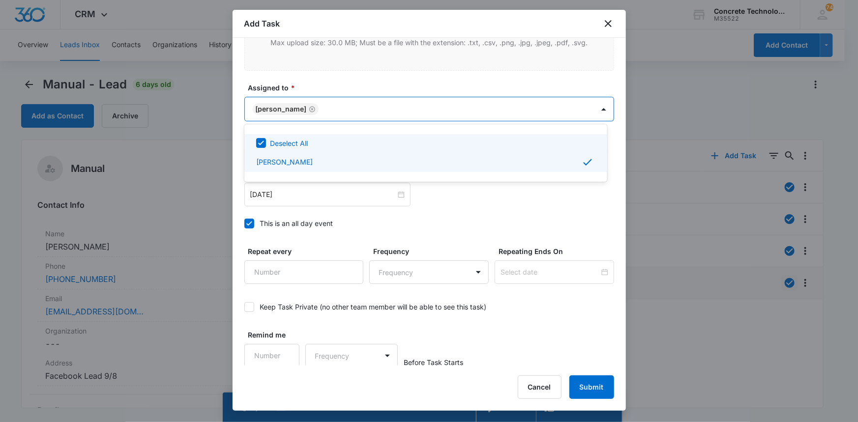
click at [463, 105] on div at bounding box center [429, 211] width 858 height 422
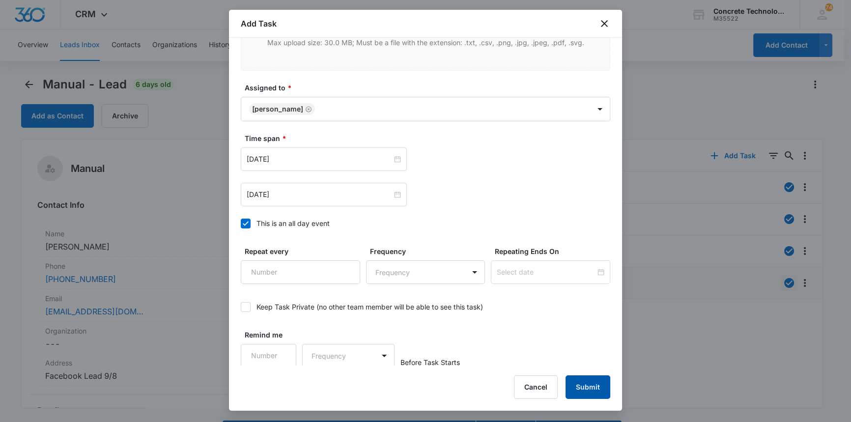
click at [577, 383] on button "Submit" at bounding box center [588, 387] width 45 height 24
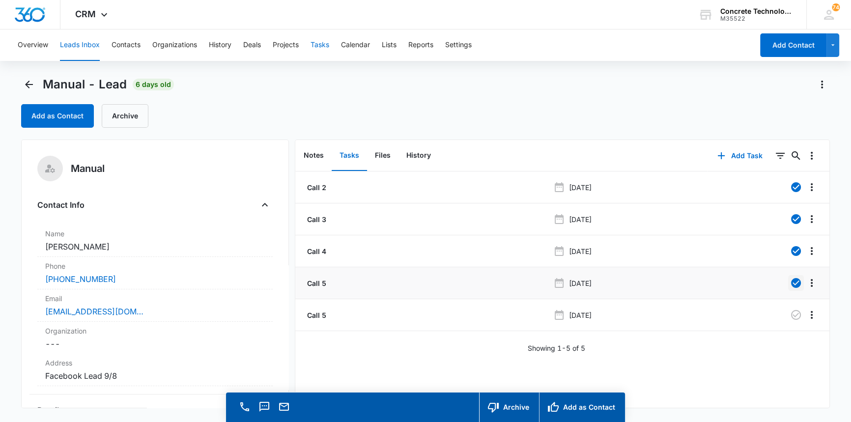
click at [321, 43] on button "Tasks" at bounding box center [320, 44] width 19 height 31
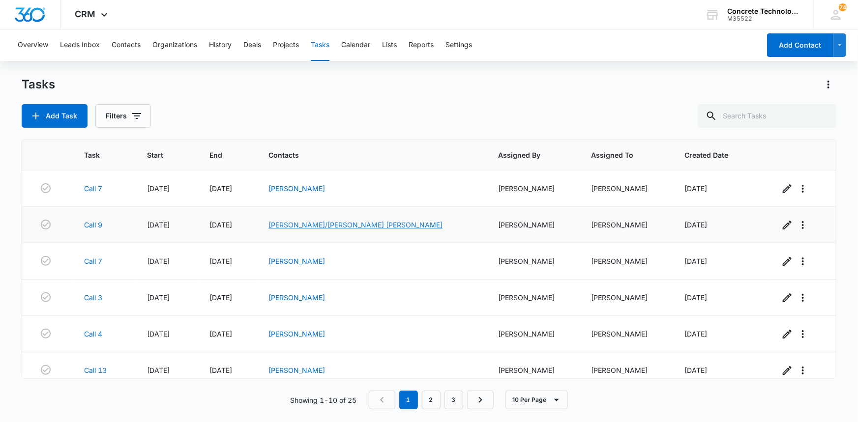
click at [348, 229] on link "[PERSON_NAME]/[PERSON_NAME] [PERSON_NAME]" at bounding box center [355, 225] width 174 height 8
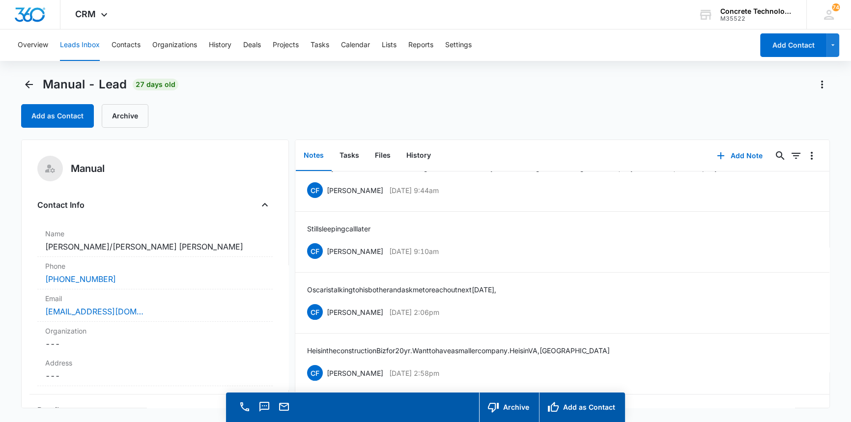
scroll to position [145, 0]
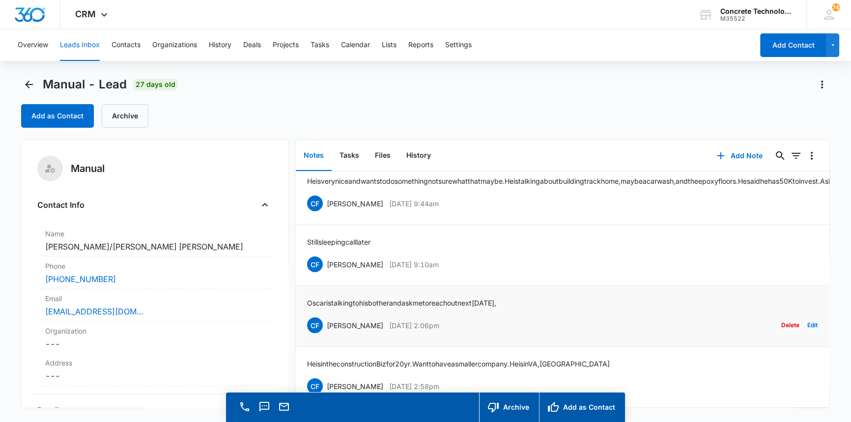
click at [647, 306] on div "Oscar is talking to his bother and ask me to reach out next Friday, CF Chip Fow…" at bounding box center [562, 316] width 511 height 37
click at [602, 322] on div "CF Chip Fowler Aug 22, 2025 at 2:06pm Delete Edit" at bounding box center [562, 325] width 511 height 19
click at [731, 155] on button "Add Note" at bounding box center [739, 156] width 65 height 24
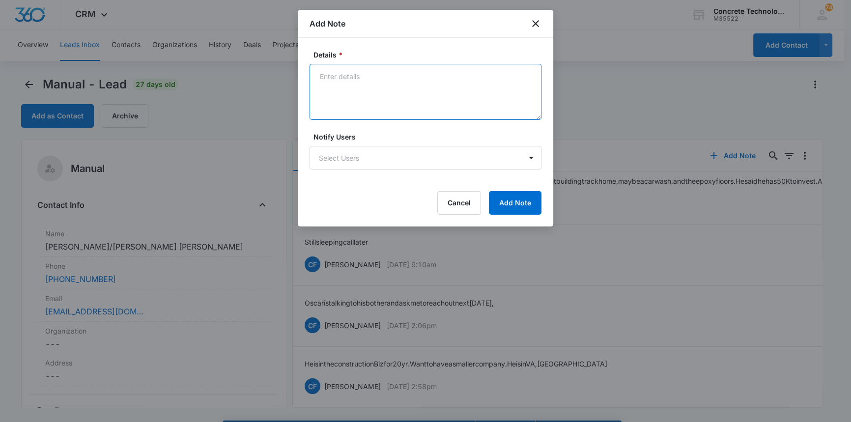
click at [323, 75] on textarea "Details *" at bounding box center [426, 92] width 232 height 56
type textarea "going to buy a carwash"
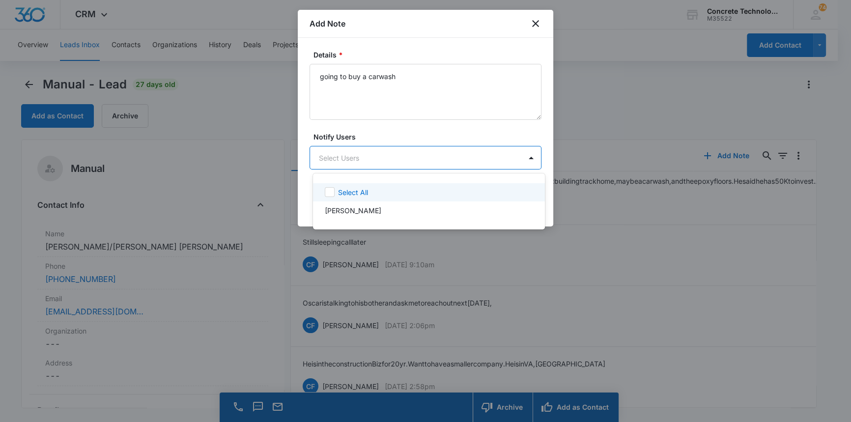
click at [441, 154] on body "CRM Apps Reputation Websites Forms CRM Email Social Content Ads Intelligence Fi…" at bounding box center [425, 211] width 851 height 422
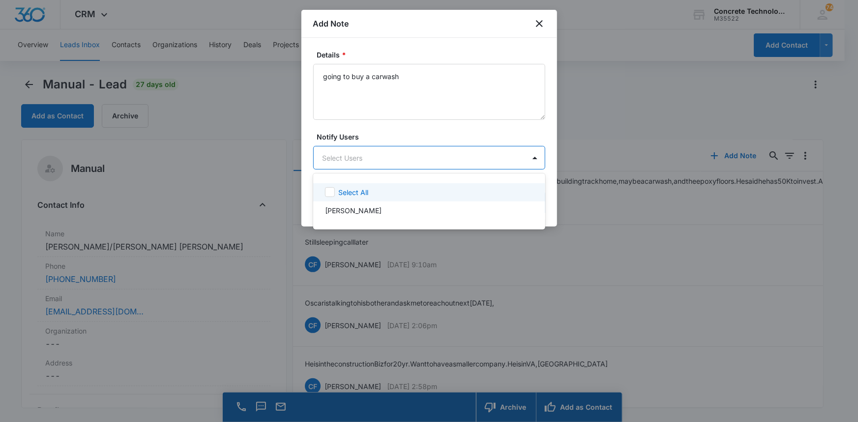
click at [439, 155] on div at bounding box center [429, 211] width 858 height 422
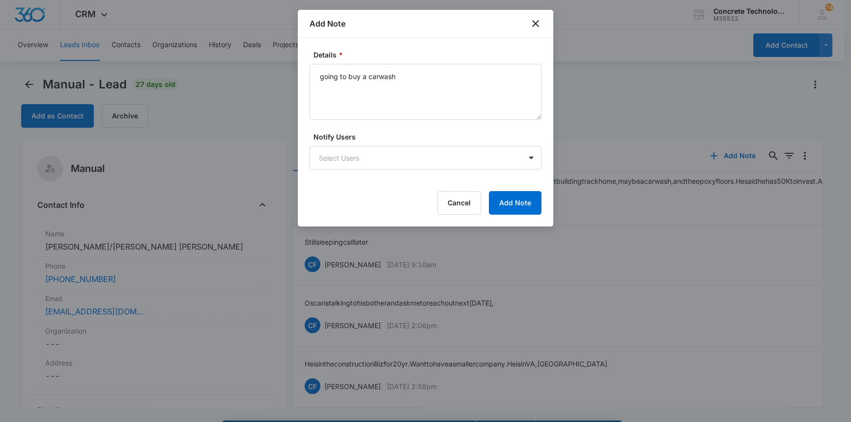
click at [439, 155] on body "CRM Apps Reputation Websites Forms CRM Email Social Content Ads Intelligence Fi…" at bounding box center [425, 225] width 851 height 450
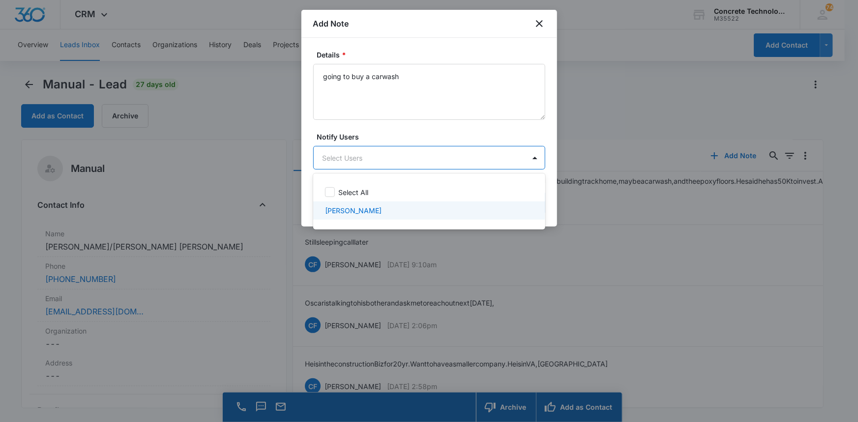
click at [396, 215] on div "[PERSON_NAME]" at bounding box center [428, 210] width 206 height 10
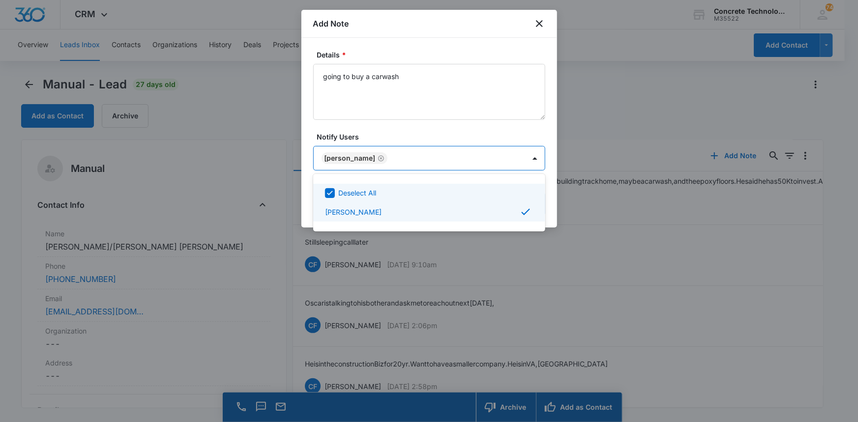
click at [510, 161] on div at bounding box center [429, 211] width 858 height 422
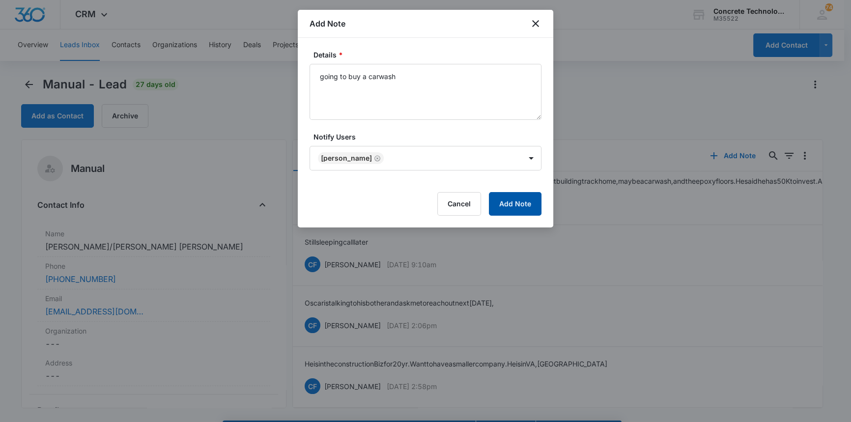
click at [523, 202] on button "Add Note" at bounding box center [515, 204] width 53 height 24
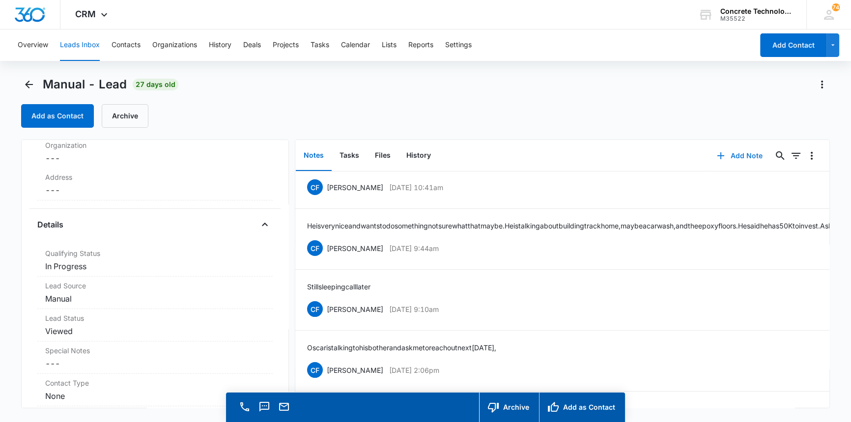
scroll to position [191, 0]
click at [70, 260] on dd "Cancel Save Changes In Progress" at bounding box center [154, 261] width 219 height 12
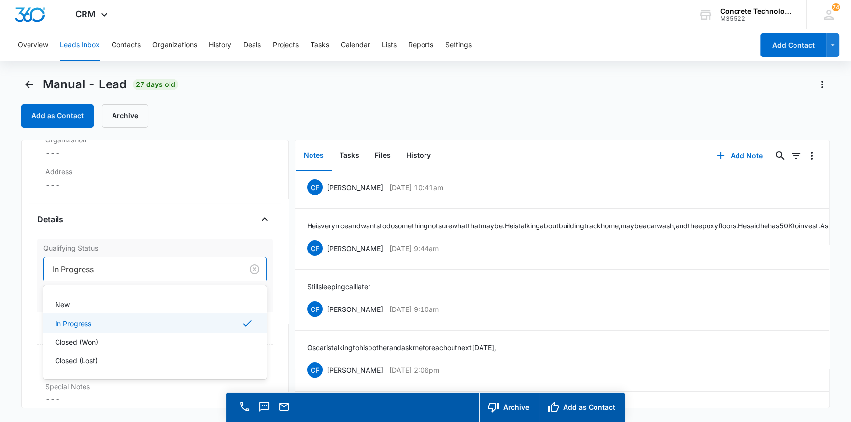
click at [86, 267] on div at bounding box center [141, 269] width 177 height 14
click at [71, 355] on p "Closed (Lost)" at bounding box center [76, 360] width 43 height 10
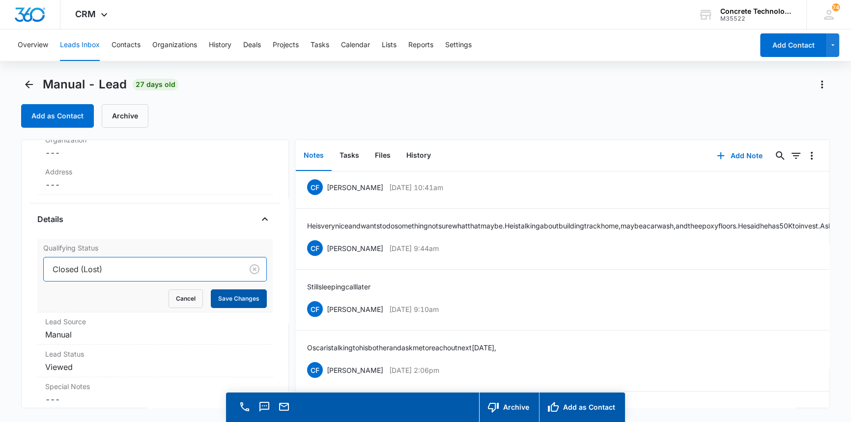
click at [228, 298] on button "Save Changes" at bounding box center [239, 298] width 56 height 19
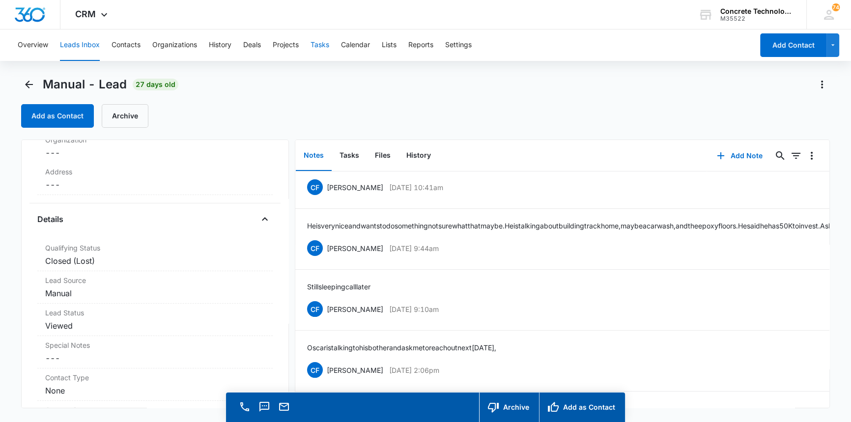
click at [320, 42] on button "Tasks" at bounding box center [320, 44] width 19 height 31
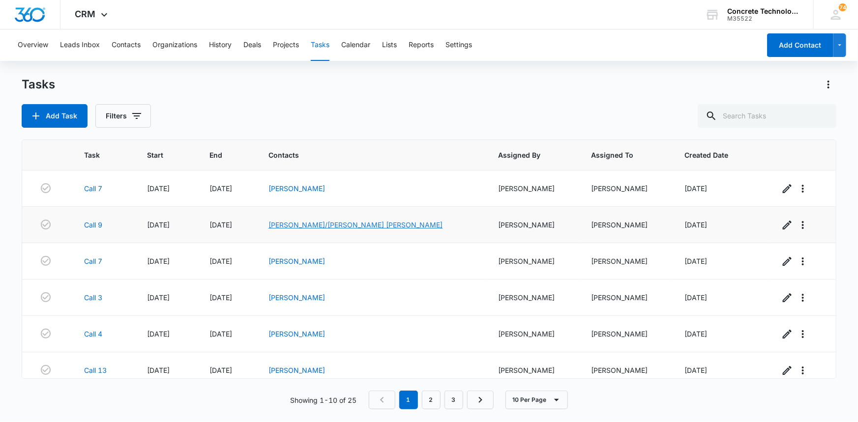
click at [359, 227] on link "[PERSON_NAME]/[PERSON_NAME] [PERSON_NAME]" at bounding box center [355, 225] width 174 height 8
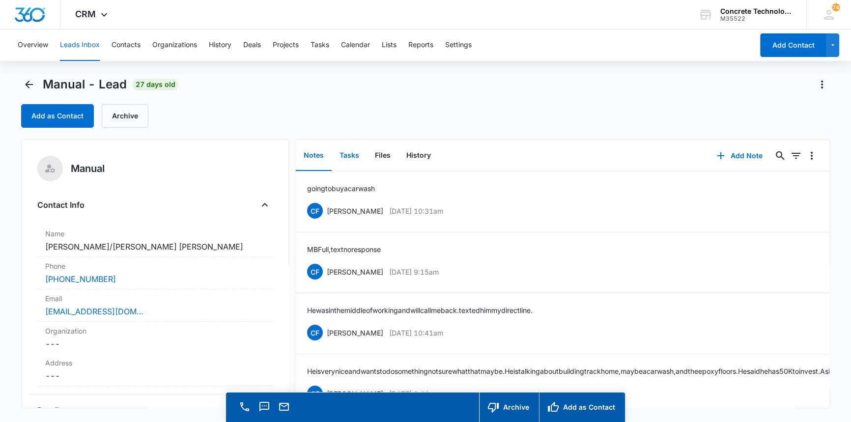
click at [350, 156] on button "Tasks" at bounding box center [349, 156] width 35 height 30
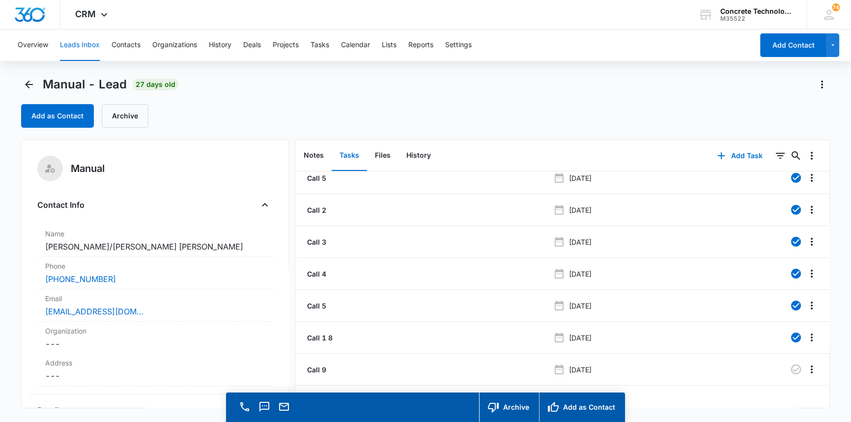
scroll to position [47, 0]
click at [790, 364] on icon "button" at bounding box center [796, 370] width 12 height 12
click at [323, 46] on button "Tasks" at bounding box center [320, 44] width 19 height 31
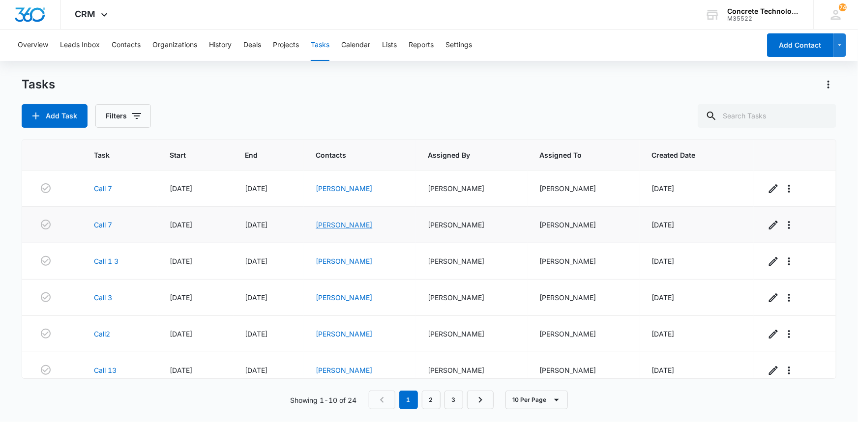
click at [327, 229] on link "Dean Slone" at bounding box center [344, 225] width 57 height 8
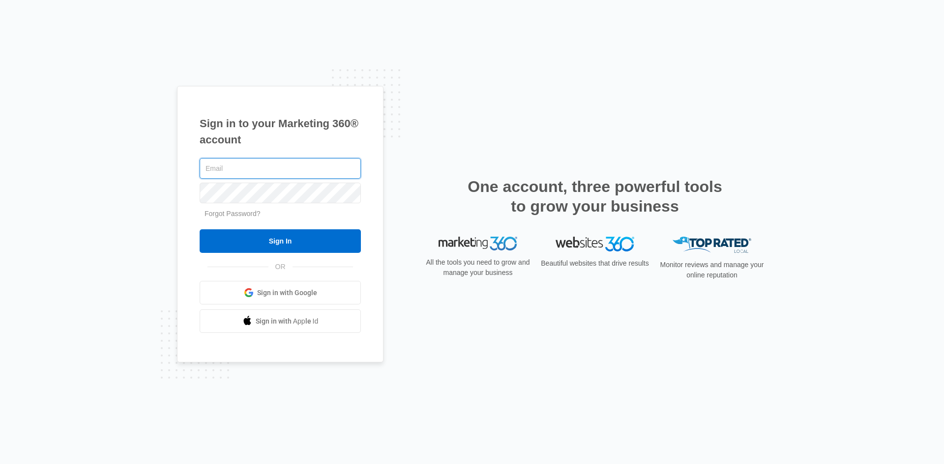
type input "[EMAIL_ADDRESS][DOMAIN_NAME]"
click at [483, 83] on div "Sign in to your Marketing 360® account [EMAIL_ADDRESS][DOMAIN_NAME] Forgot Pass…" at bounding box center [472, 232] width 944 height 464
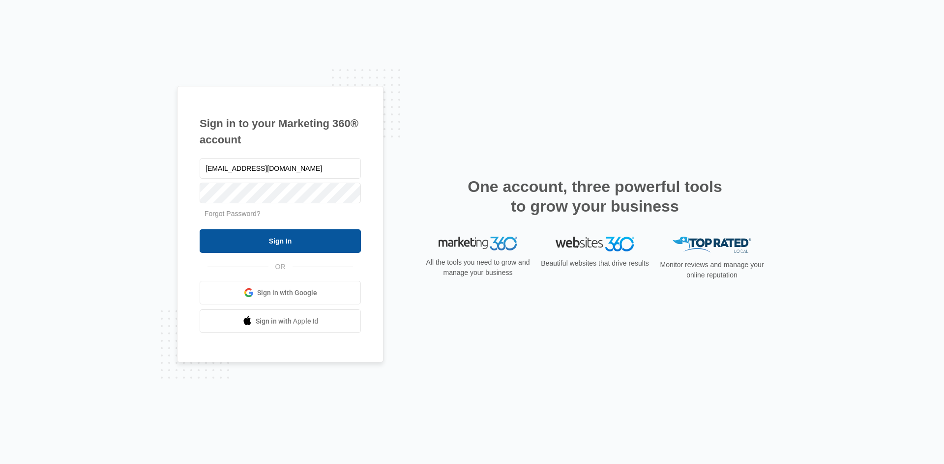
click at [265, 244] on input "Sign In" at bounding box center [280, 242] width 161 height 24
